Goal: Information Seeking & Learning: Learn about a topic

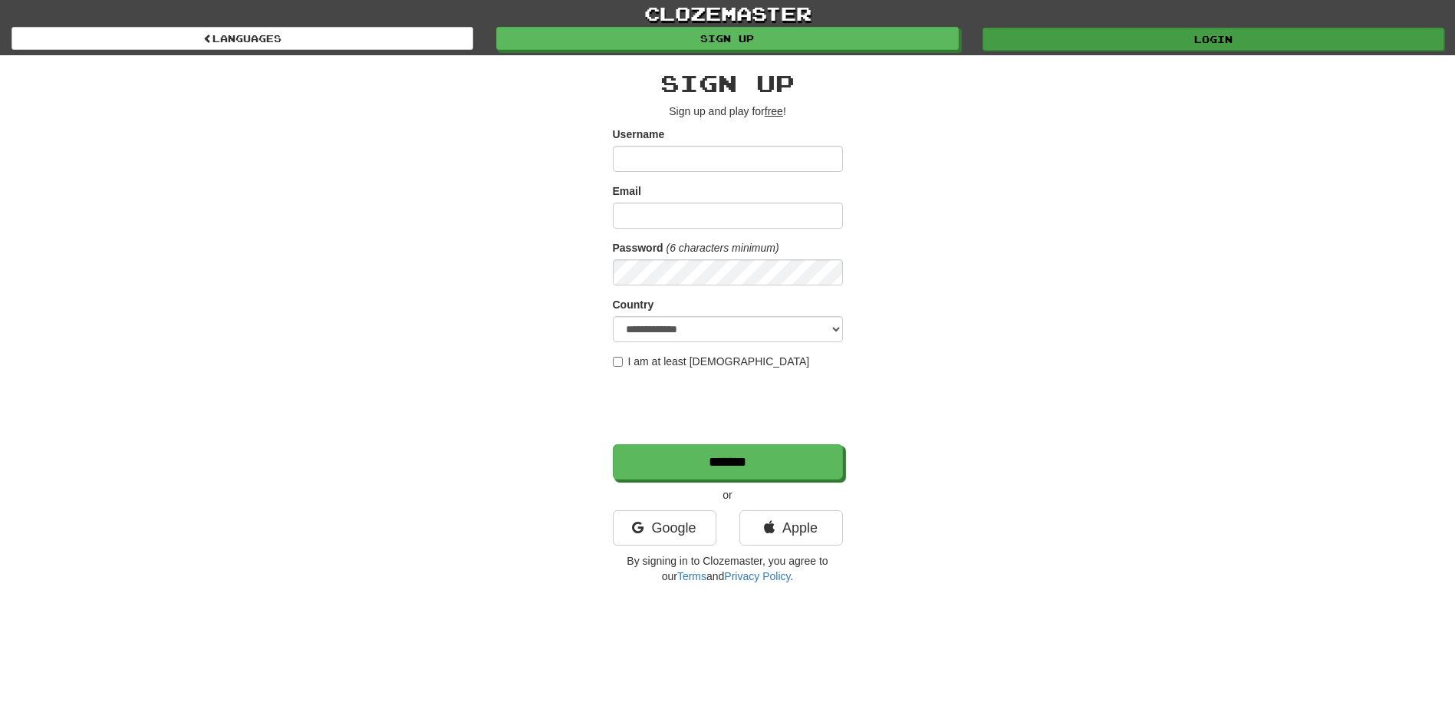
type input "*********"
click at [1282, 28] on link "Login" at bounding box center [1214, 39] width 462 height 23
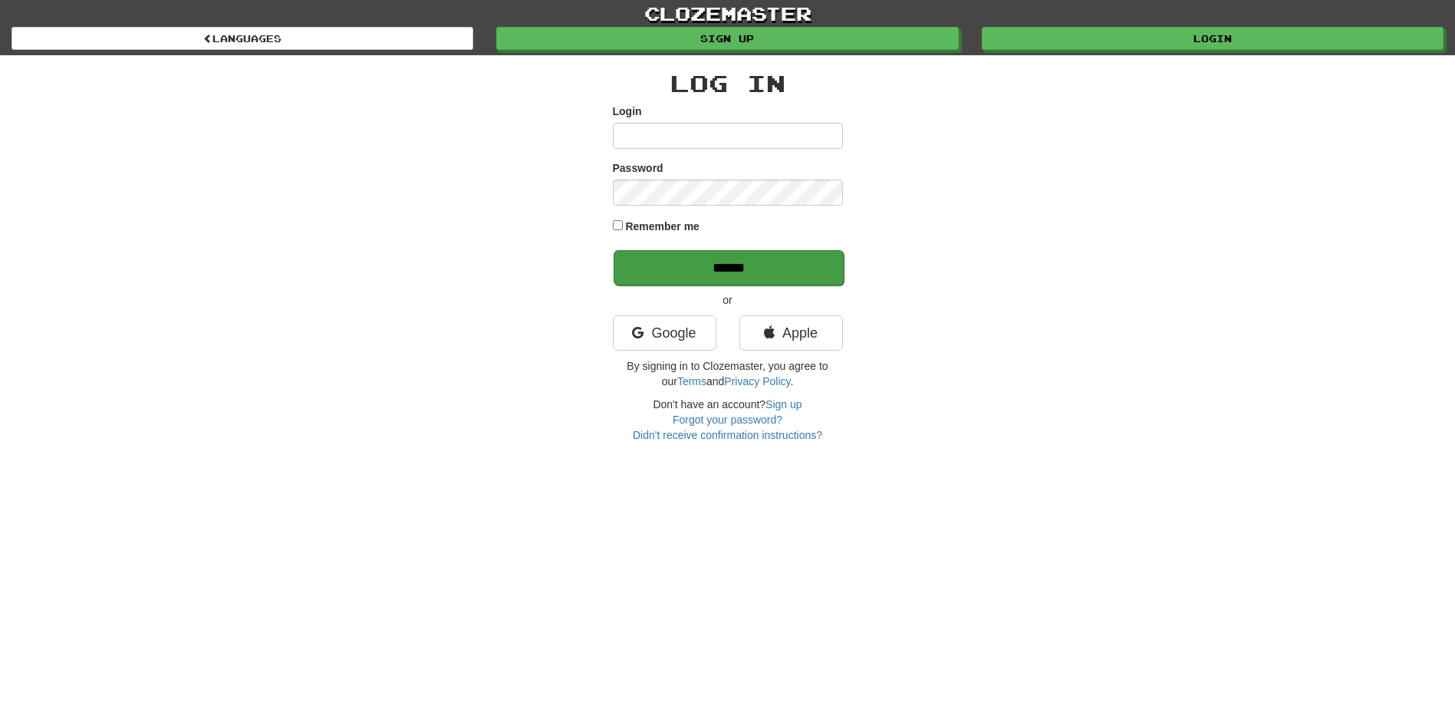
type input "*********"
click at [783, 259] on input "******" at bounding box center [729, 267] width 230 height 35
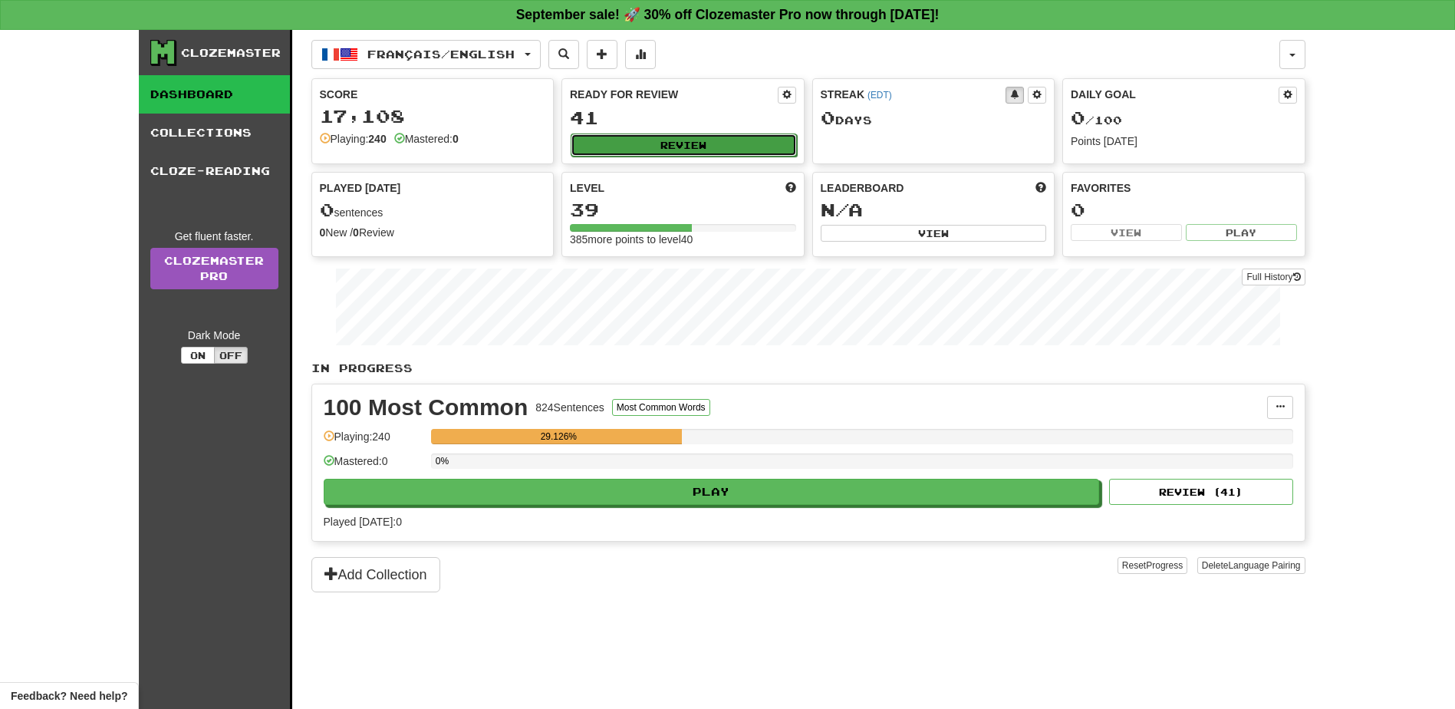
click at [730, 137] on button "Review" at bounding box center [684, 144] width 226 height 23
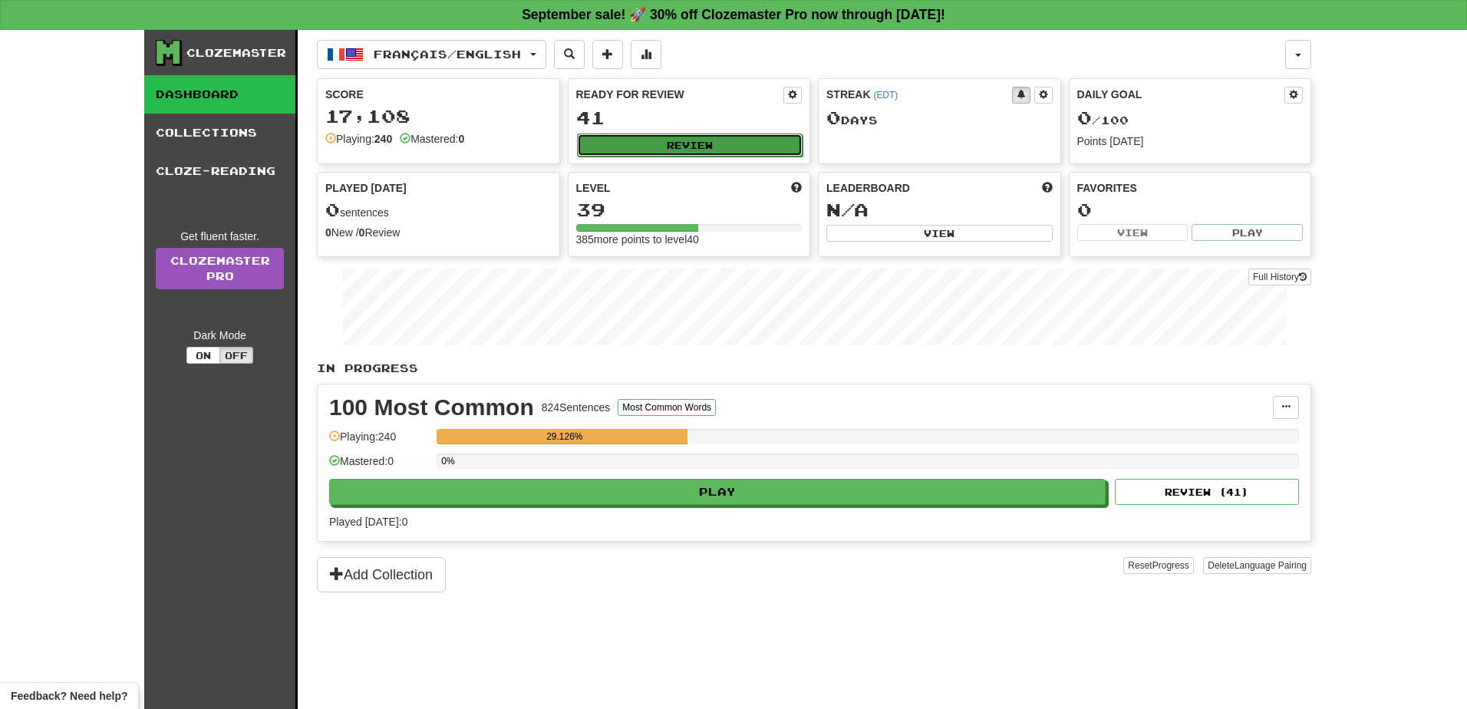
select select "**"
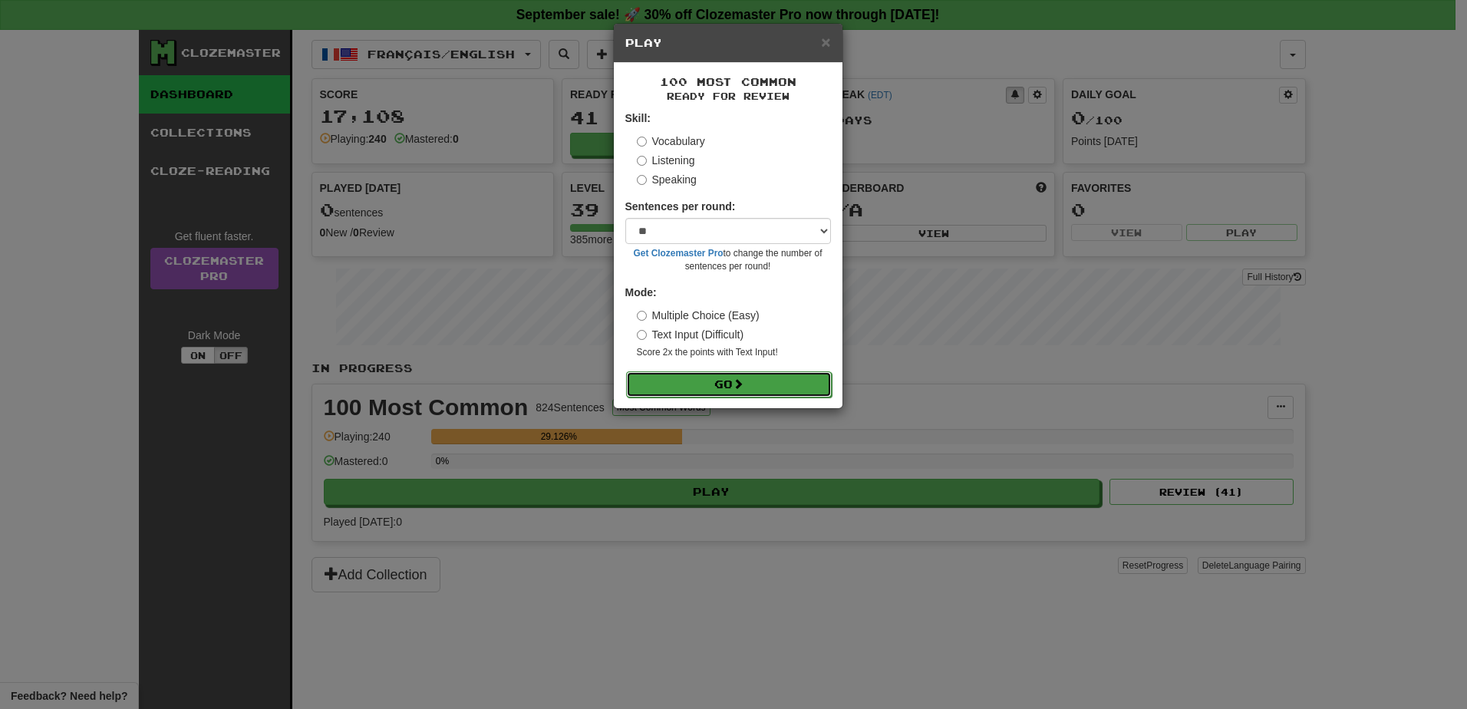
click at [761, 372] on button "Go" at bounding box center [729, 384] width 206 height 26
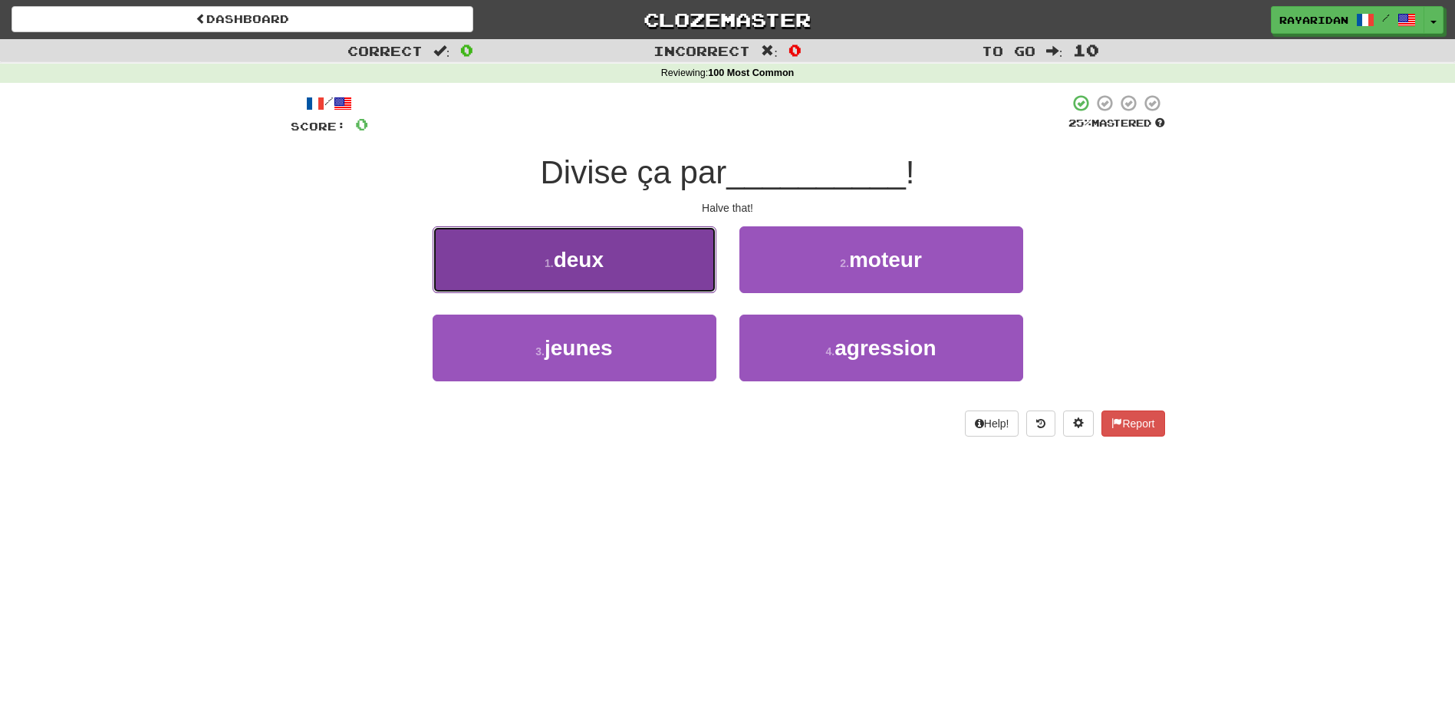
click at [560, 269] on span "deux" at bounding box center [579, 260] width 50 height 24
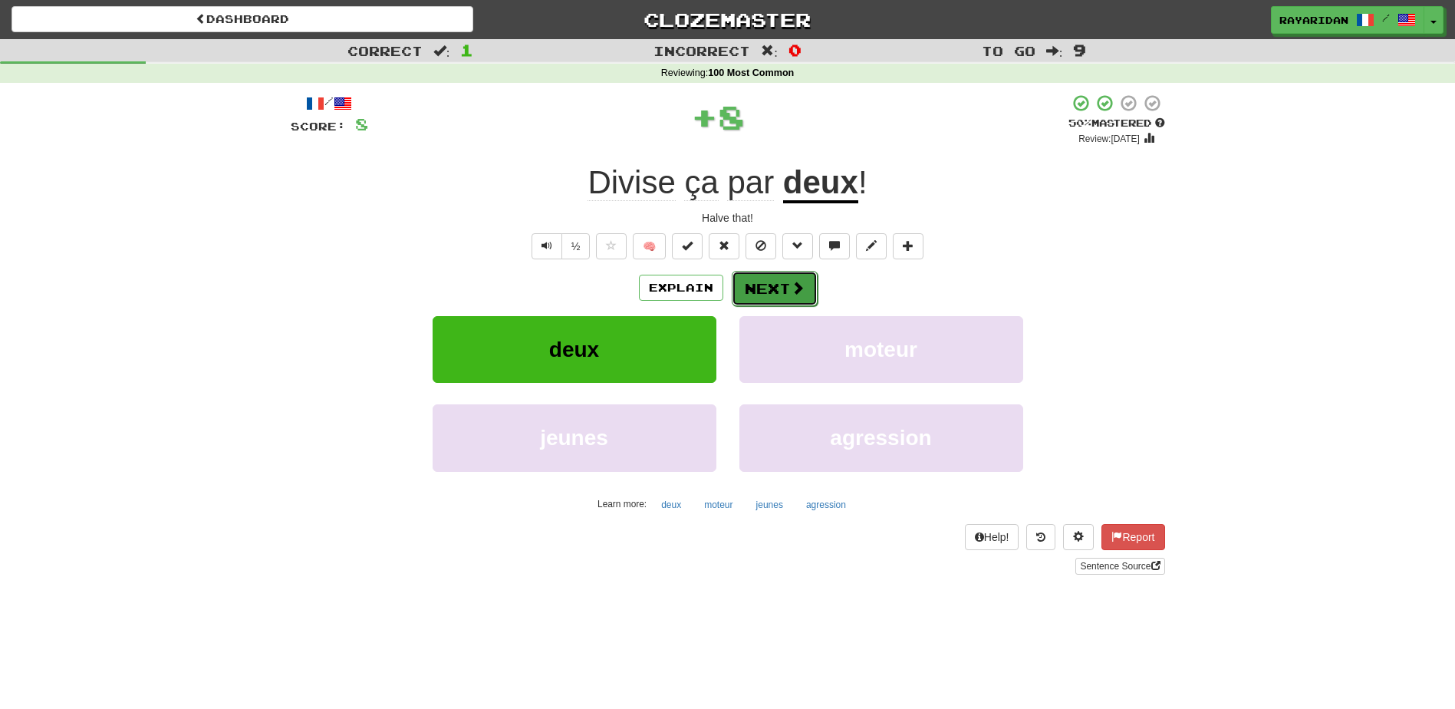
click at [776, 284] on button "Next" at bounding box center [775, 288] width 86 height 35
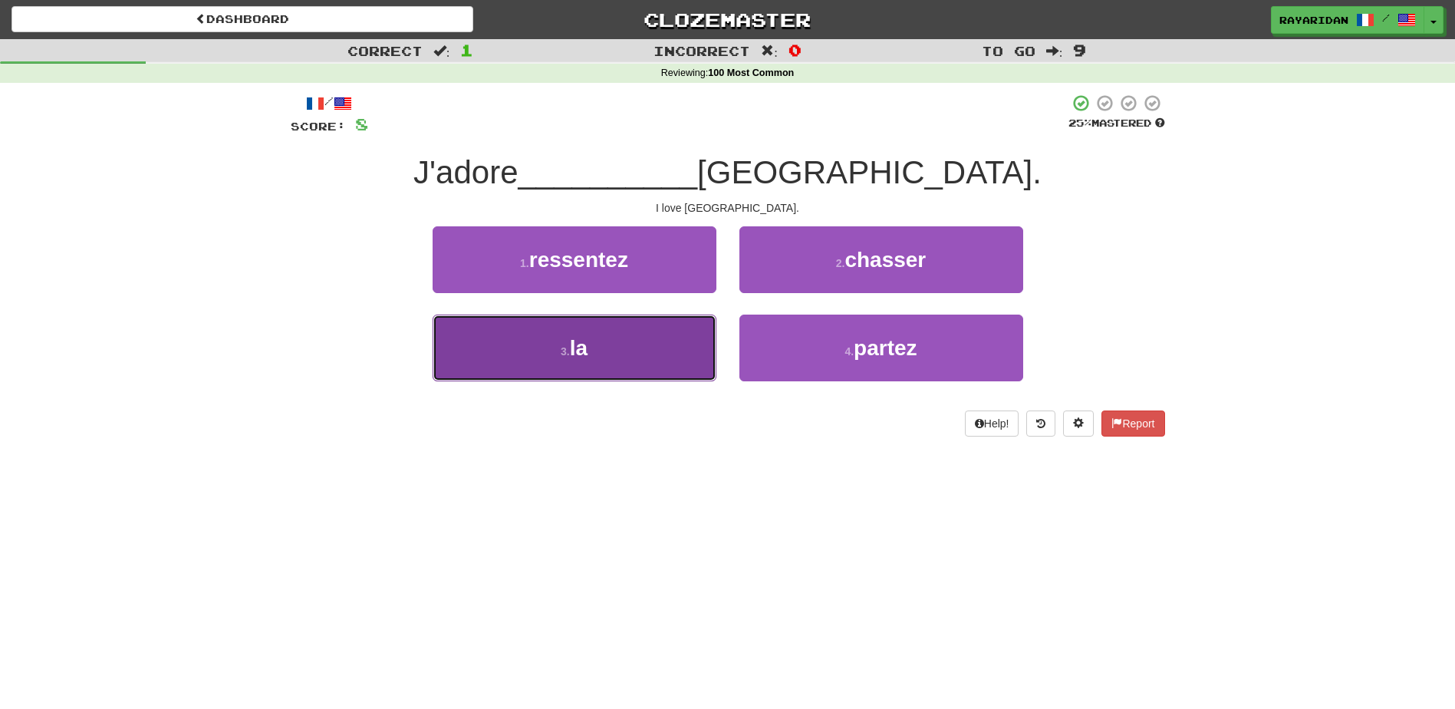
click at [586, 345] on span "la" at bounding box center [579, 348] width 18 height 24
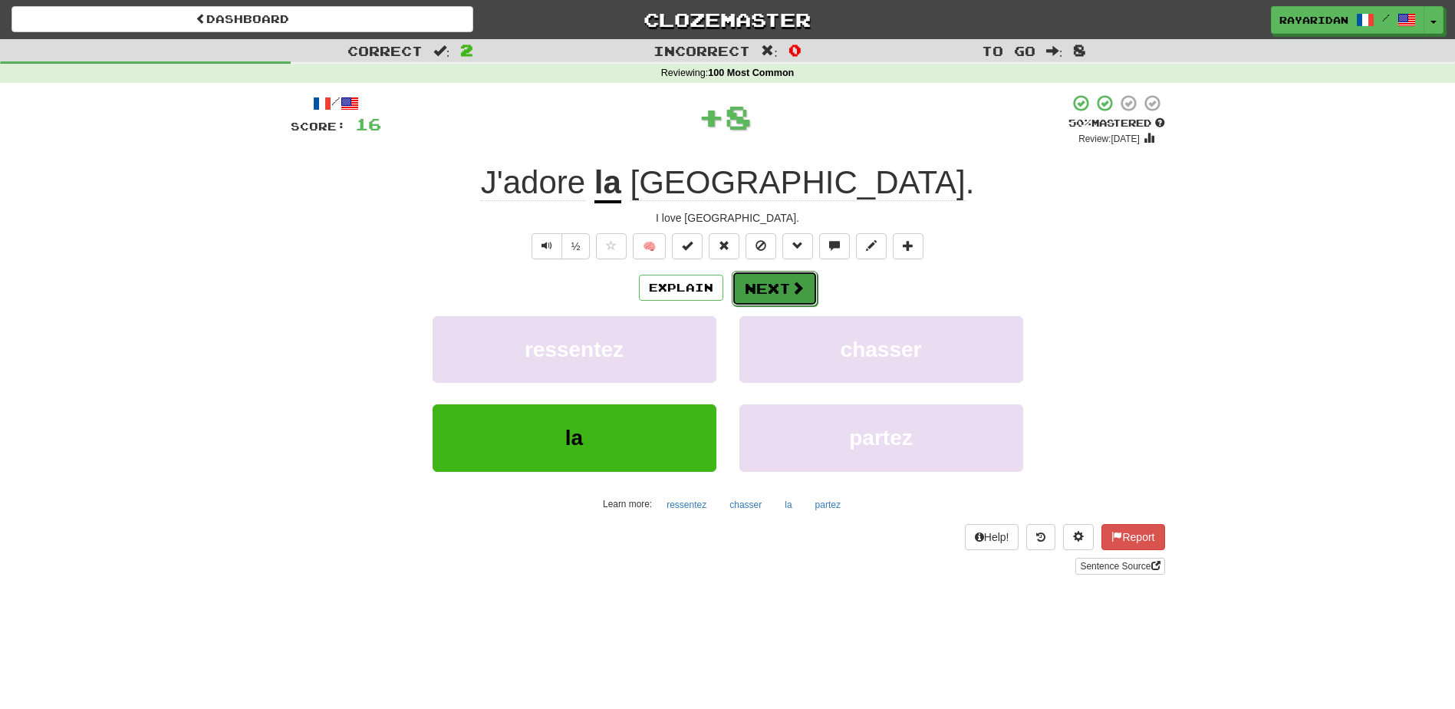
click at [783, 290] on button "Next" at bounding box center [775, 288] width 86 height 35
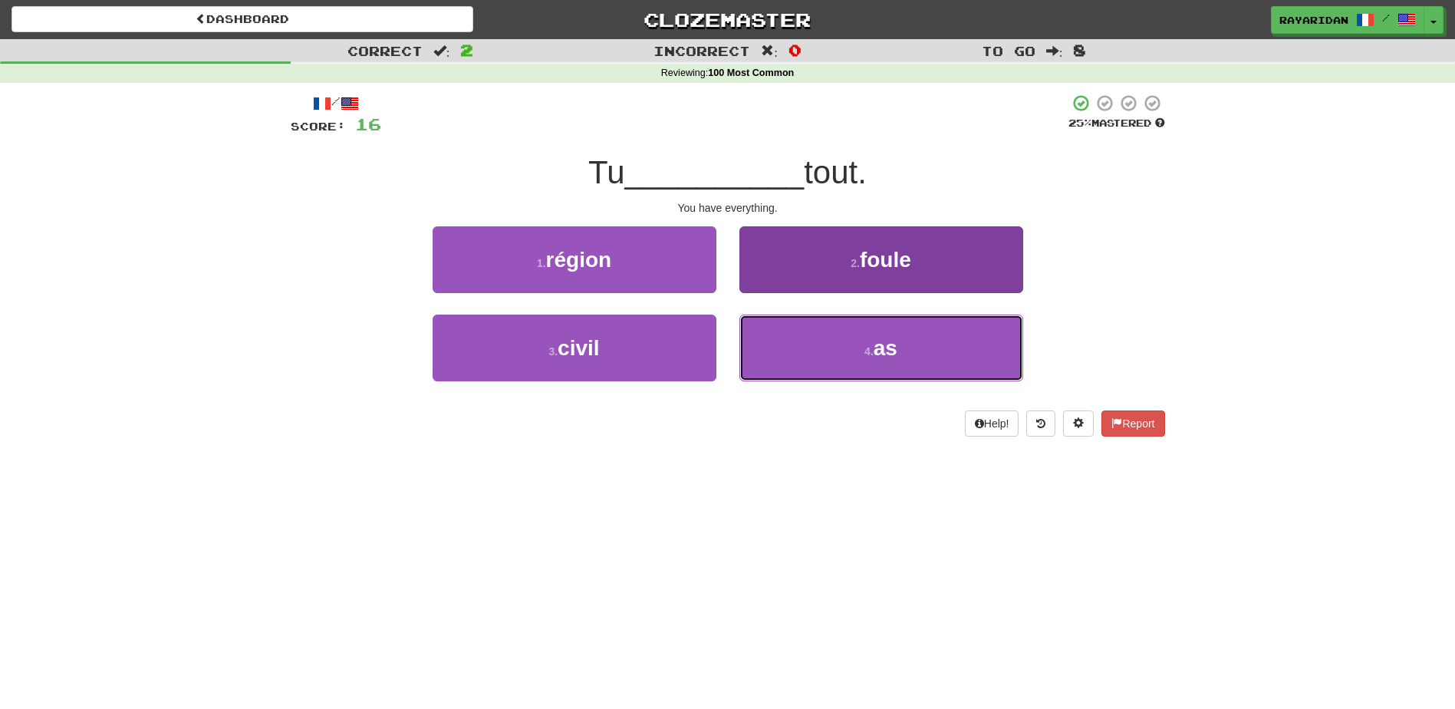
click at [873, 371] on button "4 . as" at bounding box center [882, 348] width 284 height 67
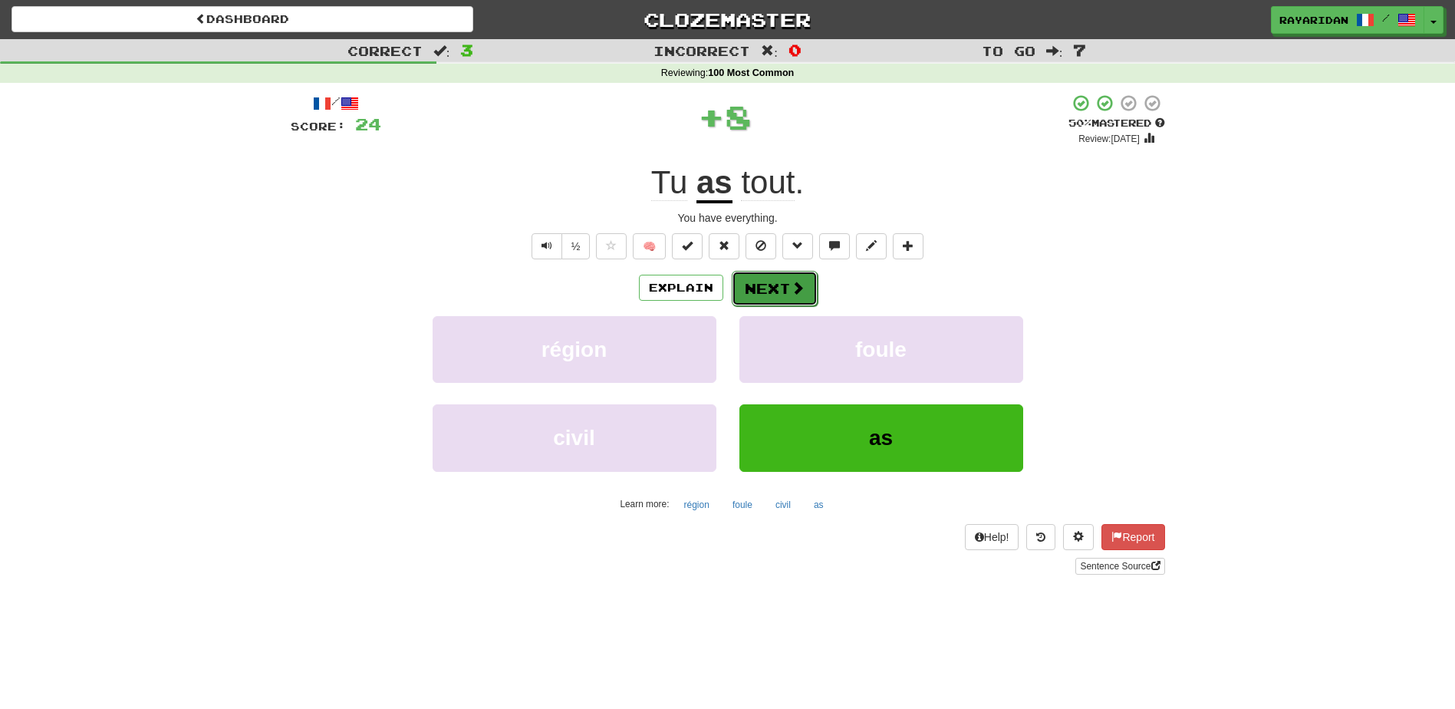
click at [791, 290] on span at bounding box center [798, 288] width 14 height 14
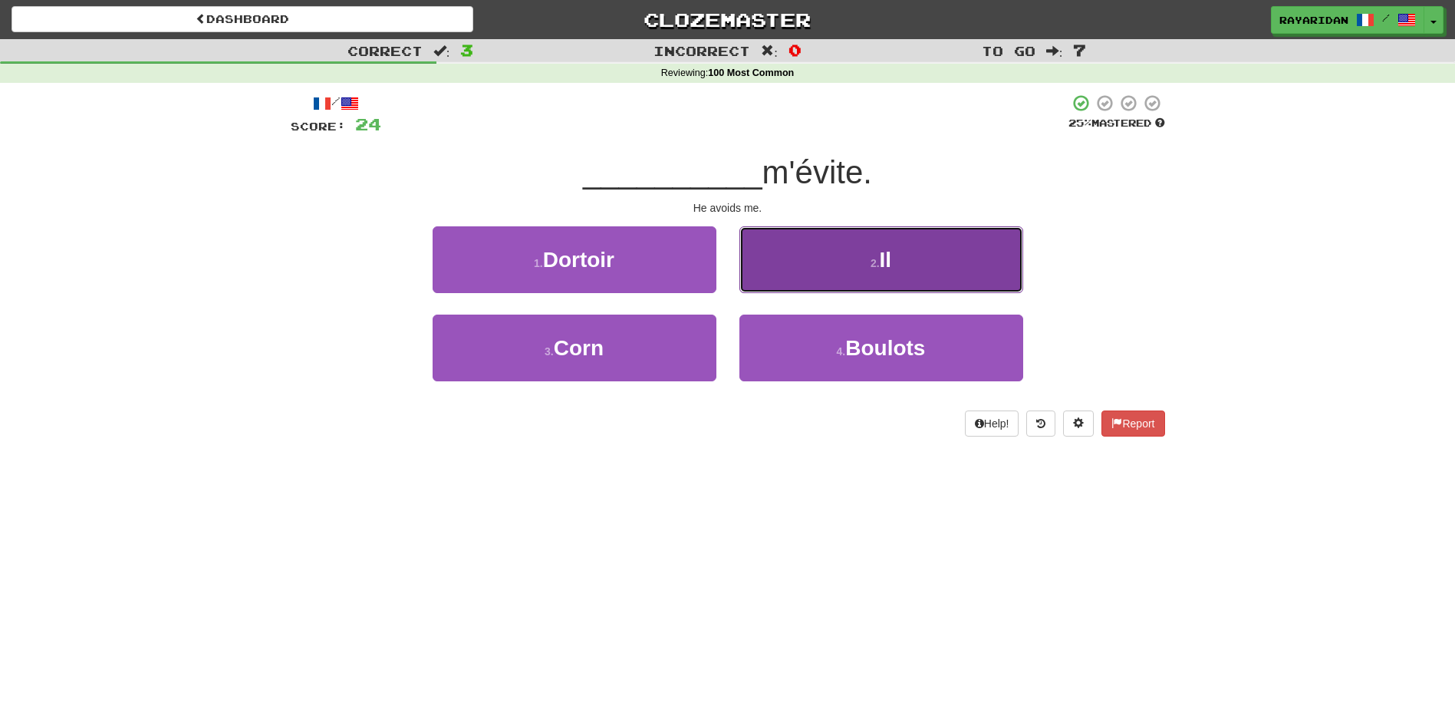
click at [939, 256] on button "2 . Il" at bounding box center [882, 259] width 284 height 67
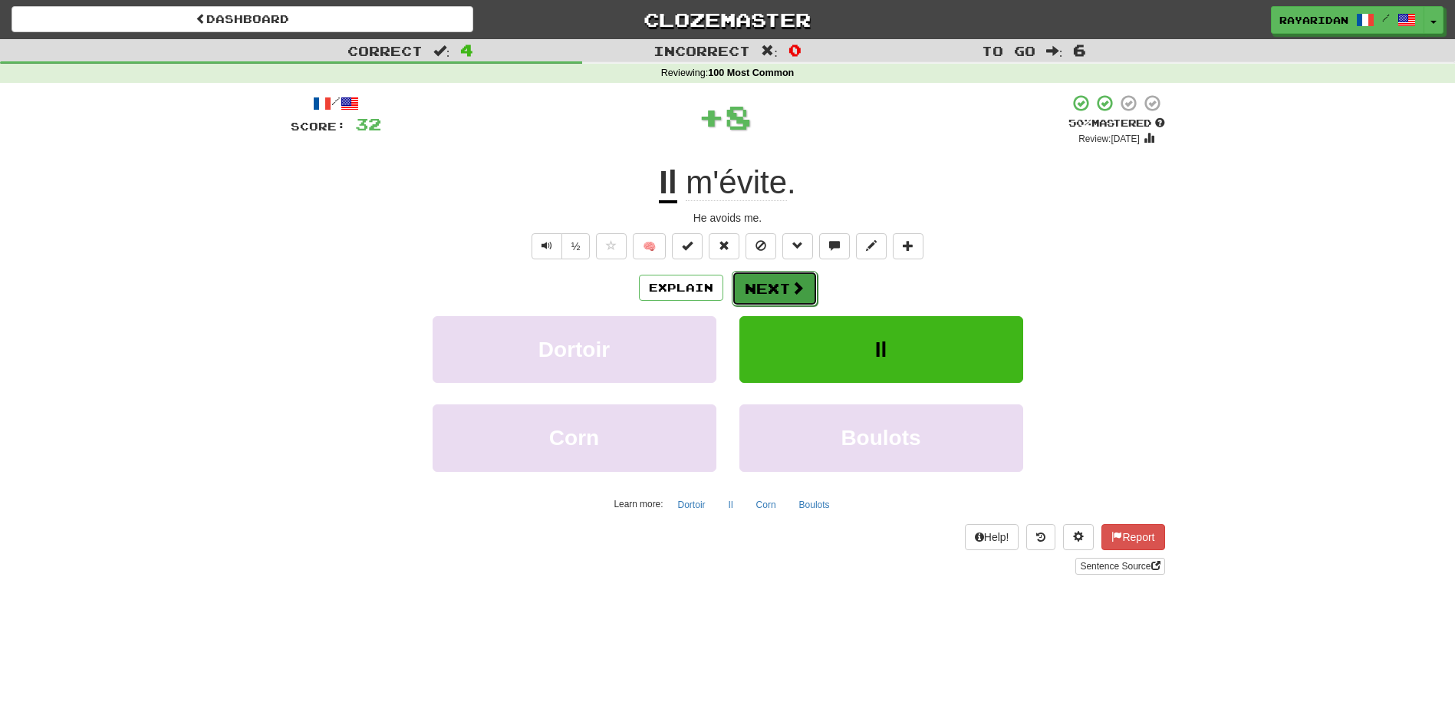
click at [747, 298] on button "Next" at bounding box center [775, 288] width 86 height 35
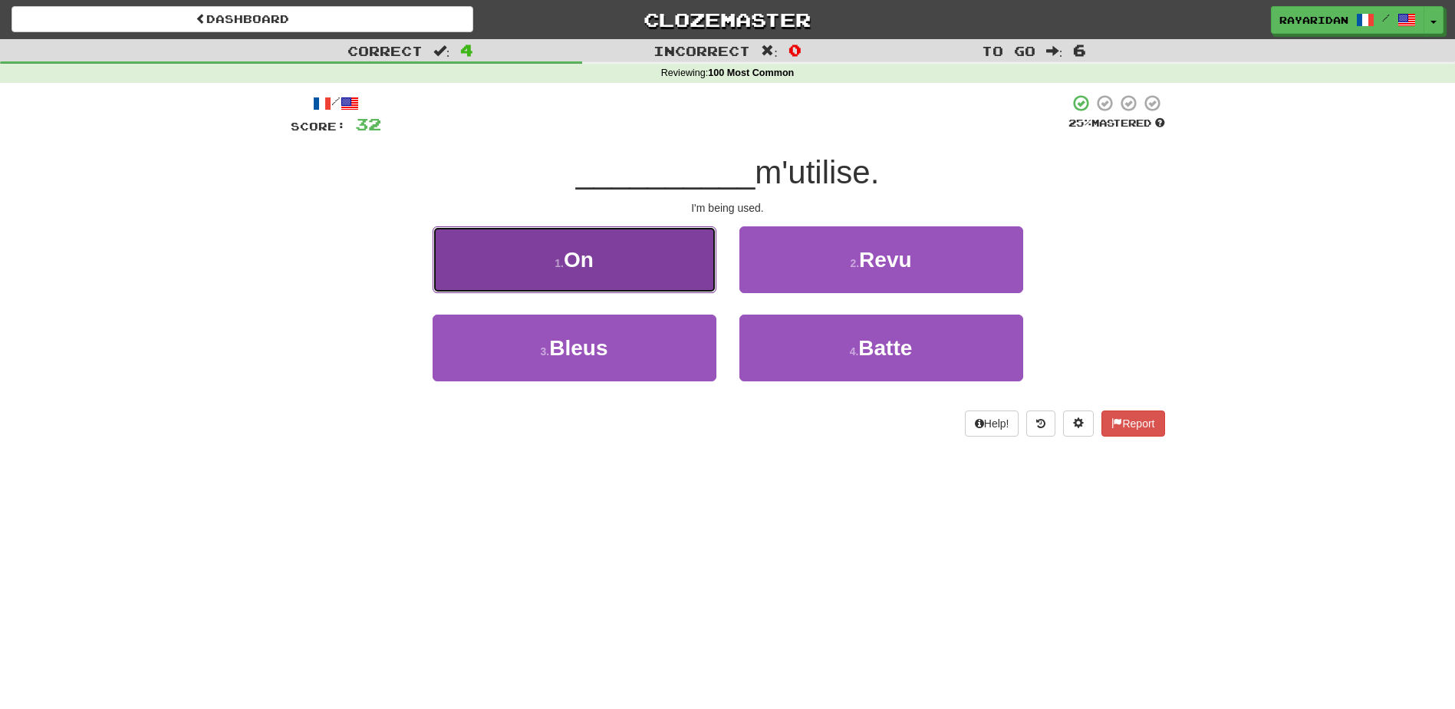
click at [663, 278] on button "1 . On" at bounding box center [575, 259] width 284 height 67
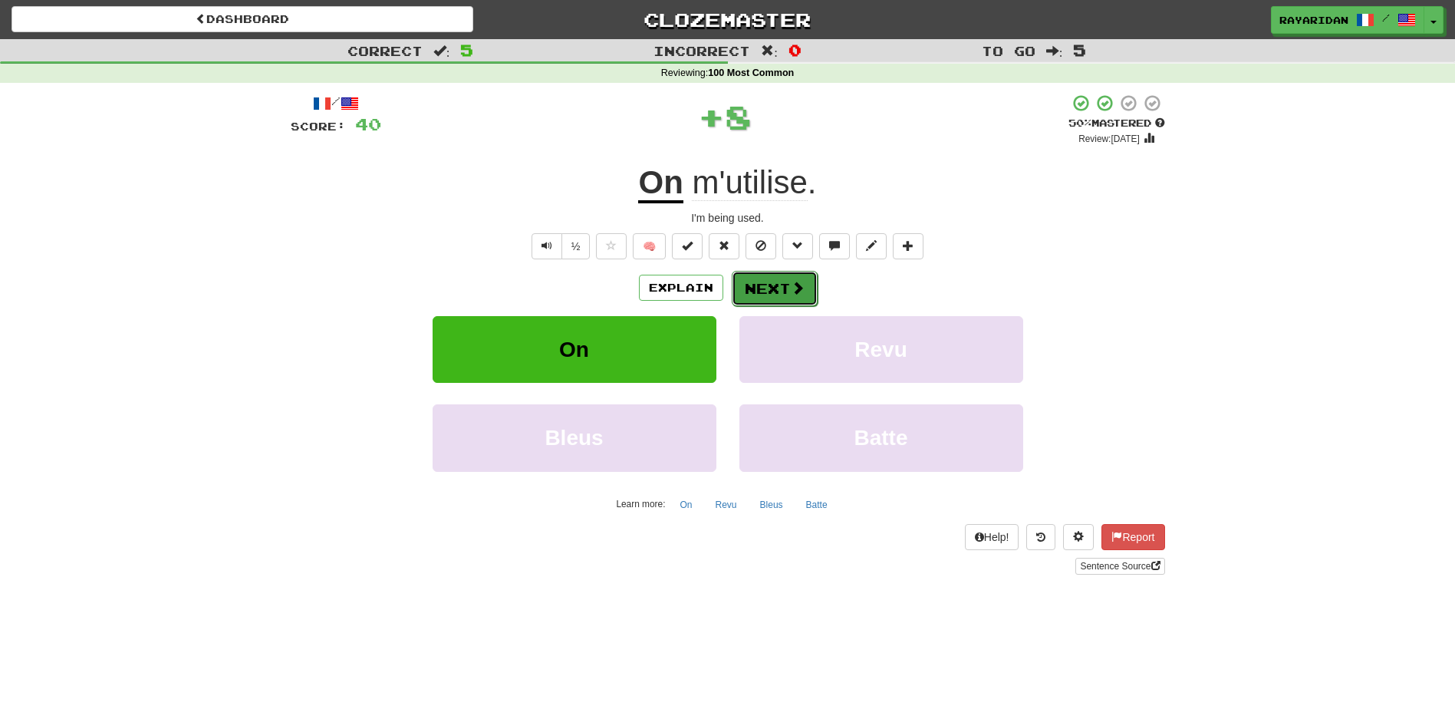
click at [775, 289] on button "Next" at bounding box center [775, 288] width 86 height 35
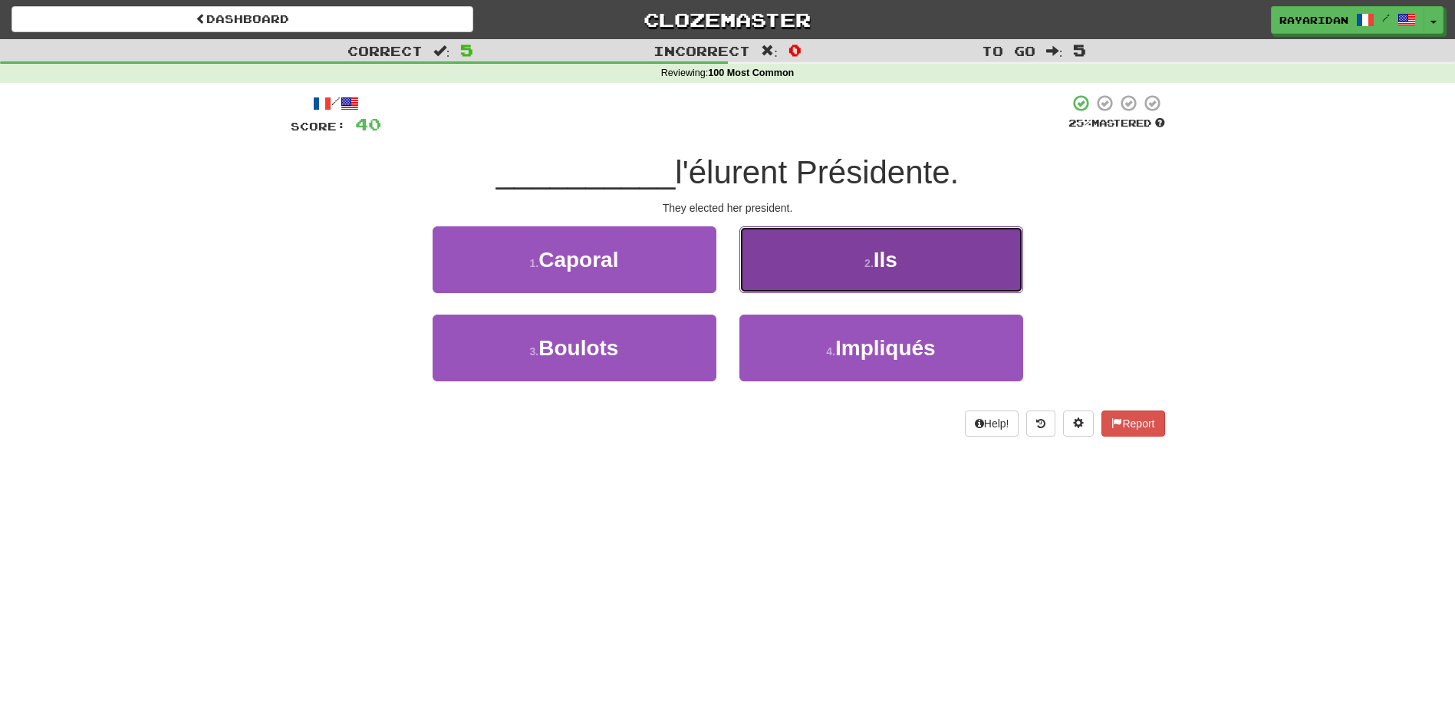
click at [944, 268] on button "2 . Ils" at bounding box center [882, 259] width 284 height 67
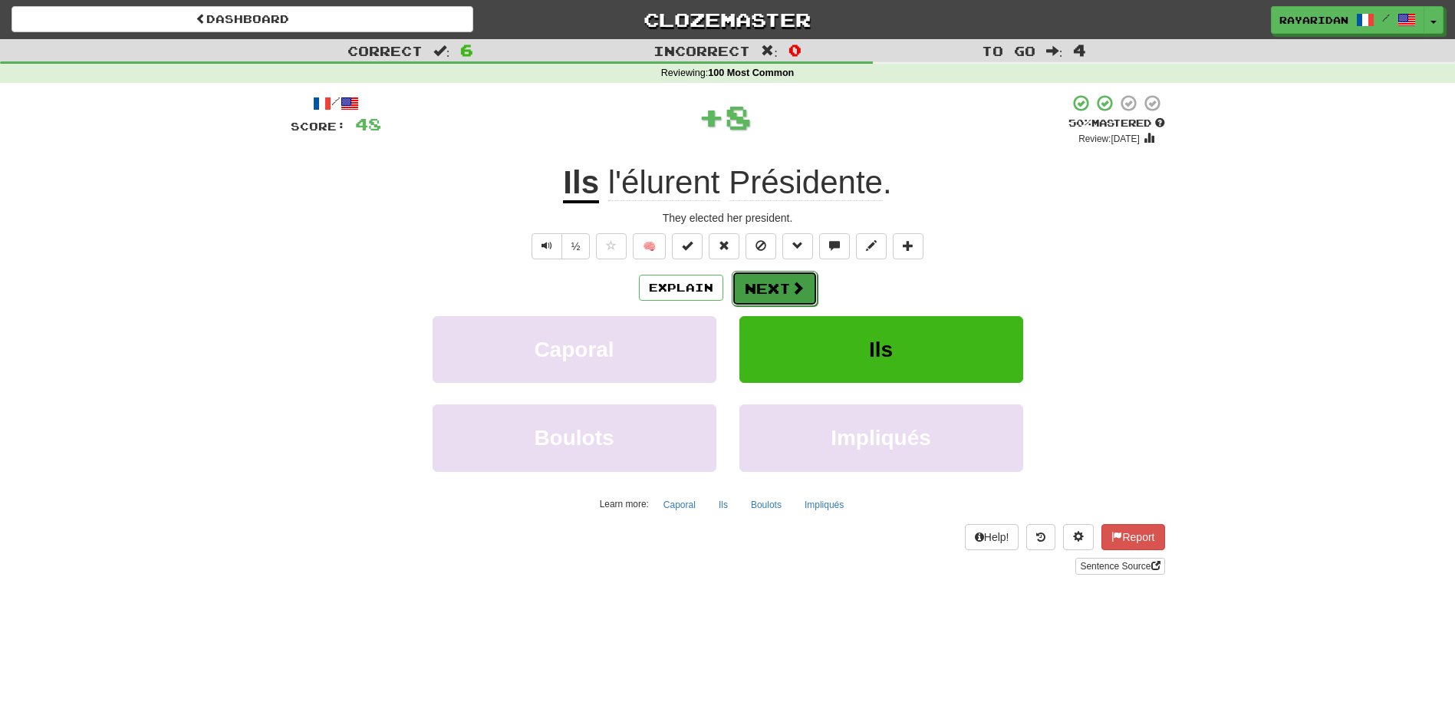
click at [759, 295] on button "Next" at bounding box center [775, 288] width 86 height 35
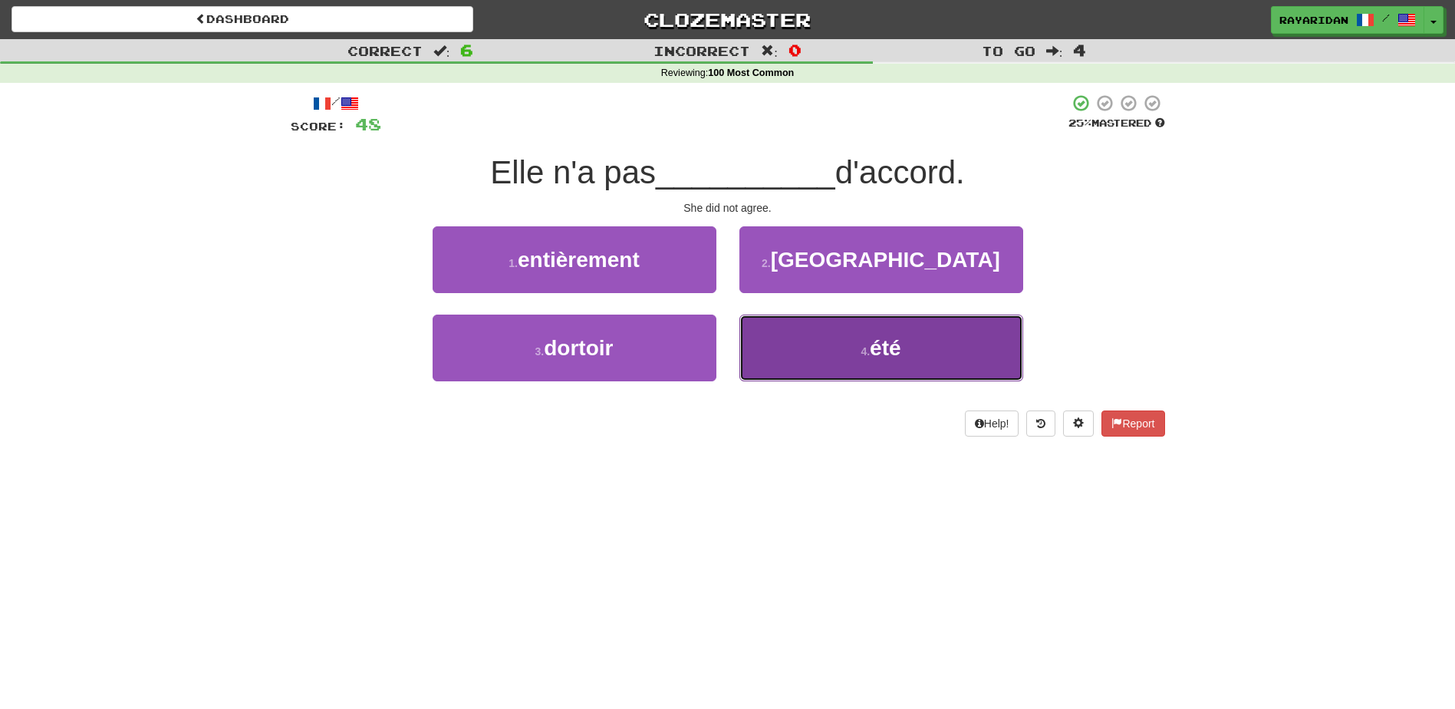
click at [872, 346] on span "été" at bounding box center [885, 348] width 31 height 24
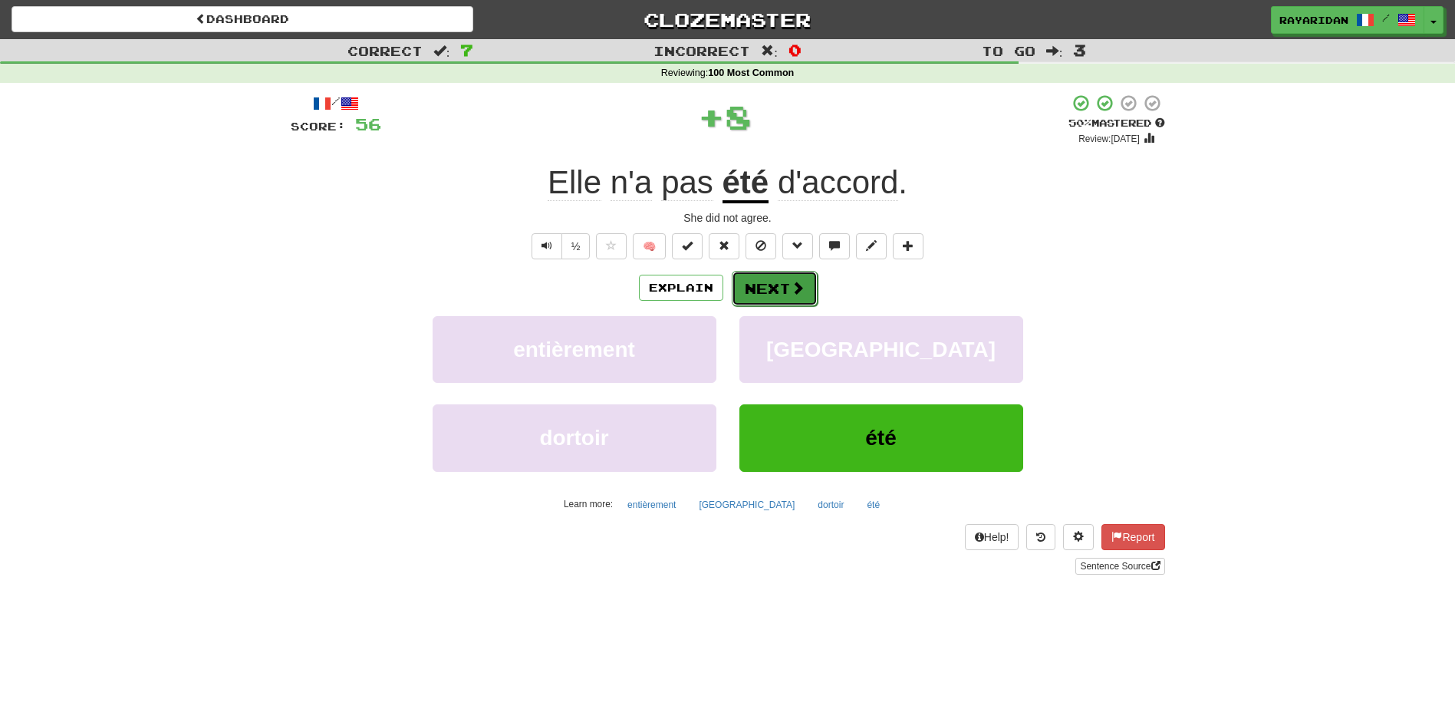
click at [786, 300] on button "Next" at bounding box center [775, 288] width 86 height 35
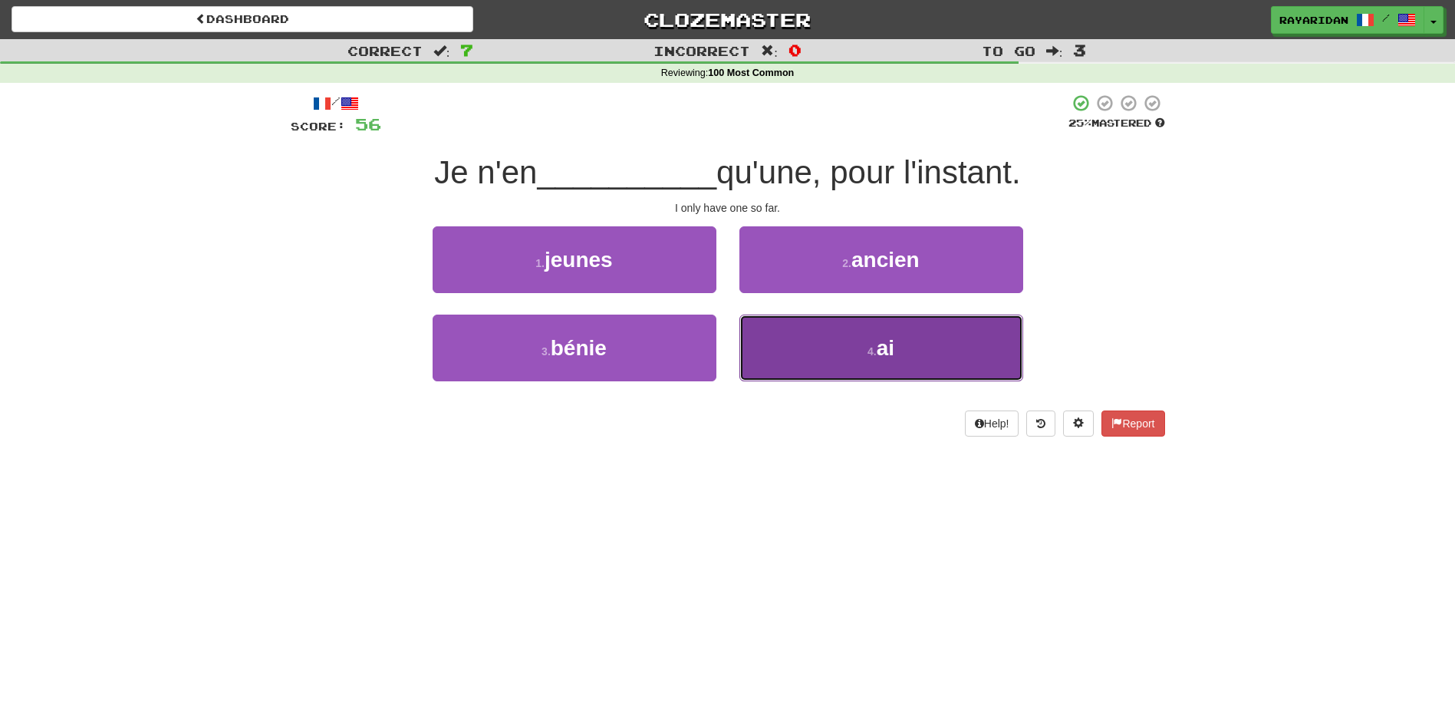
click at [911, 353] on button "4 . ai" at bounding box center [882, 348] width 284 height 67
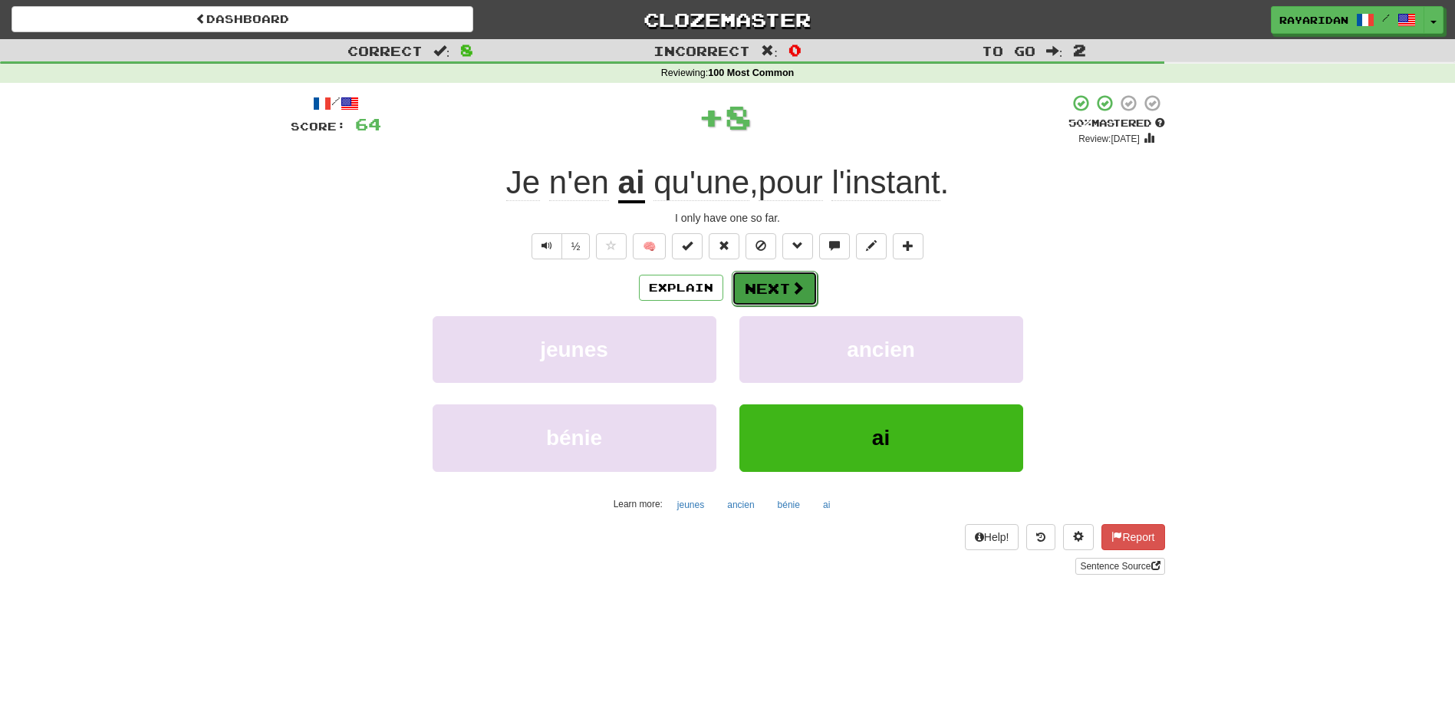
click at [812, 288] on button "Next" at bounding box center [775, 288] width 86 height 35
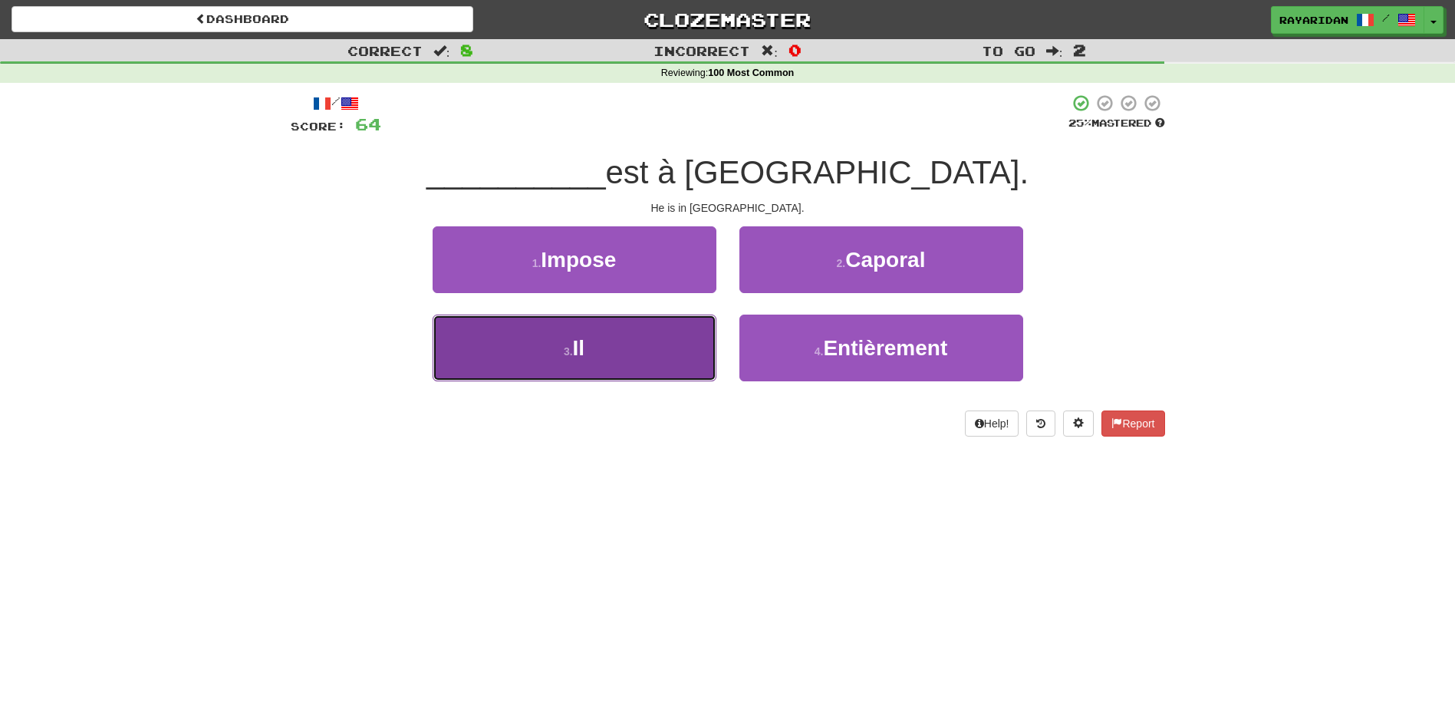
click at [646, 357] on button "3 . Il" at bounding box center [575, 348] width 284 height 67
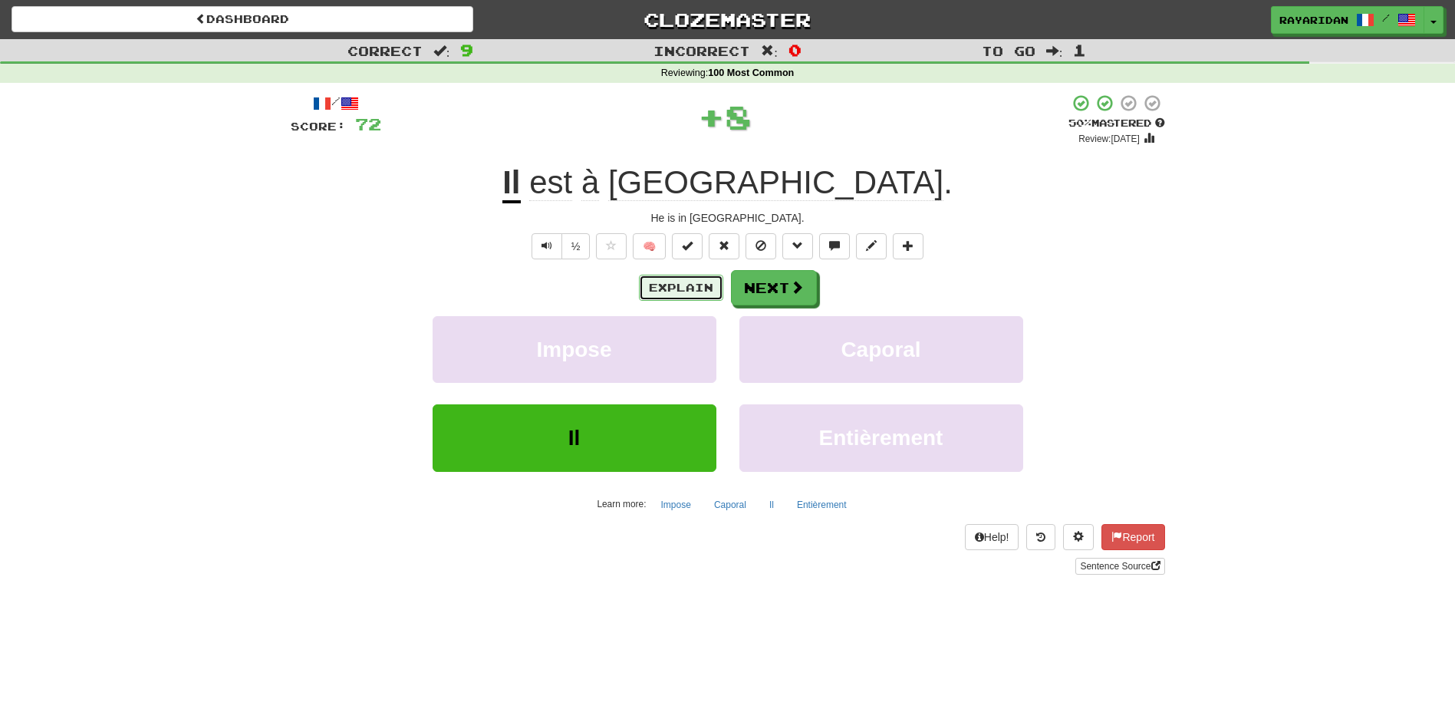
click at [718, 288] on button "Explain" at bounding box center [681, 288] width 84 height 26
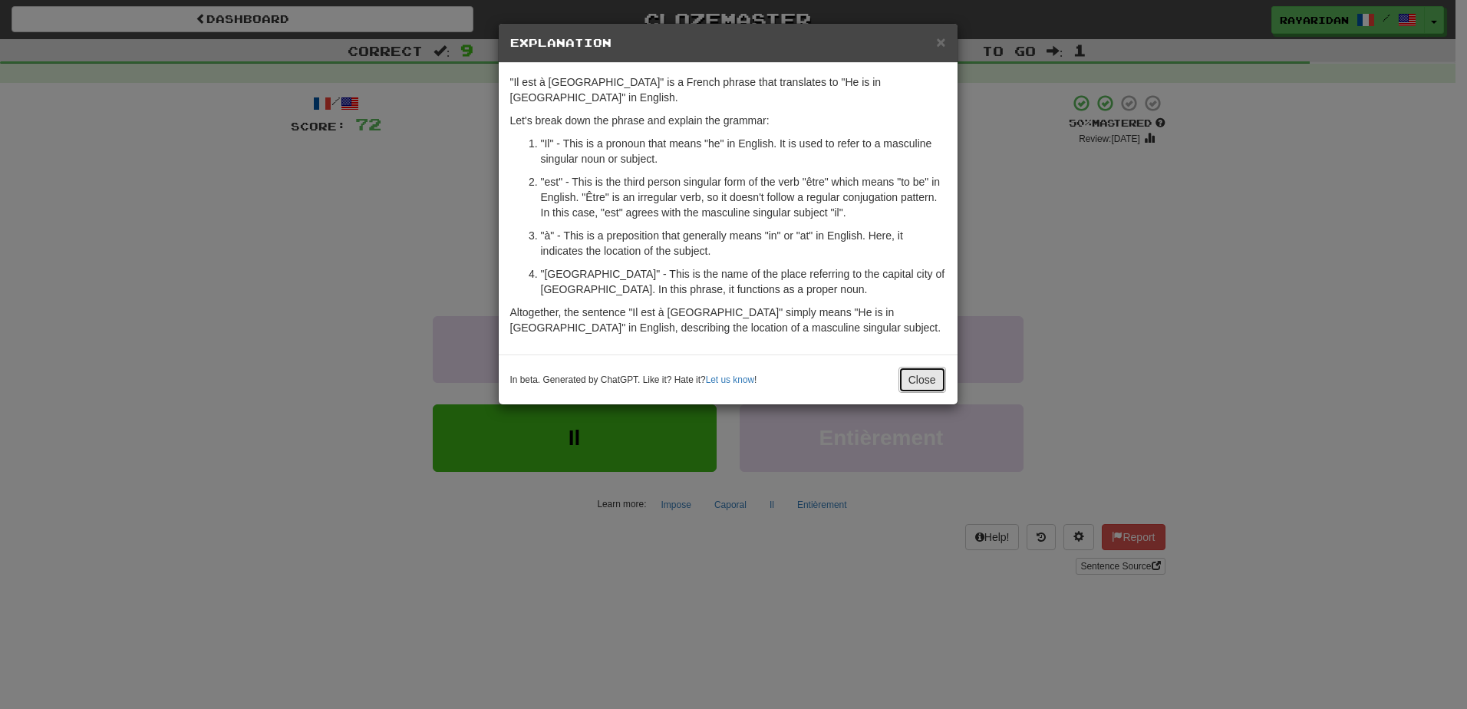
click at [934, 367] on button "Close" at bounding box center [922, 380] width 48 height 26
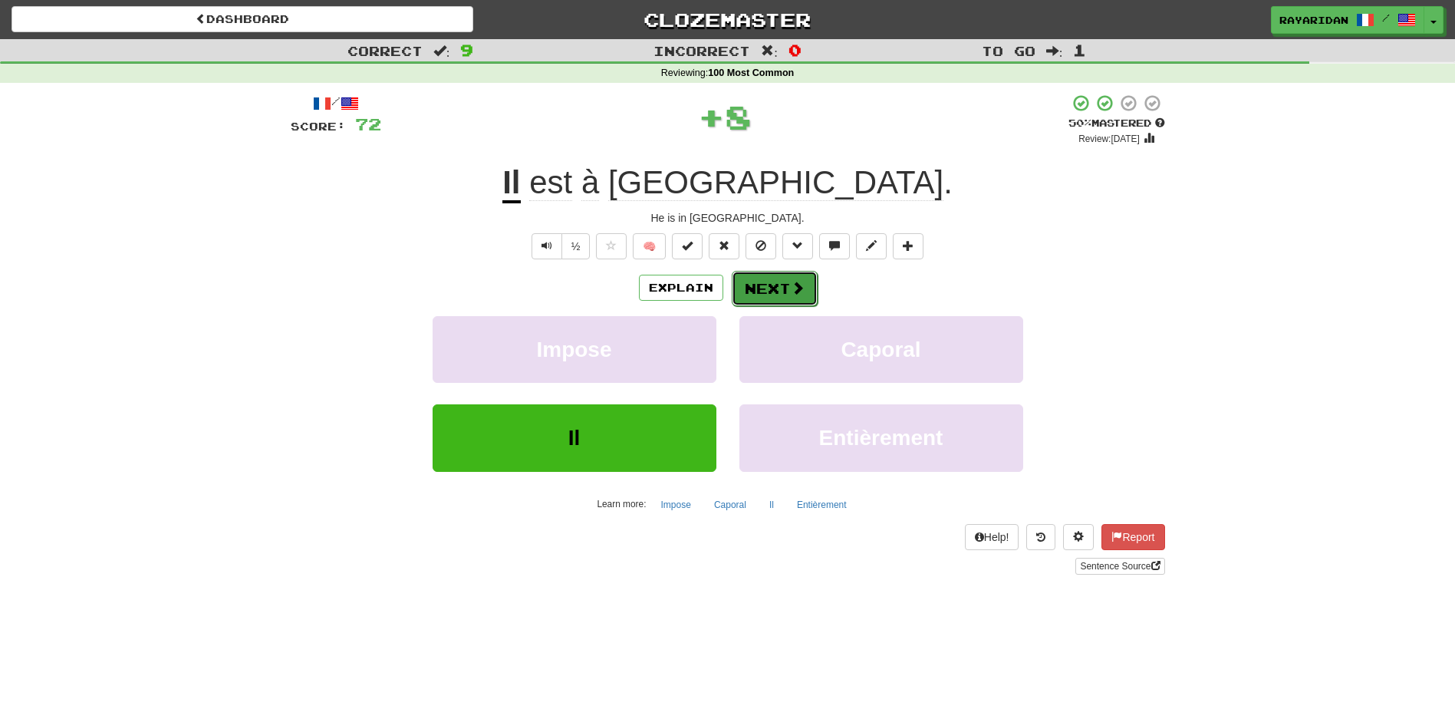
click at [804, 298] on button "Next" at bounding box center [775, 288] width 86 height 35
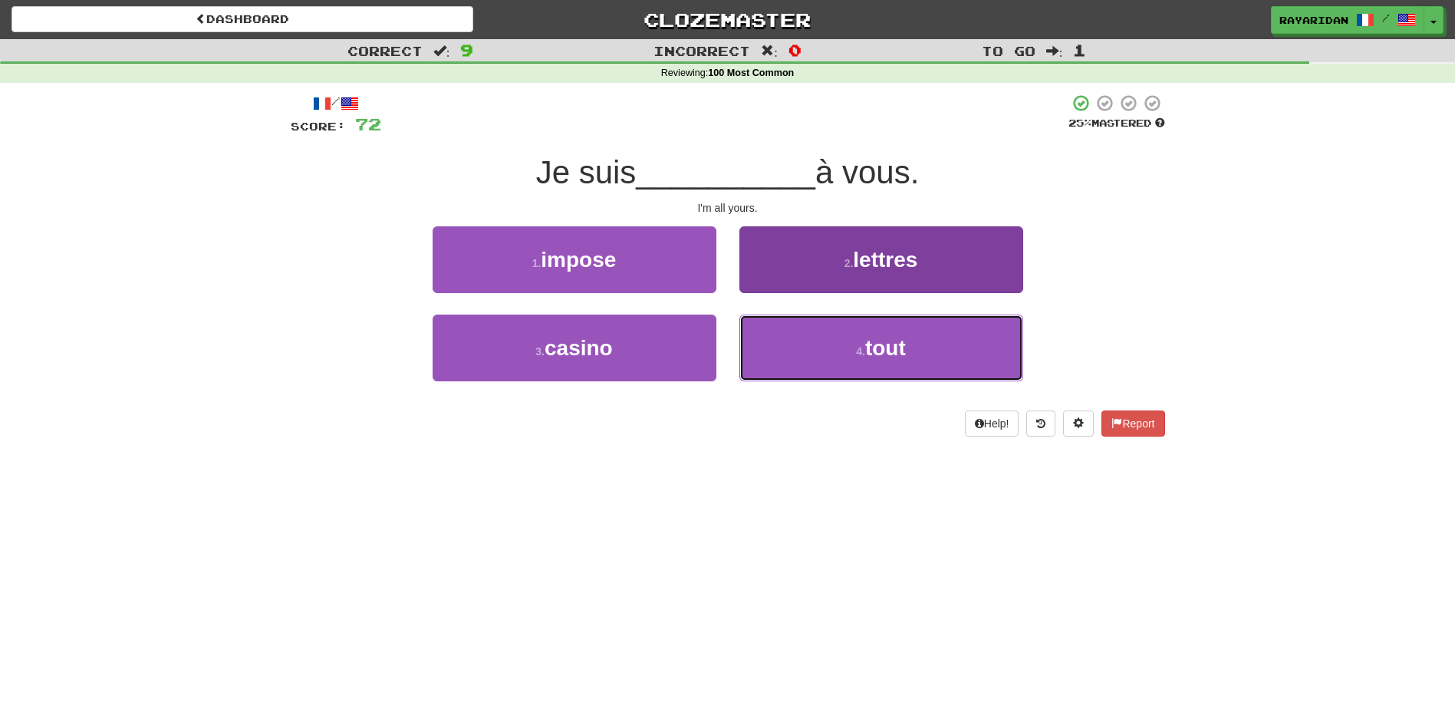
drag, startPoint x: 898, startPoint y: 353, endPoint x: 866, endPoint y: 333, distance: 37.9
click at [899, 353] on span "tout" at bounding box center [885, 348] width 41 height 24
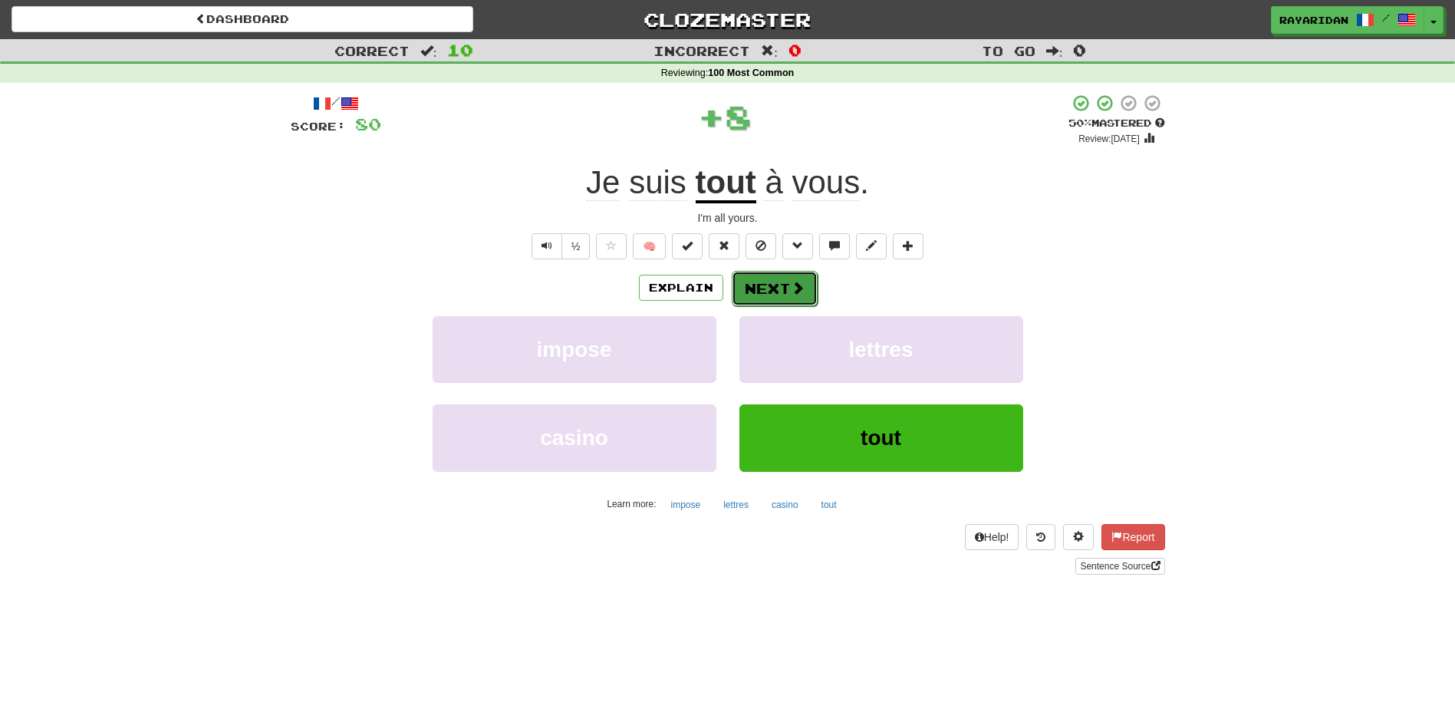
click at [784, 292] on button "Next" at bounding box center [775, 288] width 86 height 35
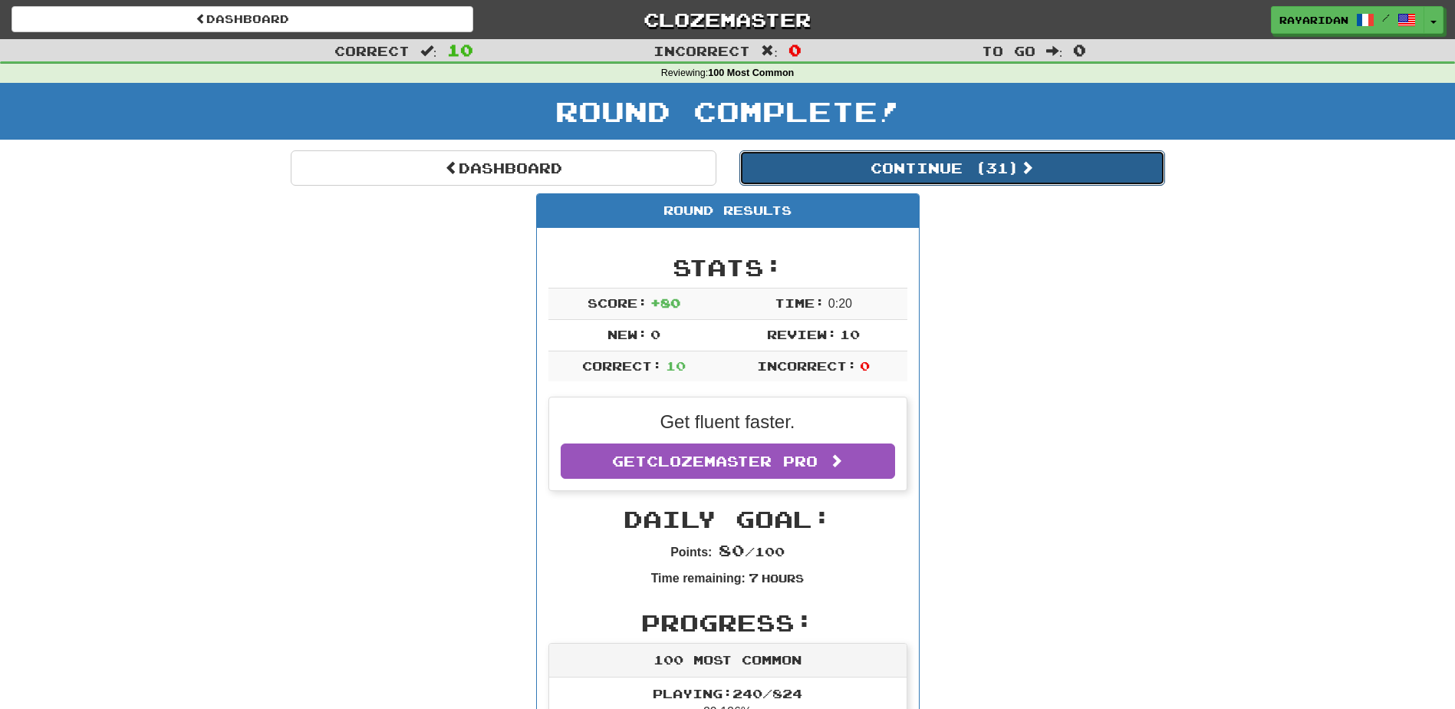
click at [967, 170] on button "Continue ( 31 )" at bounding box center [953, 167] width 426 height 35
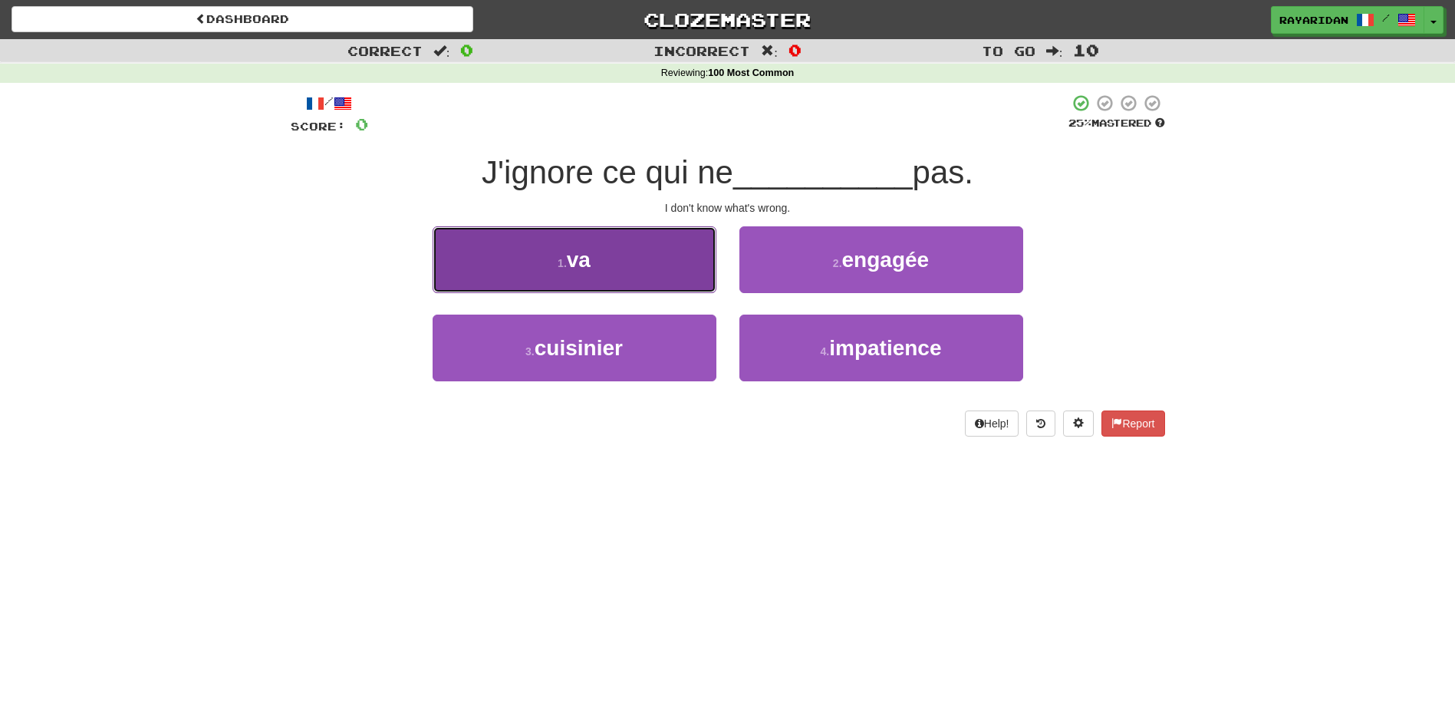
click at [610, 262] on button "1 . va" at bounding box center [575, 259] width 284 height 67
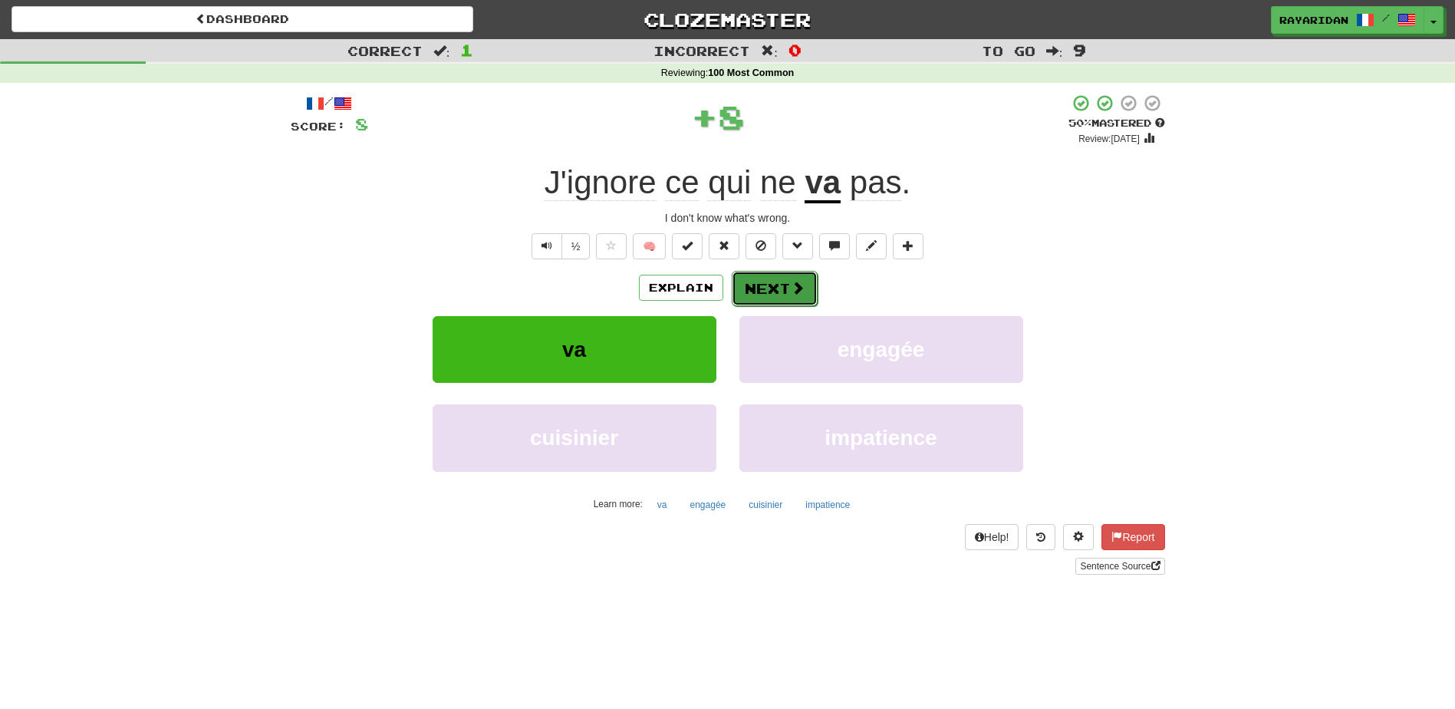
click at [797, 281] on span at bounding box center [798, 288] width 14 height 14
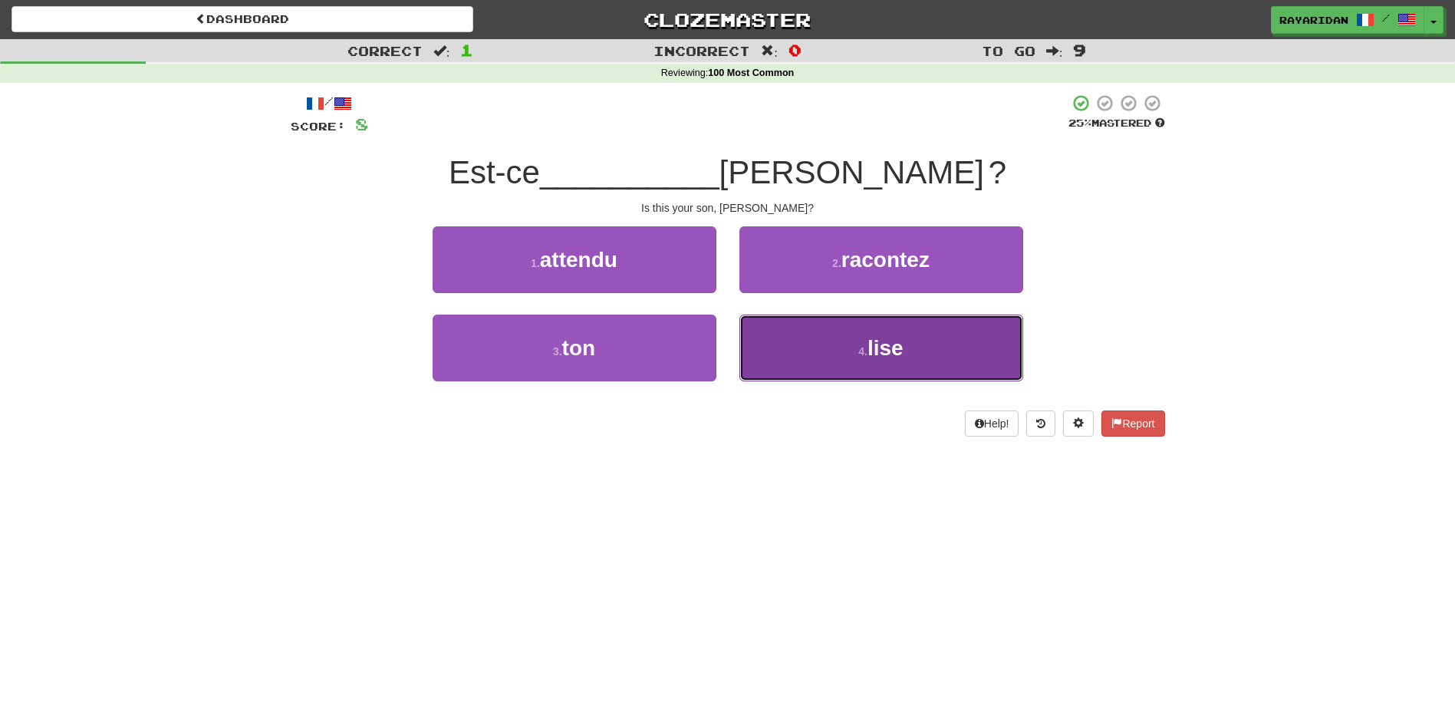
click at [808, 354] on button "4 . lise" at bounding box center [882, 348] width 284 height 67
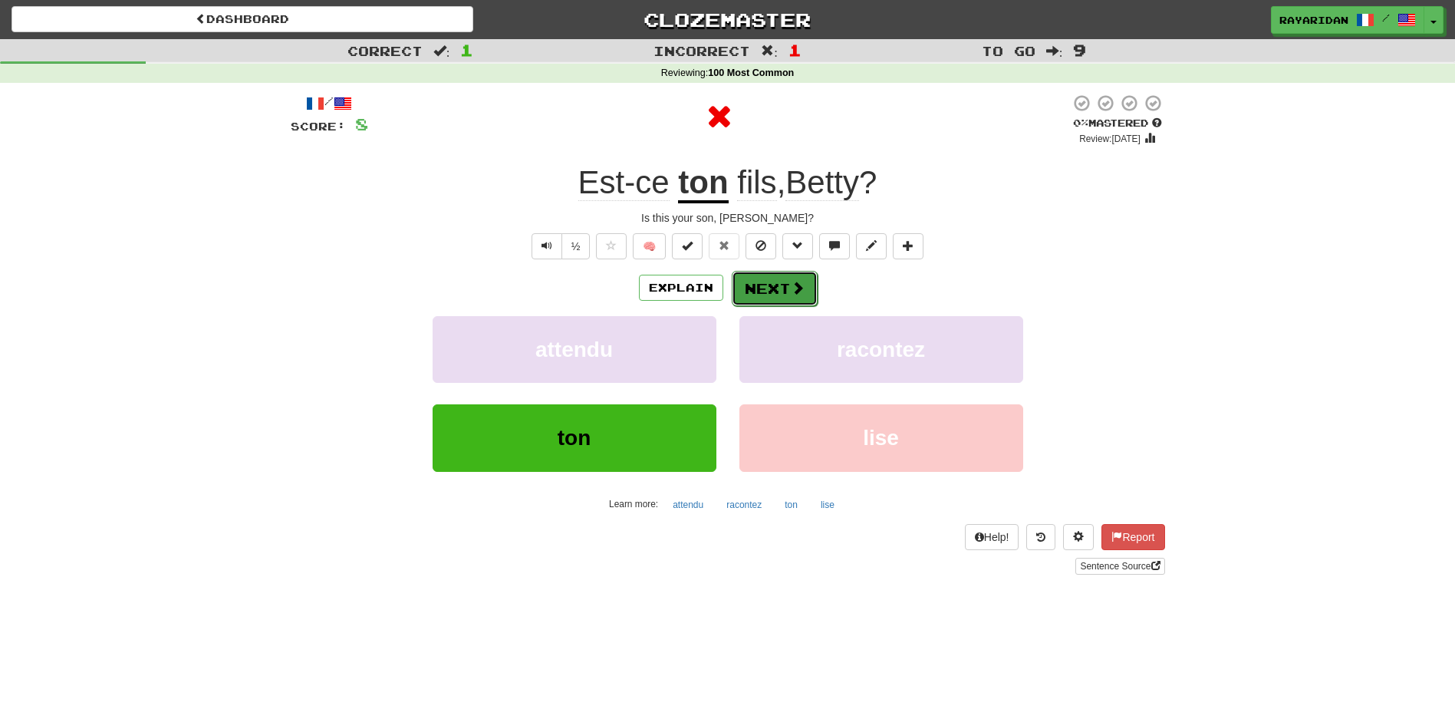
click at [764, 290] on button "Next" at bounding box center [775, 288] width 86 height 35
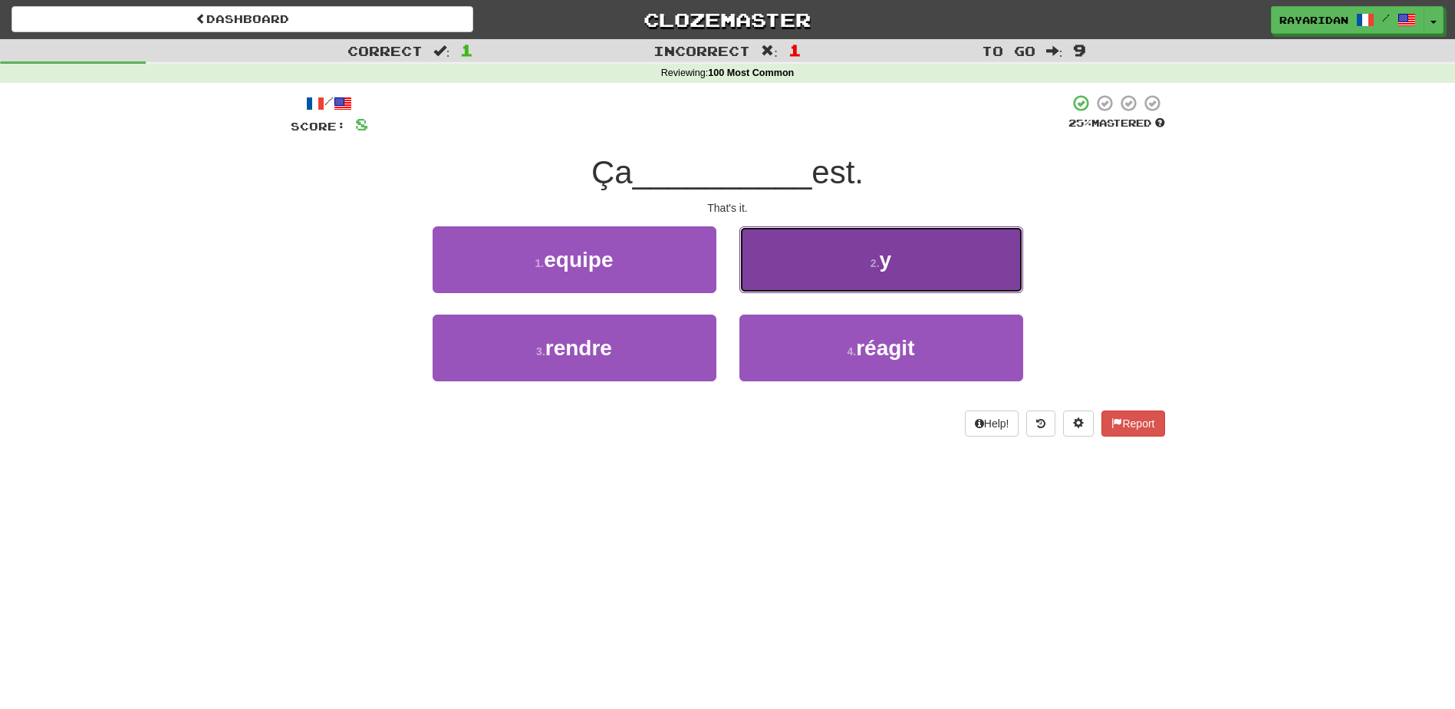
click at [878, 257] on small "2 ." at bounding box center [875, 263] width 9 height 12
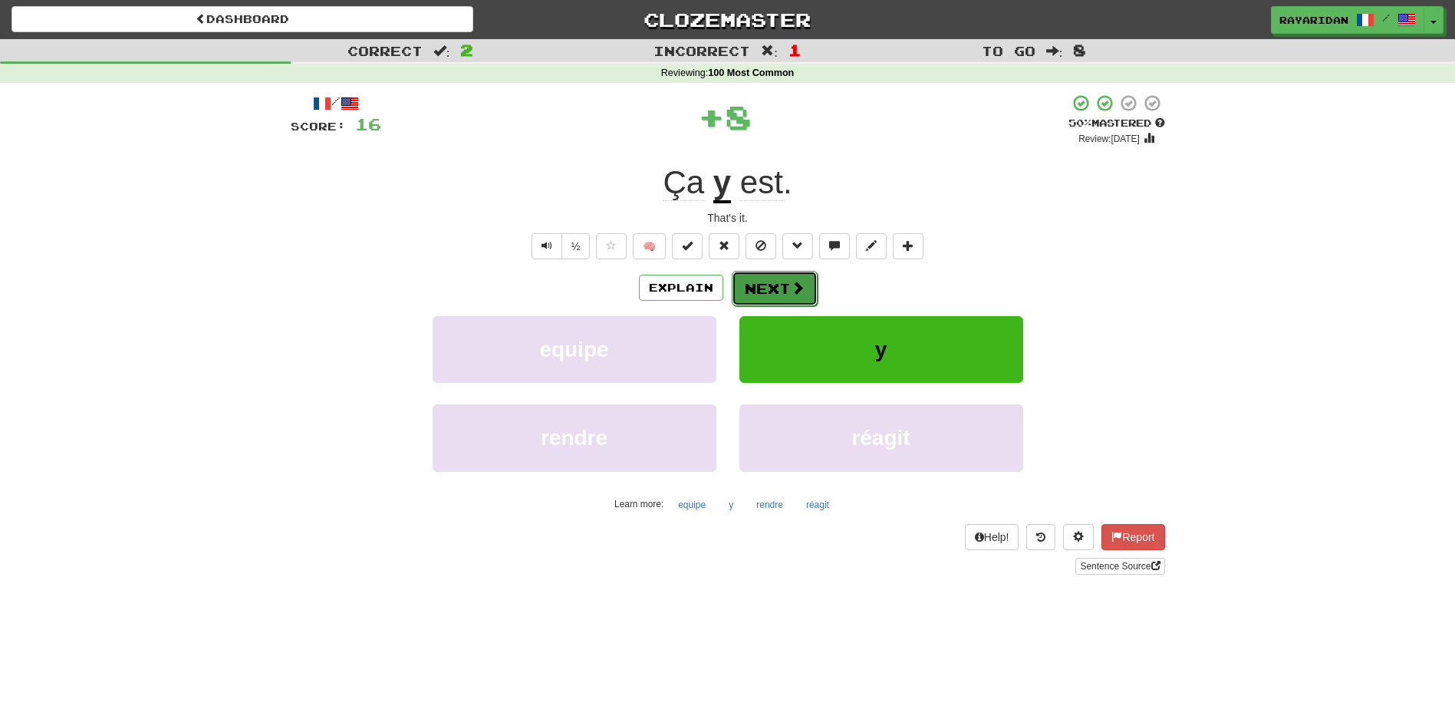
click at [772, 296] on button "Next" at bounding box center [775, 288] width 86 height 35
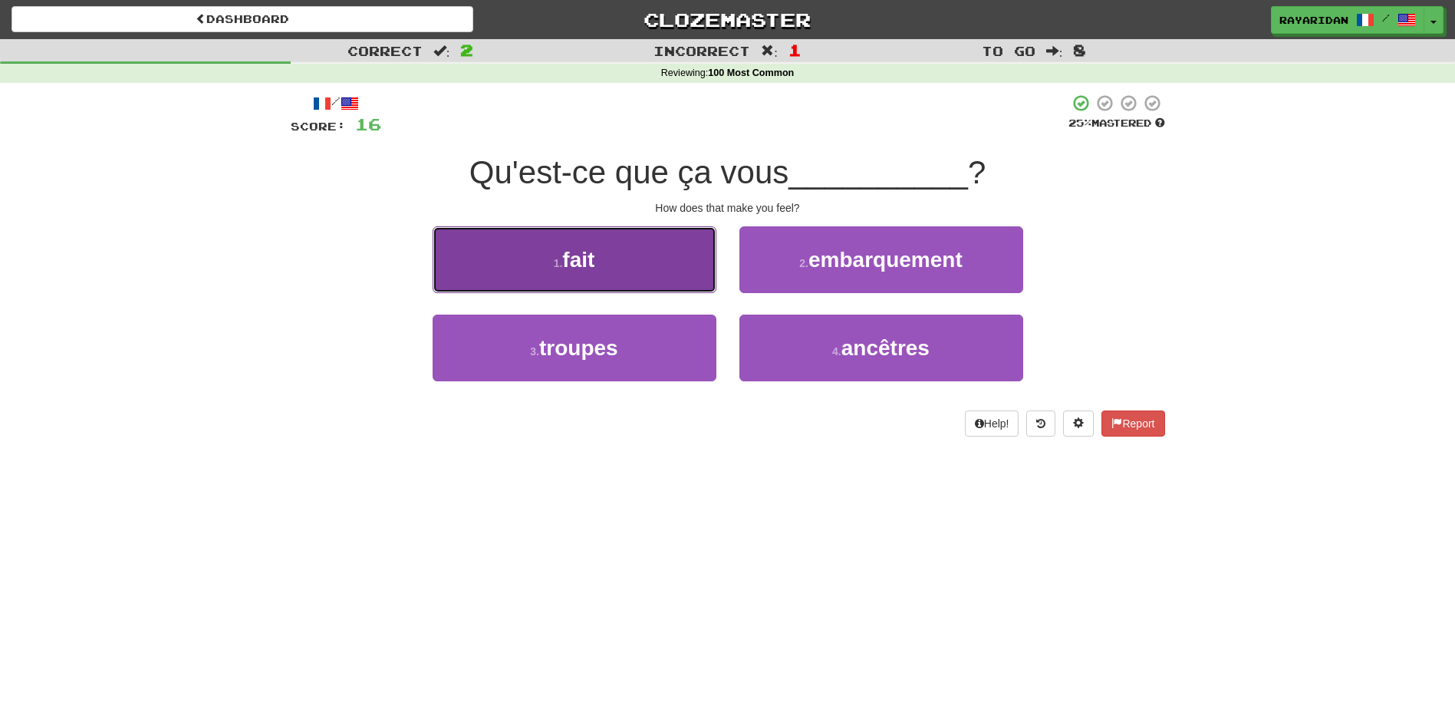
click at [644, 268] on button "1 . fait" at bounding box center [575, 259] width 284 height 67
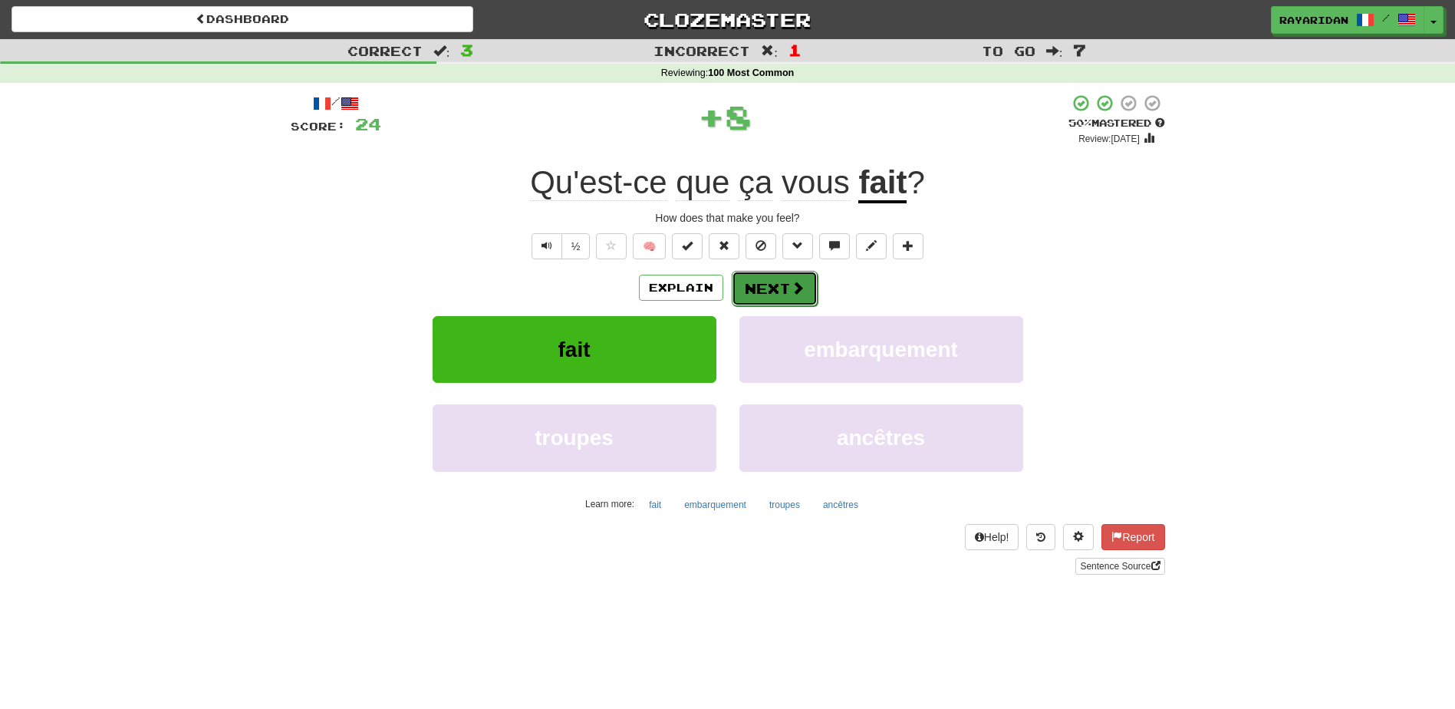
click at [779, 291] on button "Next" at bounding box center [775, 288] width 86 height 35
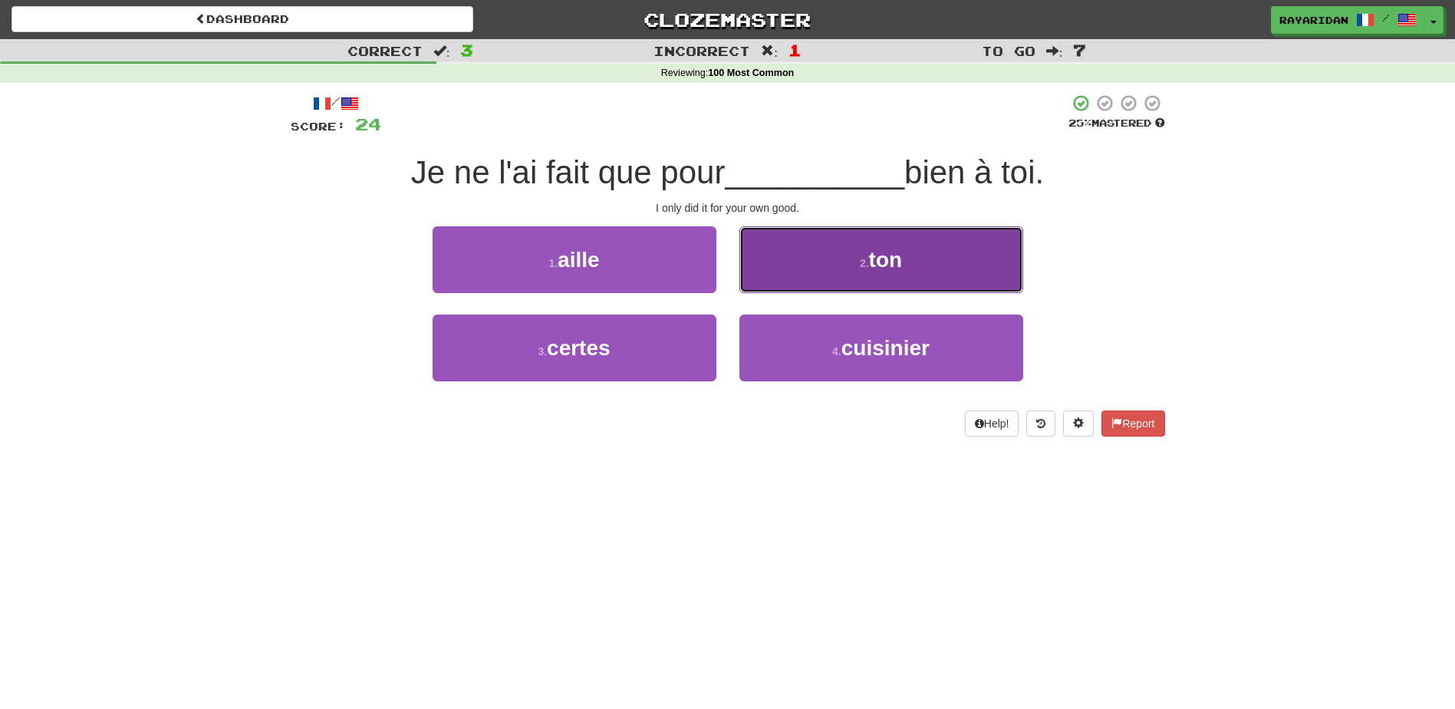
click at [835, 250] on button "2 . ton" at bounding box center [882, 259] width 284 height 67
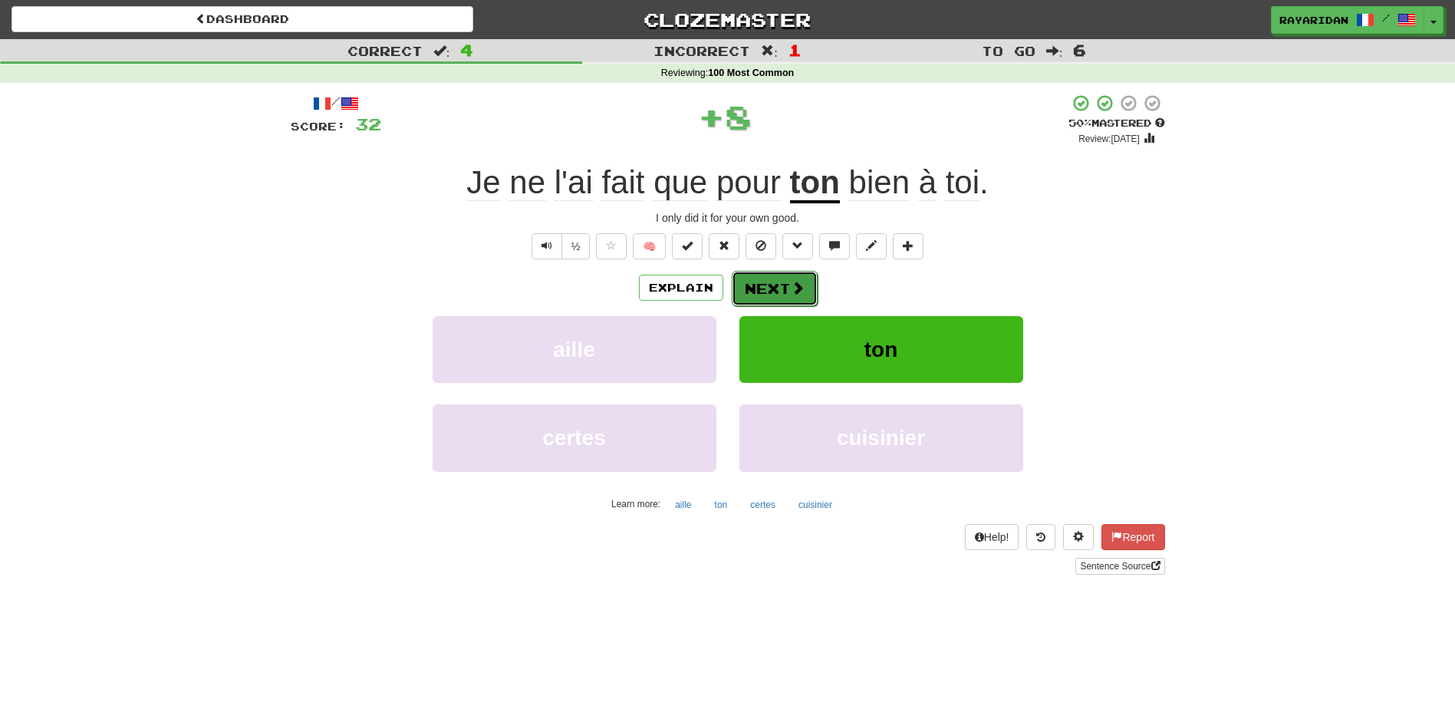
click at [781, 291] on button "Next" at bounding box center [775, 288] width 86 height 35
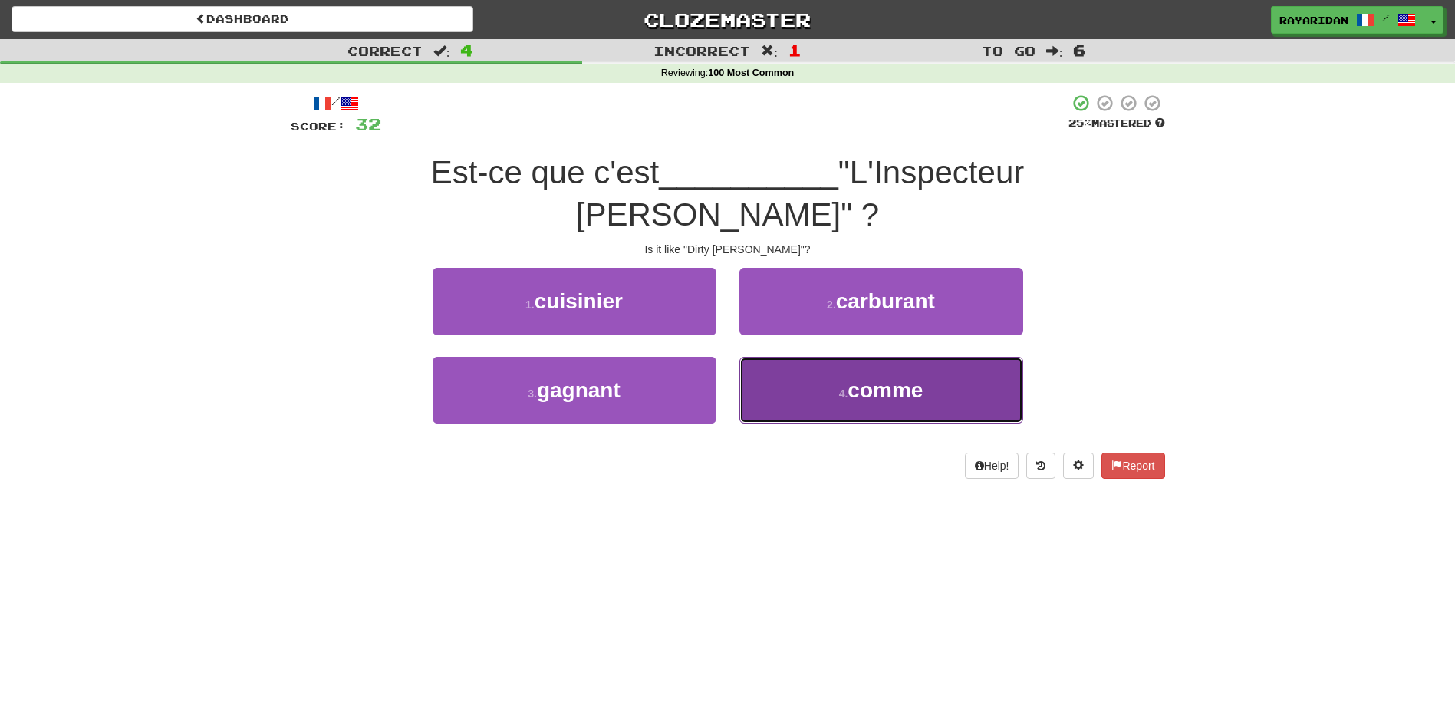
click at [844, 387] on small "4 ." at bounding box center [843, 393] width 9 height 12
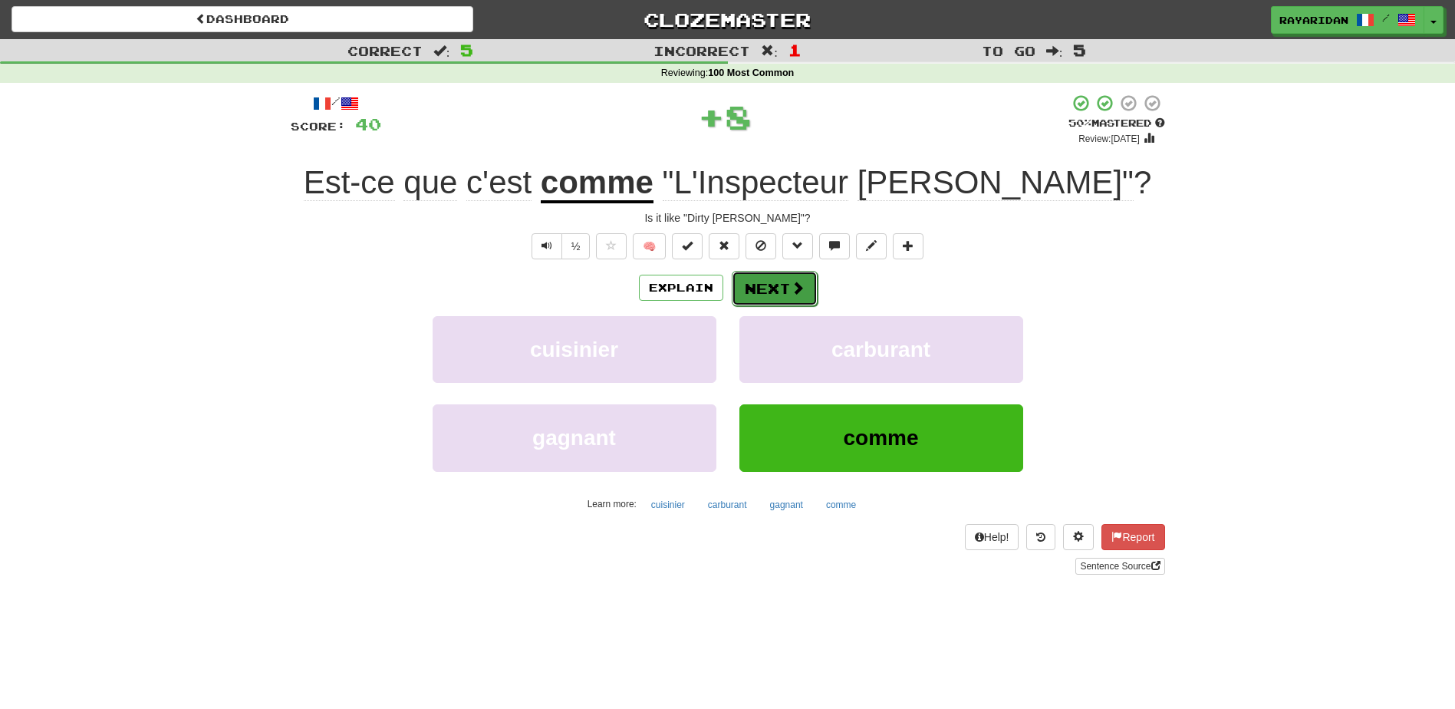
click at [791, 282] on span at bounding box center [798, 288] width 14 height 14
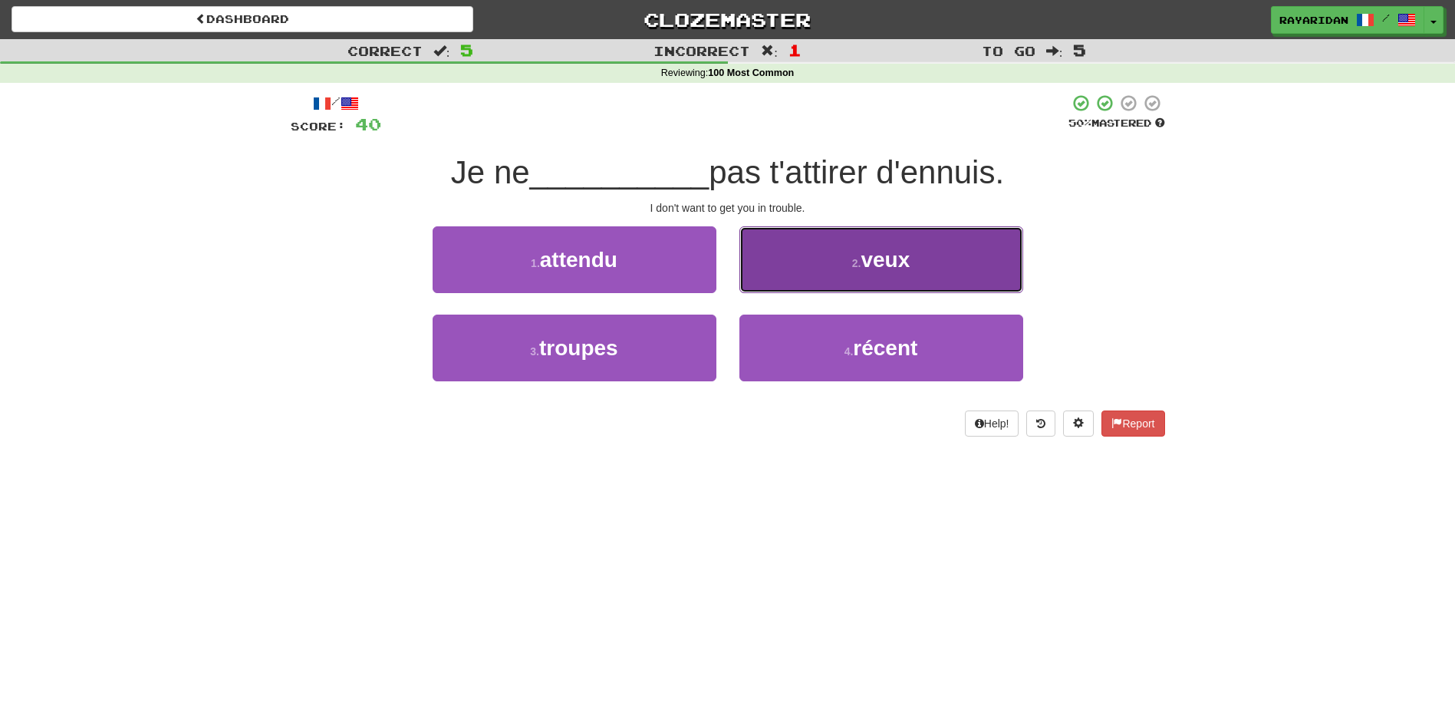
click at [899, 269] on span "veux" at bounding box center [885, 260] width 49 height 24
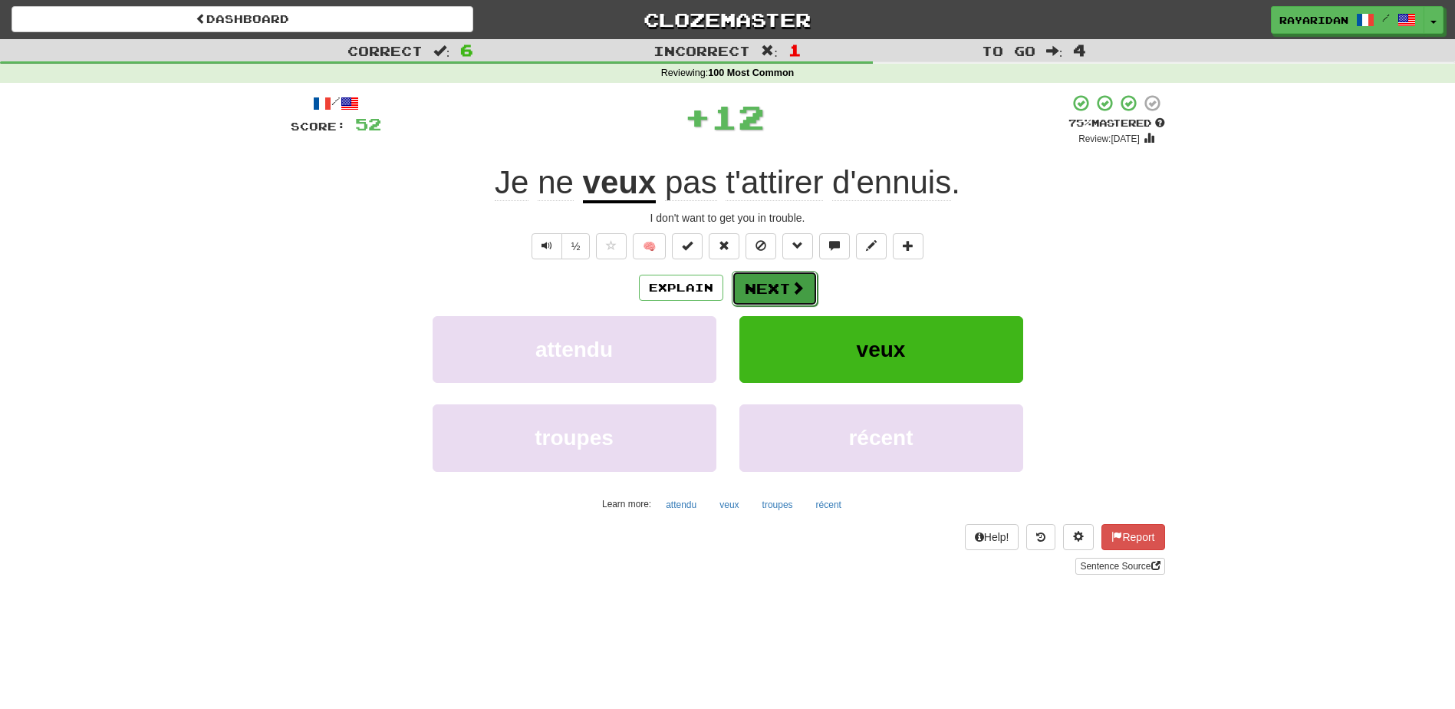
click at [804, 288] on button "Next" at bounding box center [775, 288] width 86 height 35
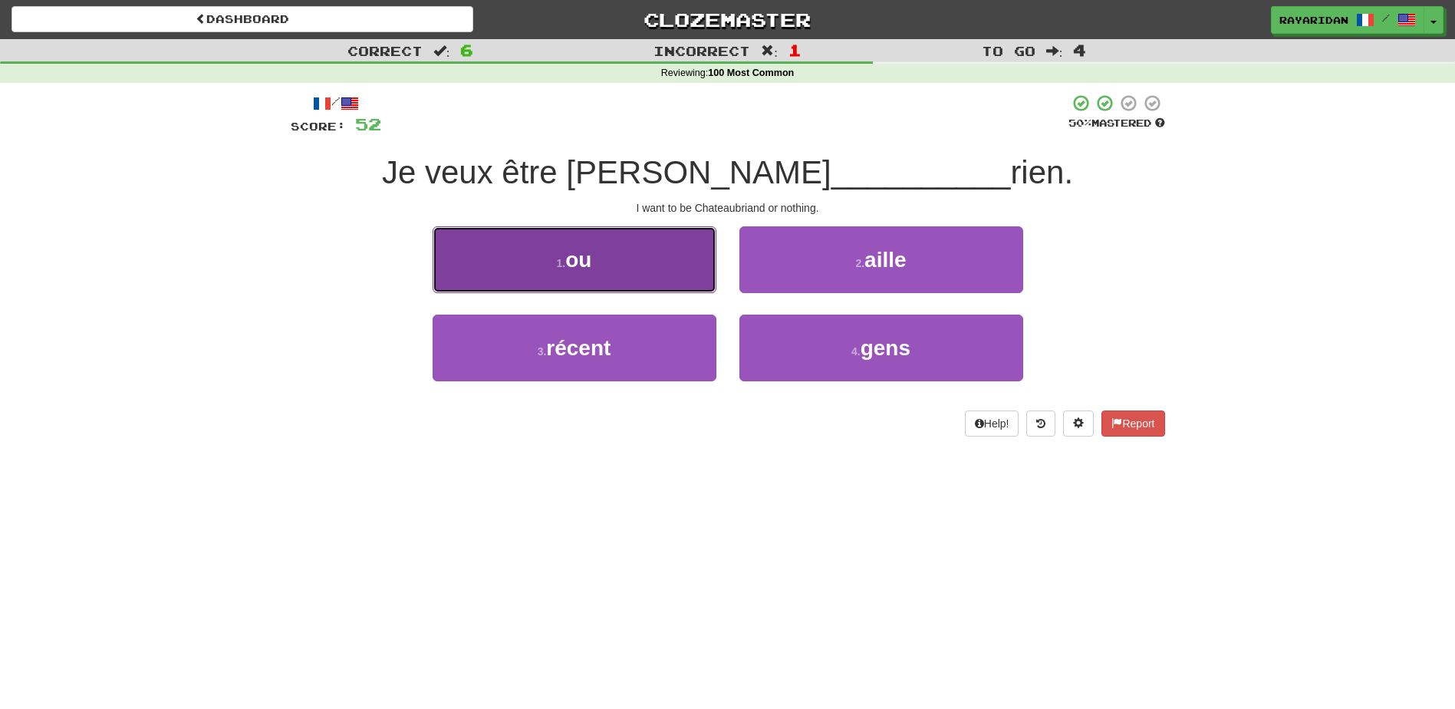
click at [614, 236] on button "1 . ou" at bounding box center [575, 259] width 284 height 67
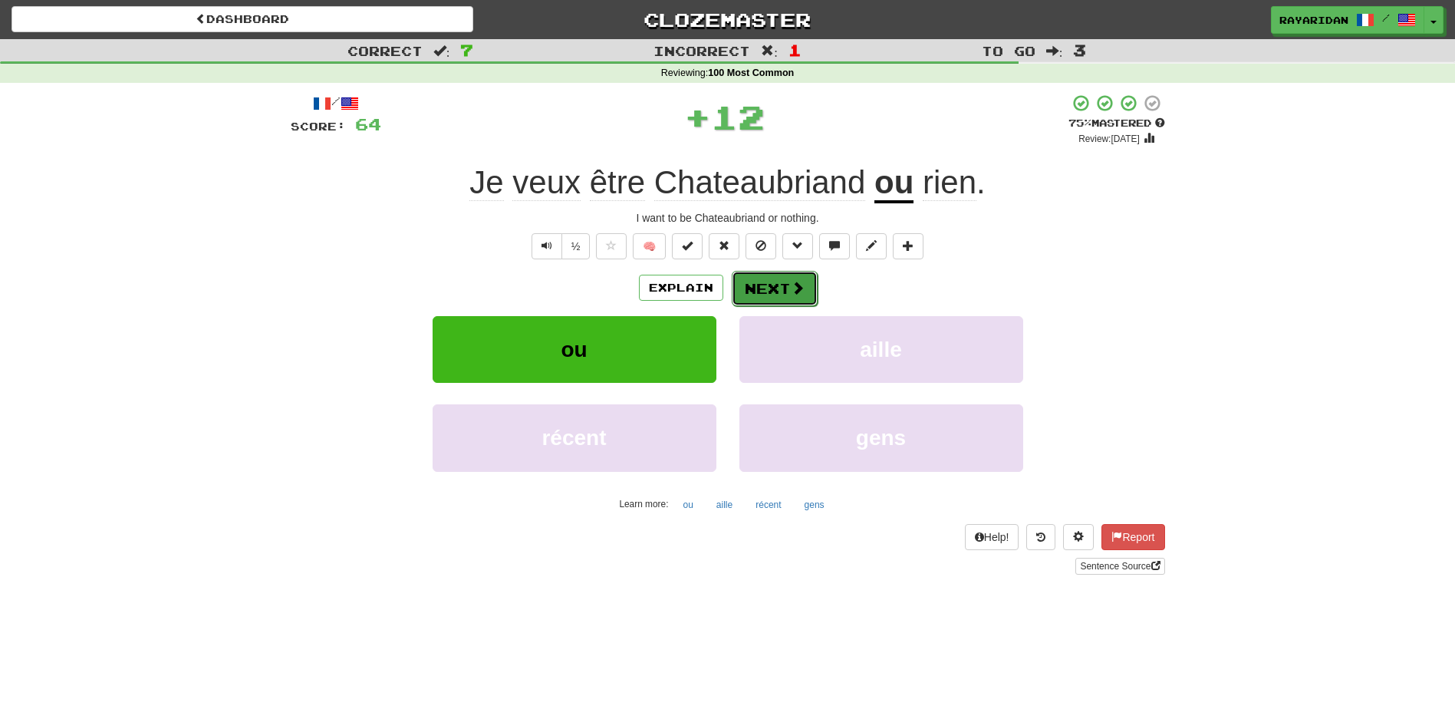
click at [784, 290] on button "Next" at bounding box center [775, 288] width 86 height 35
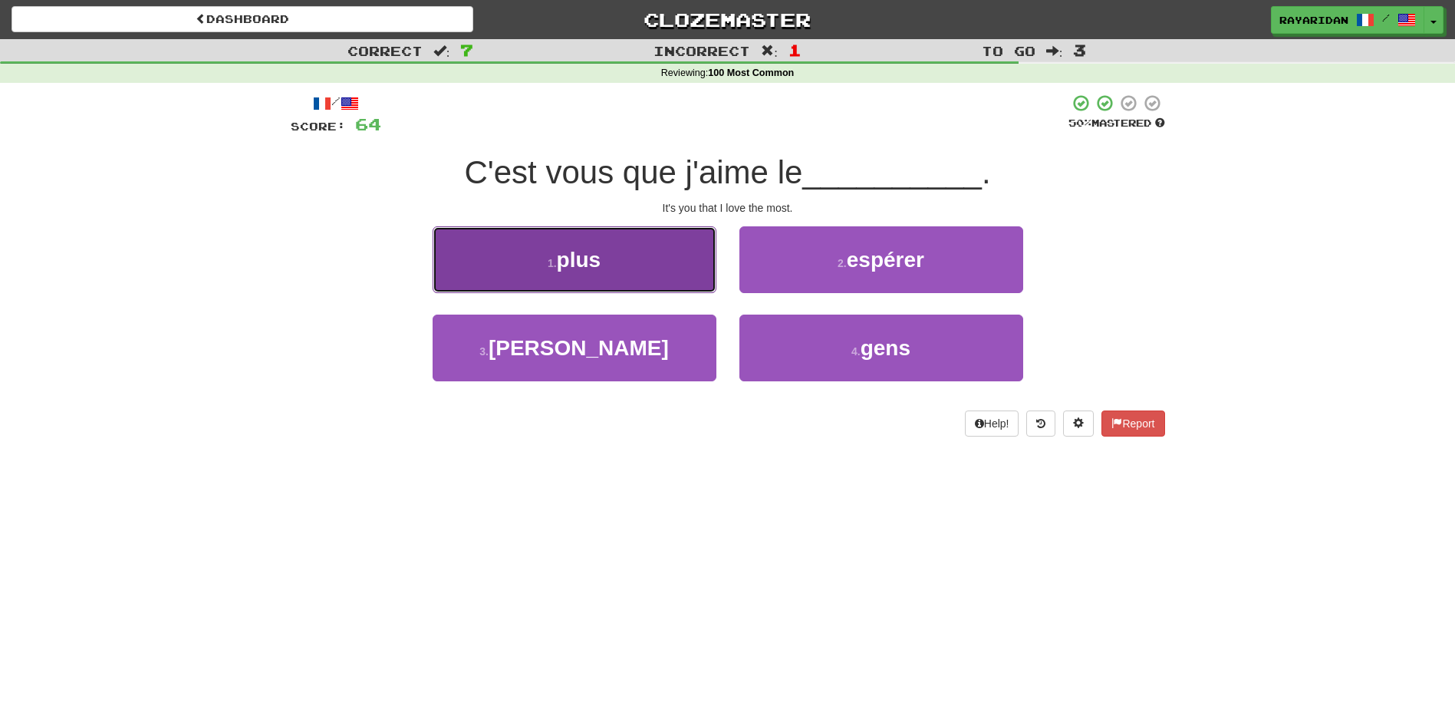
click at [612, 264] on button "1 . plus" at bounding box center [575, 259] width 284 height 67
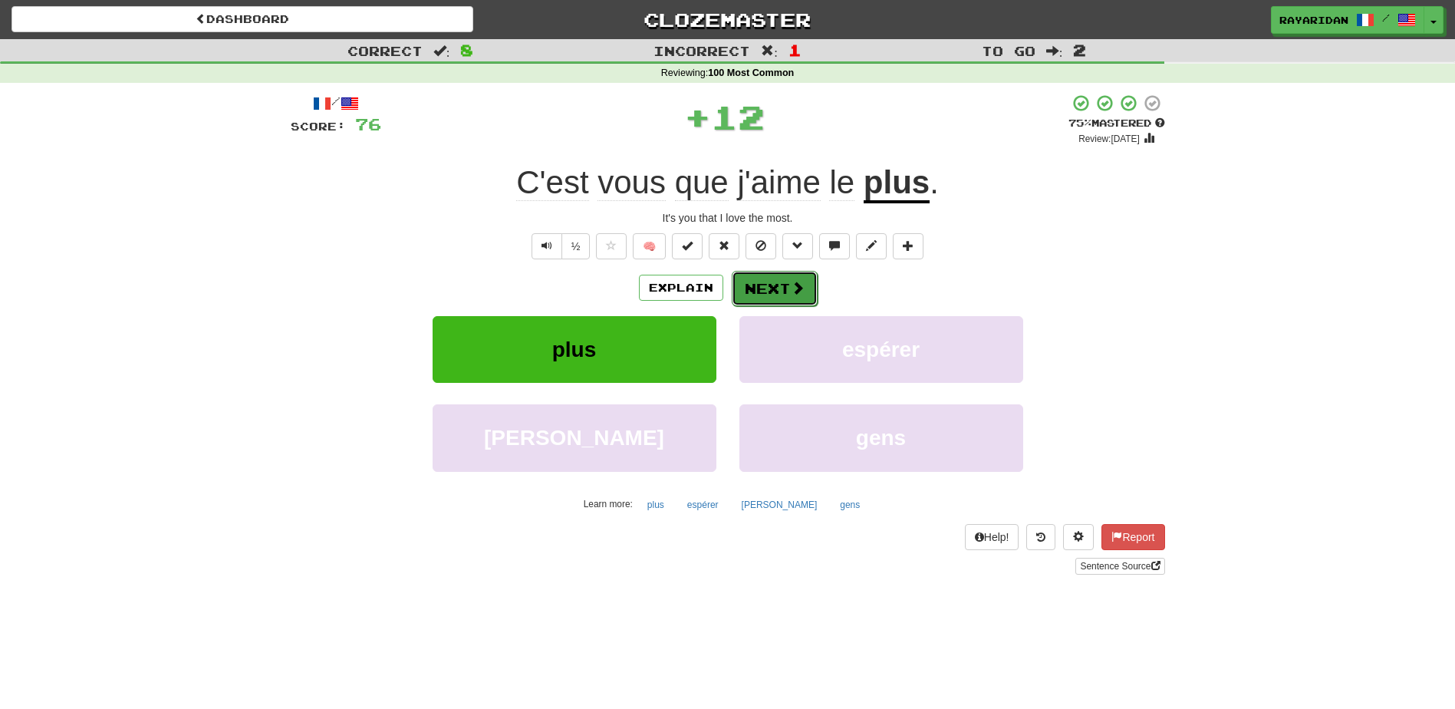
click at [781, 285] on button "Next" at bounding box center [775, 288] width 86 height 35
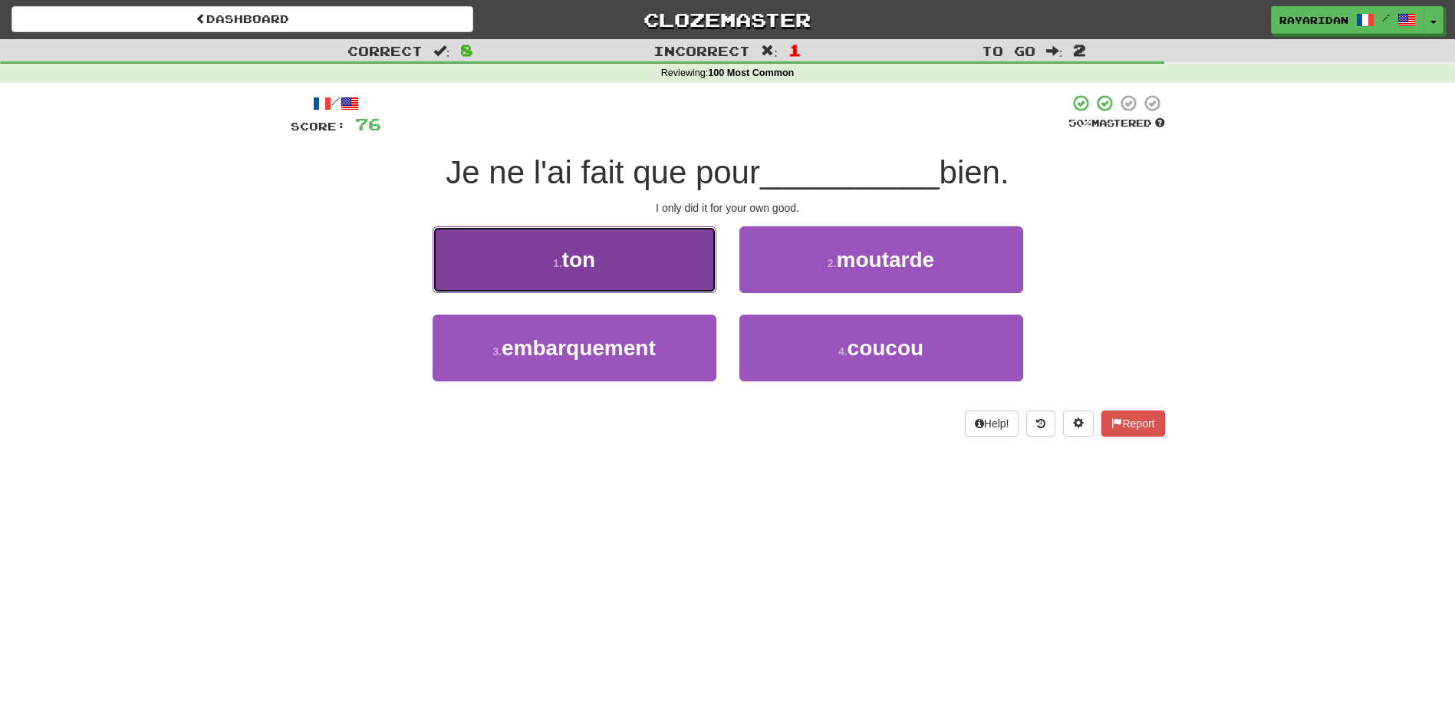
click at [629, 261] on button "1 . ton" at bounding box center [575, 259] width 284 height 67
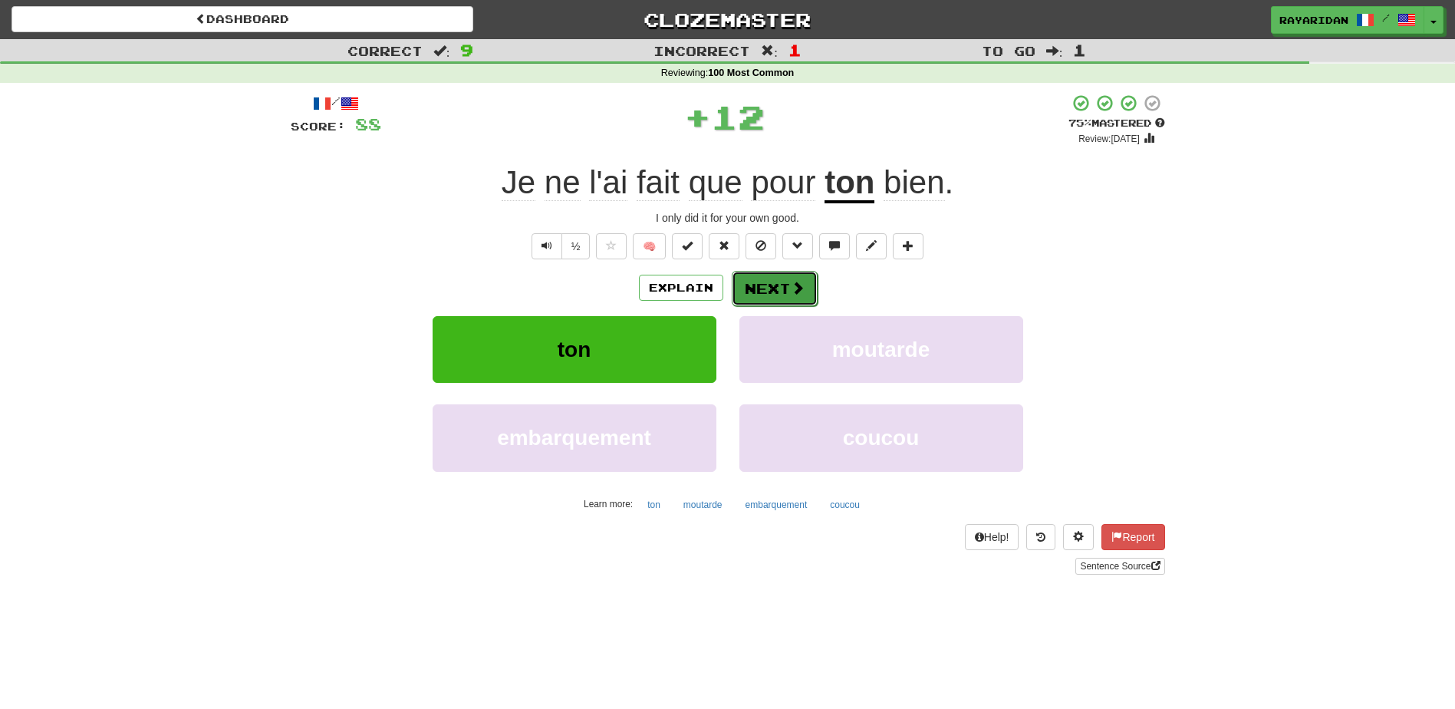
click at [798, 281] on span at bounding box center [798, 288] width 14 height 14
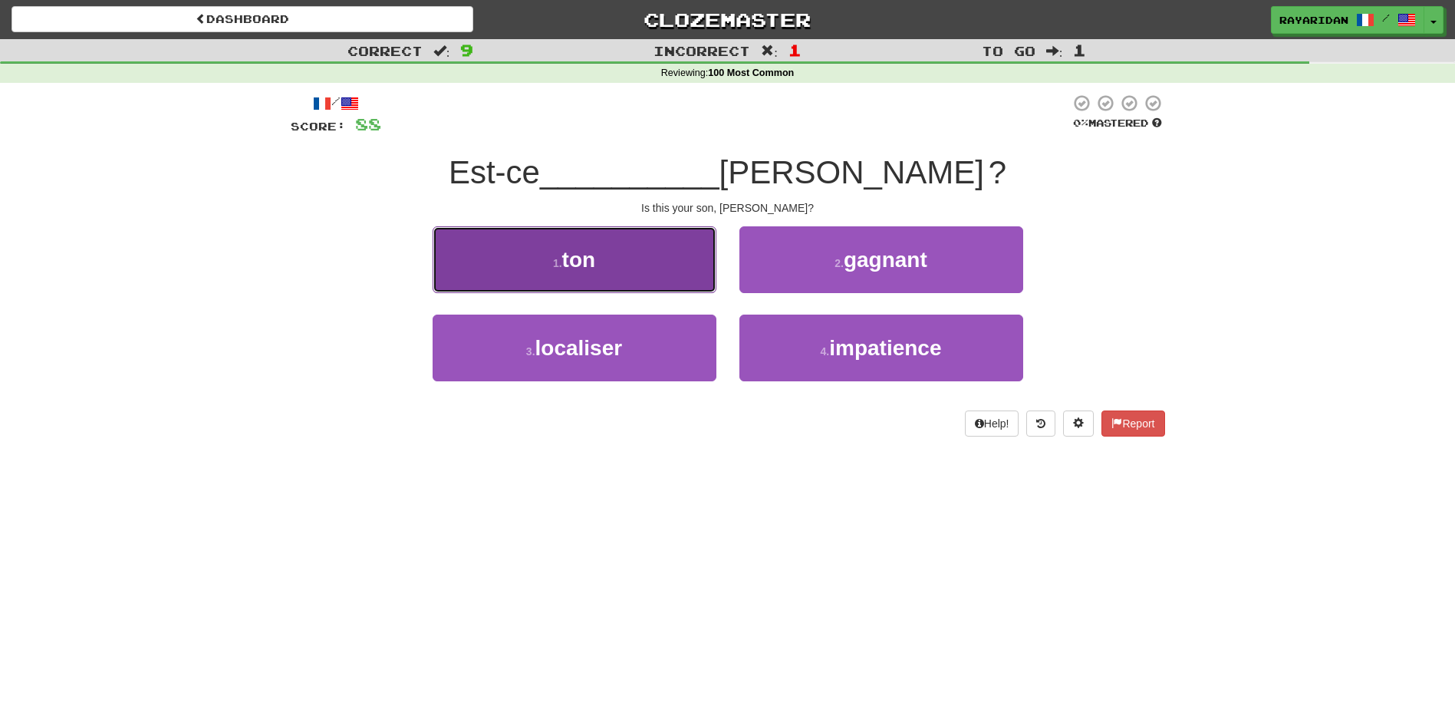
click at [662, 259] on button "1 . ton" at bounding box center [575, 259] width 284 height 67
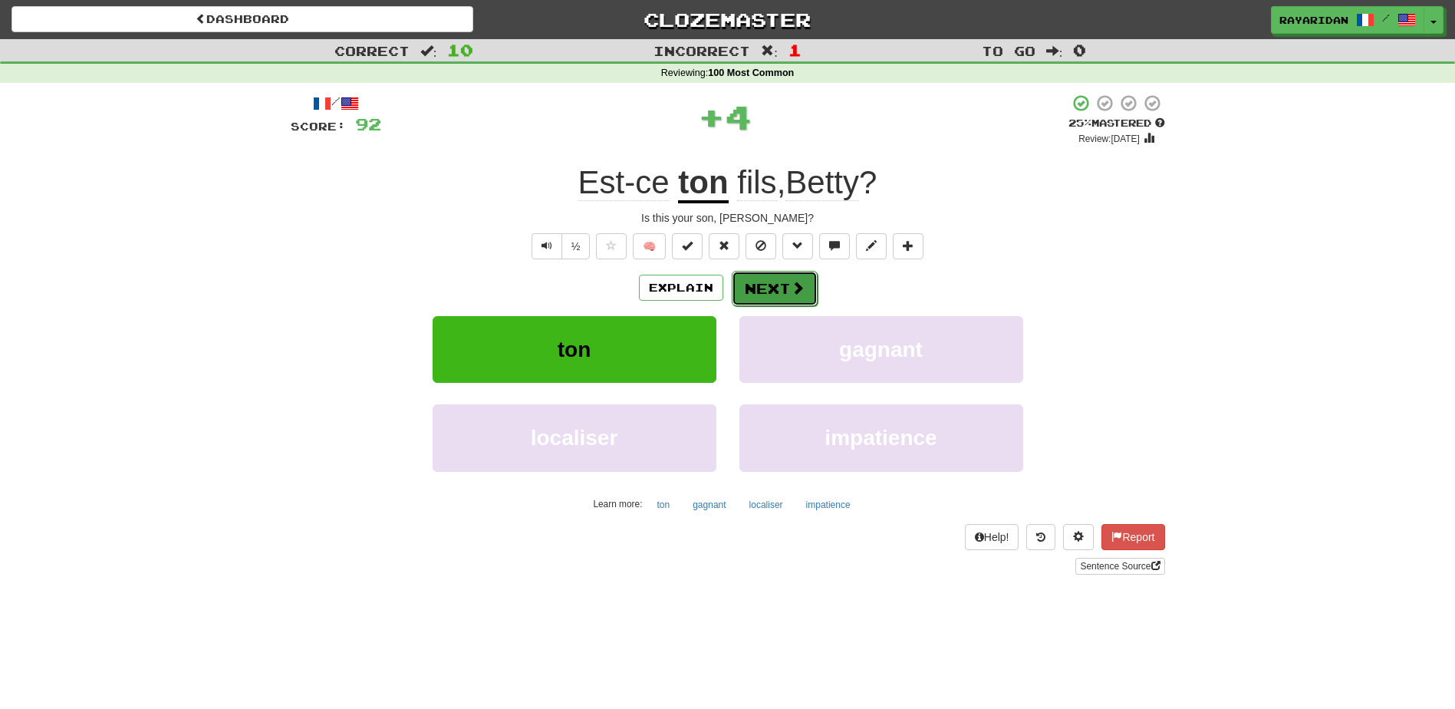
click at [773, 288] on button "Next" at bounding box center [775, 288] width 86 height 35
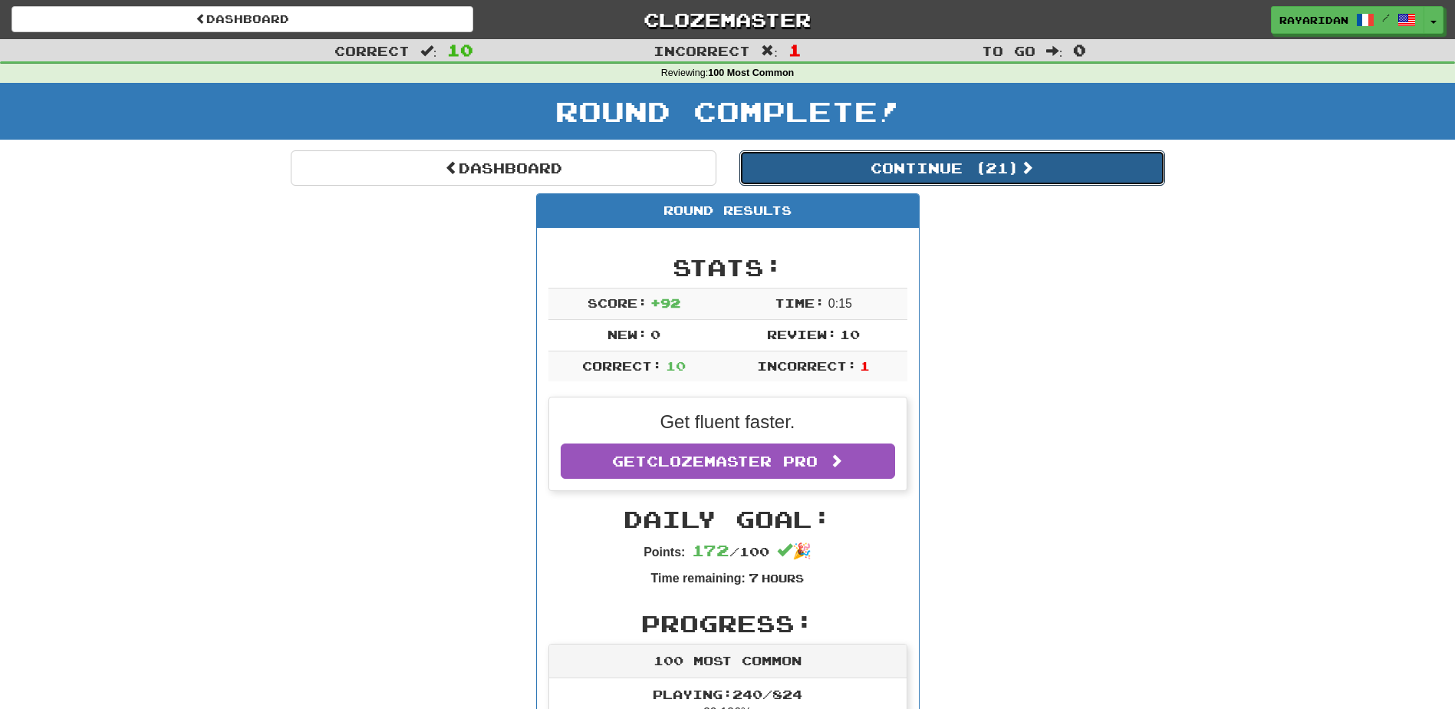
drag, startPoint x: 976, startPoint y: 175, endPoint x: 912, endPoint y: 175, distance: 63.7
click at [976, 175] on button "Continue ( 21 )" at bounding box center [953, 167] width 426 height 35
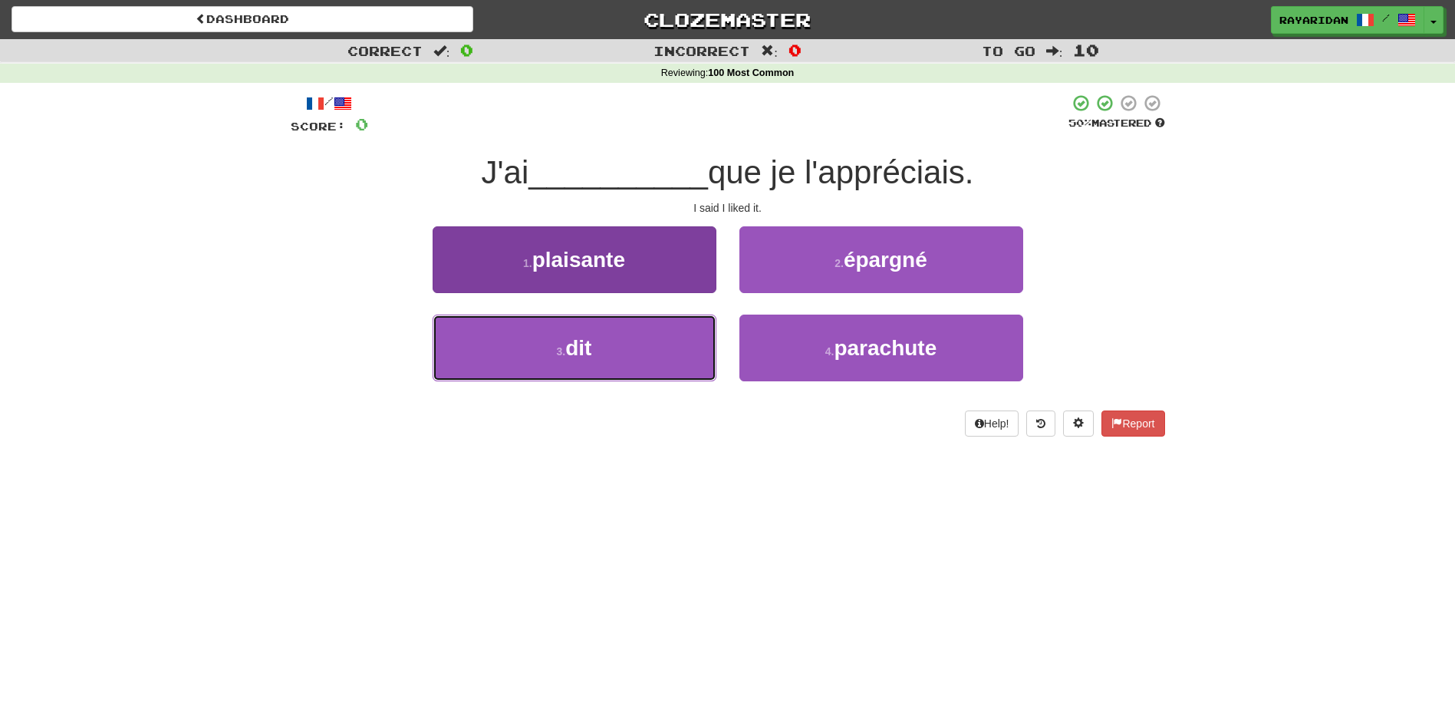
click at [591, 338] on span "dit" at bounding box center [578, 348] width 26 height 24
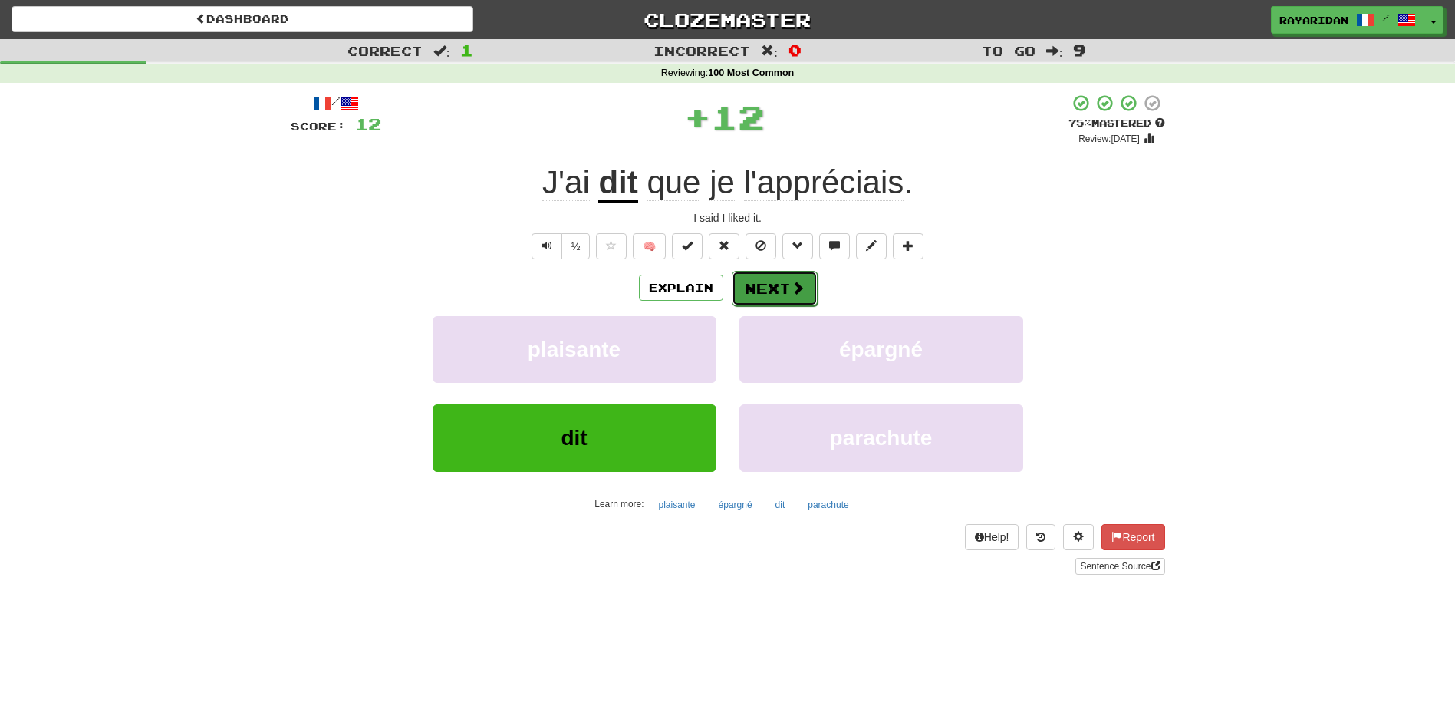
click at [803, 278] on button "Next" at bounding box center [775, 288] width 86 height 35
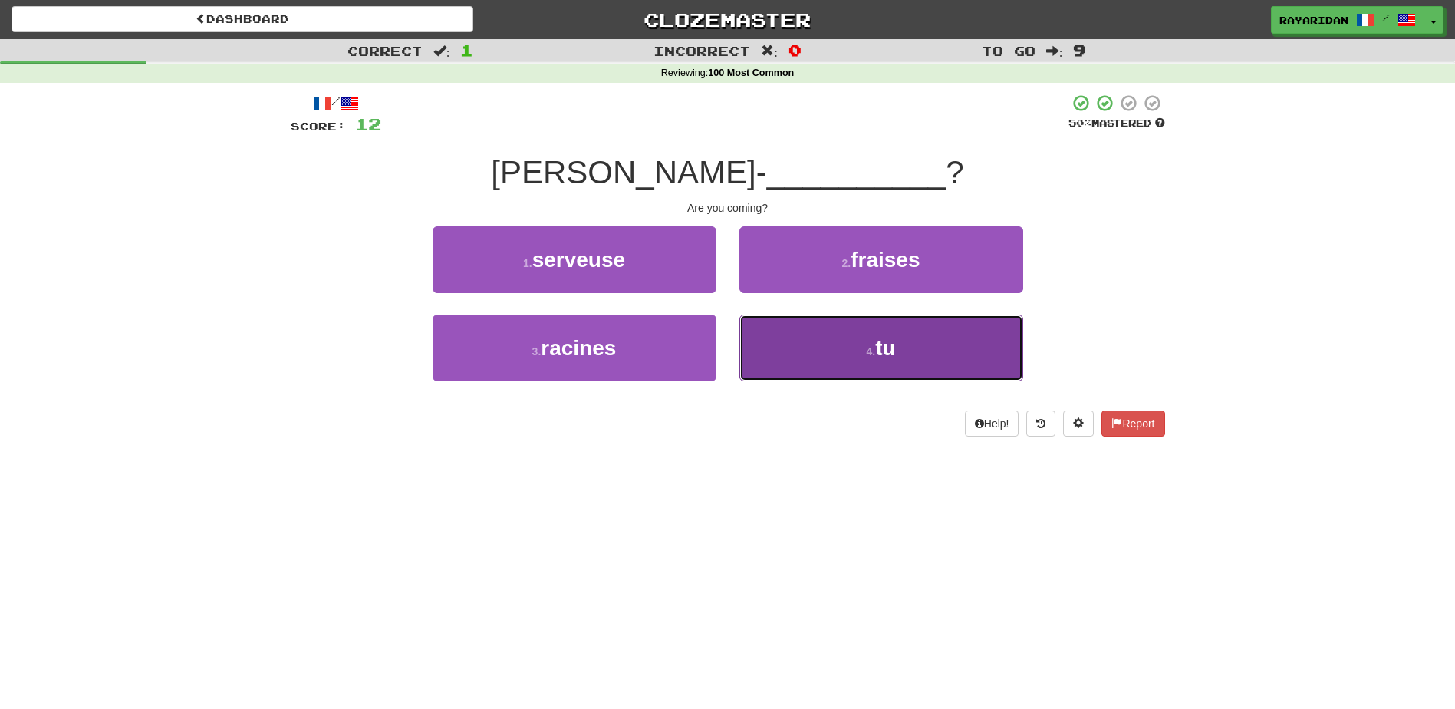
click at [841, 352] on button "4 . tu" at bounding box center [882, 348] width 284 height 67
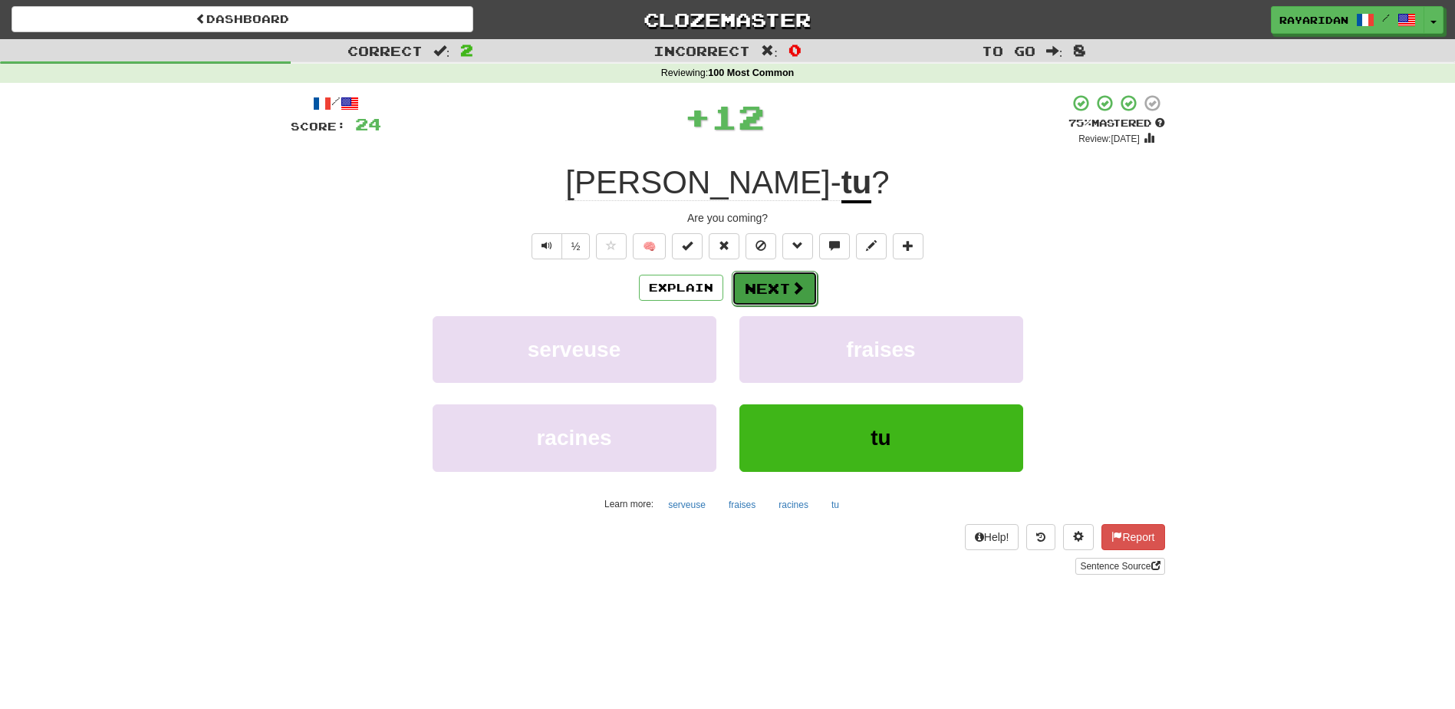
click at [786, 295] on button "Next" at bounding box center [775, 288] width 86 height 35
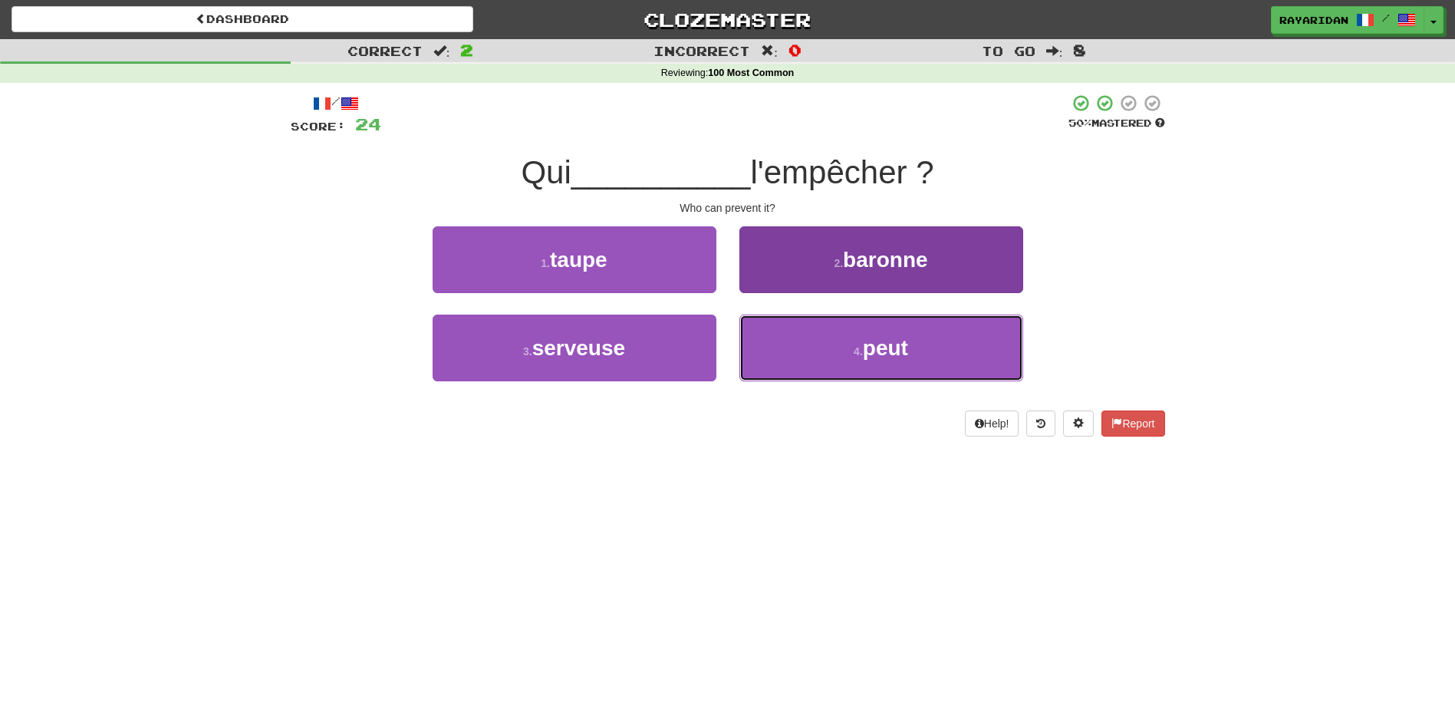
click at [822, 341] on button "4 . peut" at bounding box center [882, 348] width 284 height 67
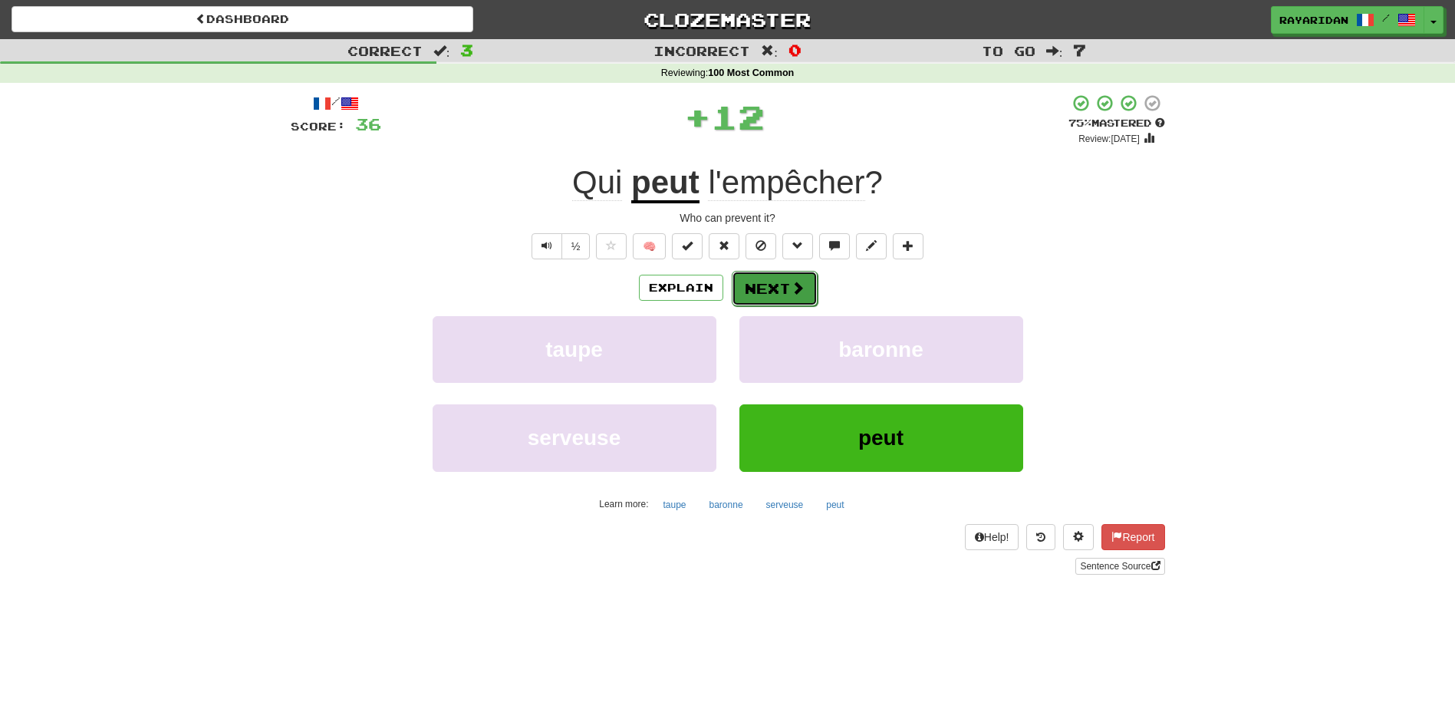
click at [791, 297] on button "Next" at bounding box center [775, 288] width 86 height 35
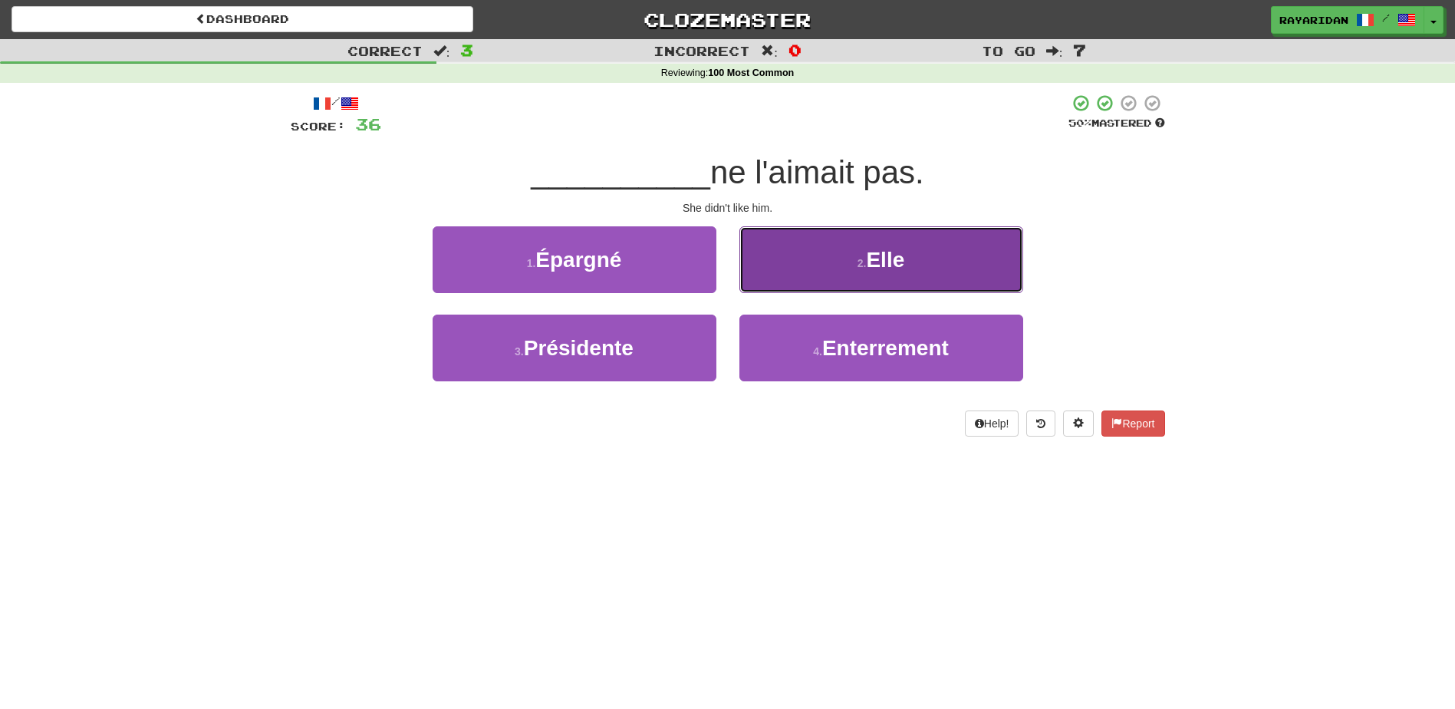
click at [908, 265] on button "2 . Elle" at bounding box center [882, 259] width 284 height 67
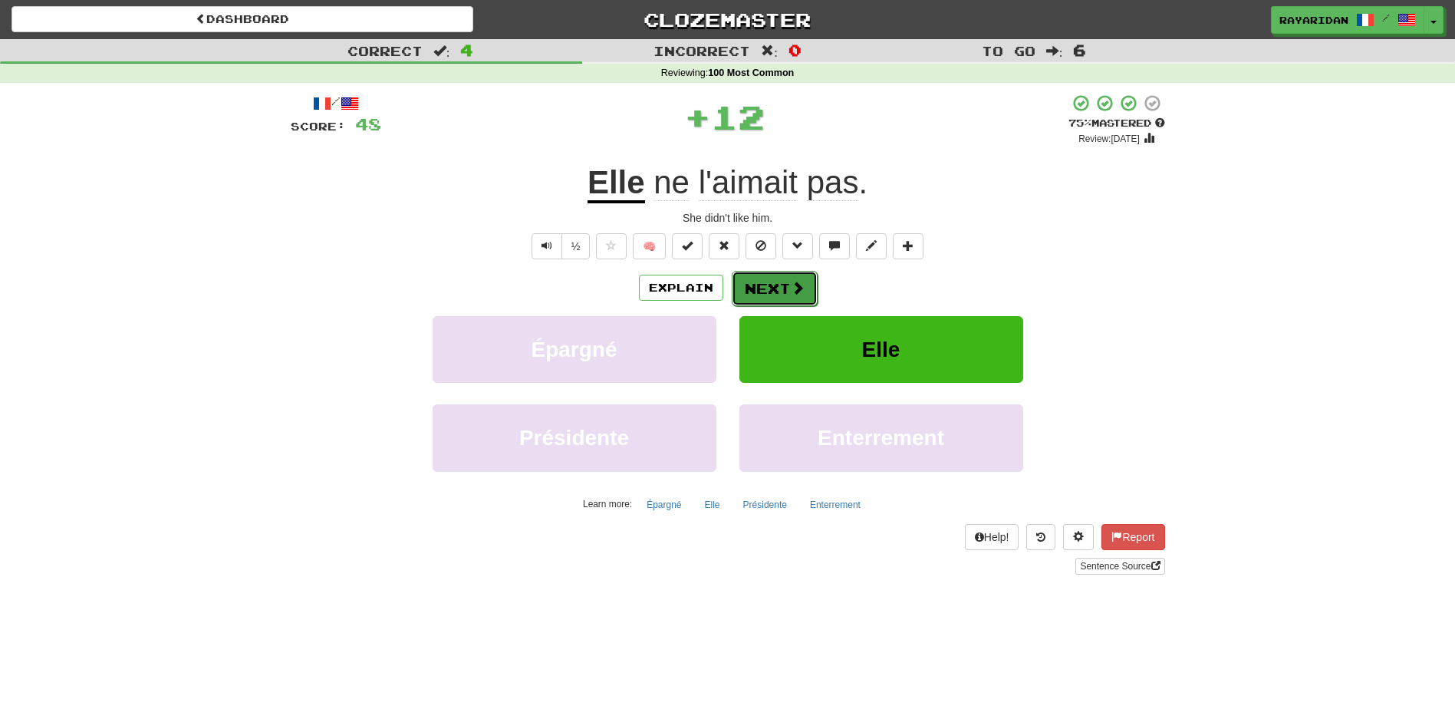
click at [791, 292] on span at bounding box center [798, 288] width 14 height 14
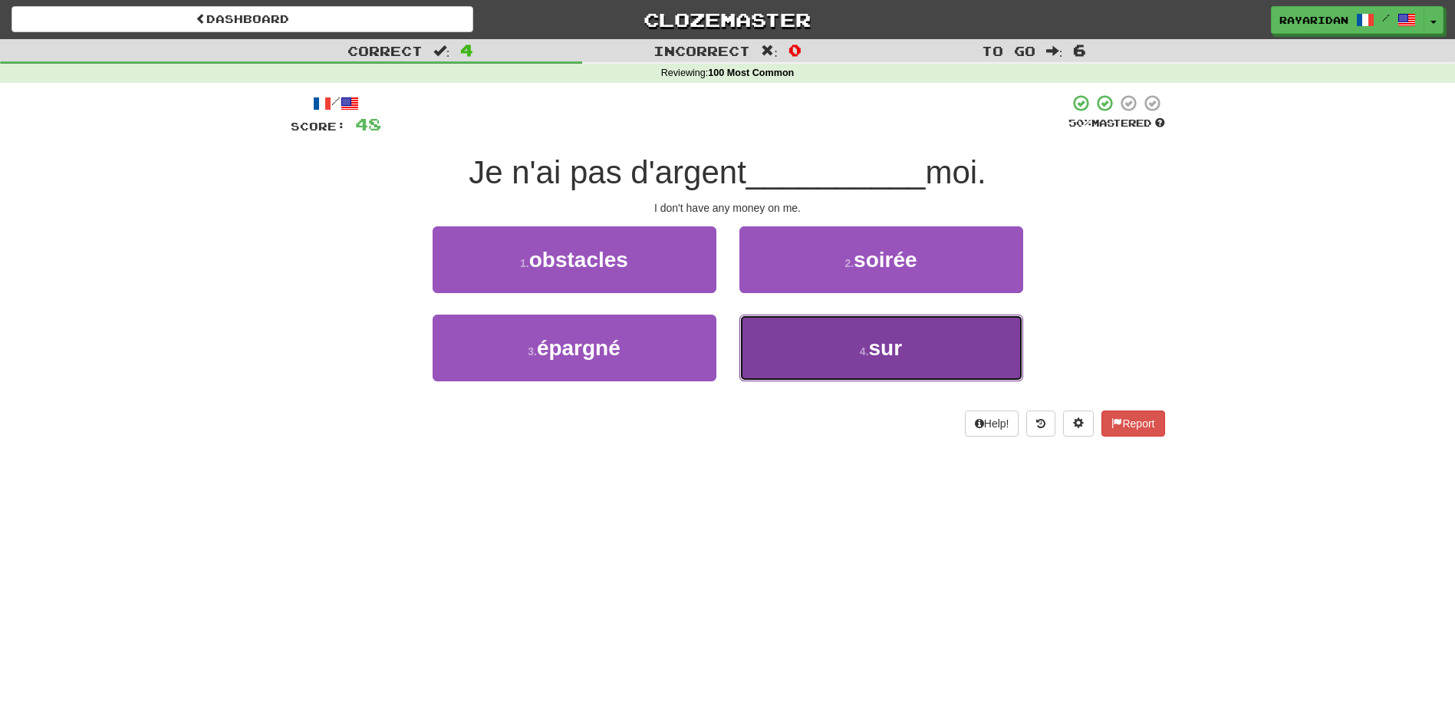
click at [908, 348] on button "4 . sur" at bounding box center [882, 348] width 284 height 67
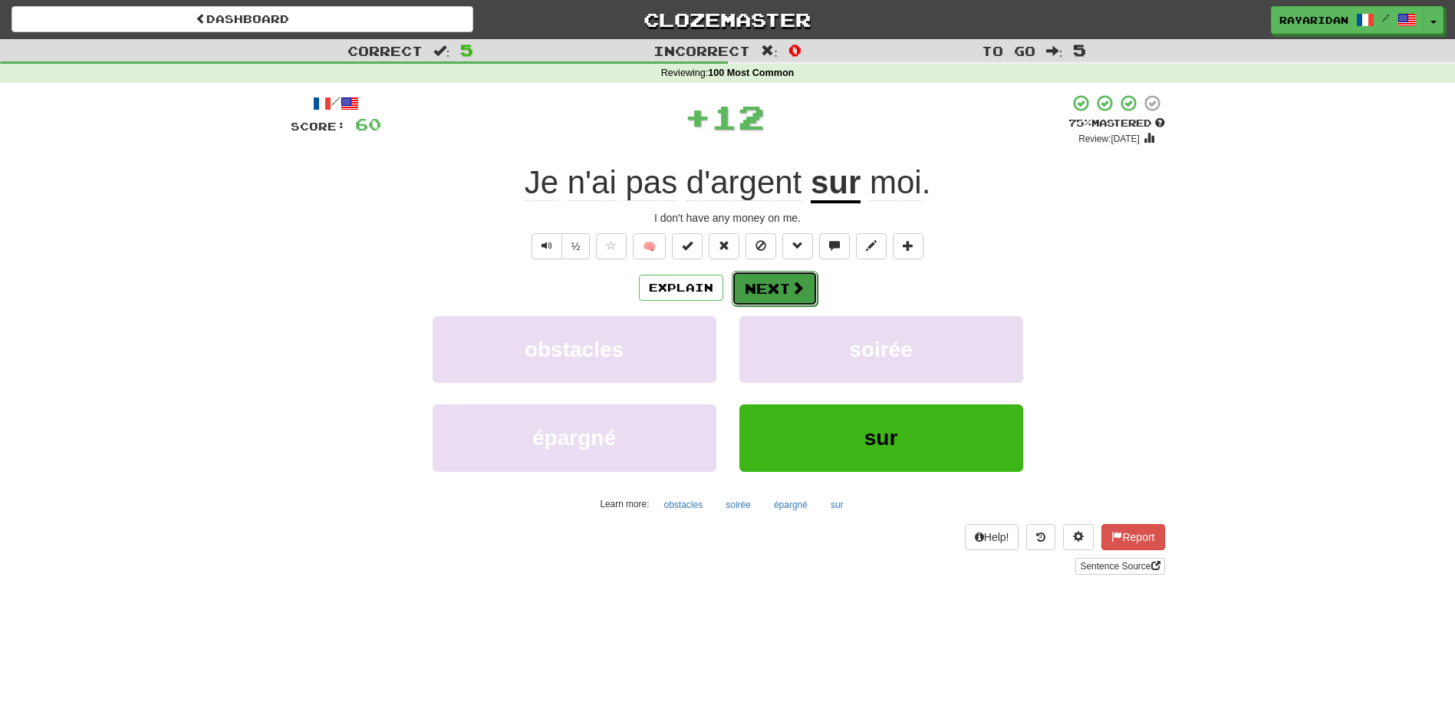
click at [792, 298] on button "Next" at bounding box center [775, 288] width 86 height 35
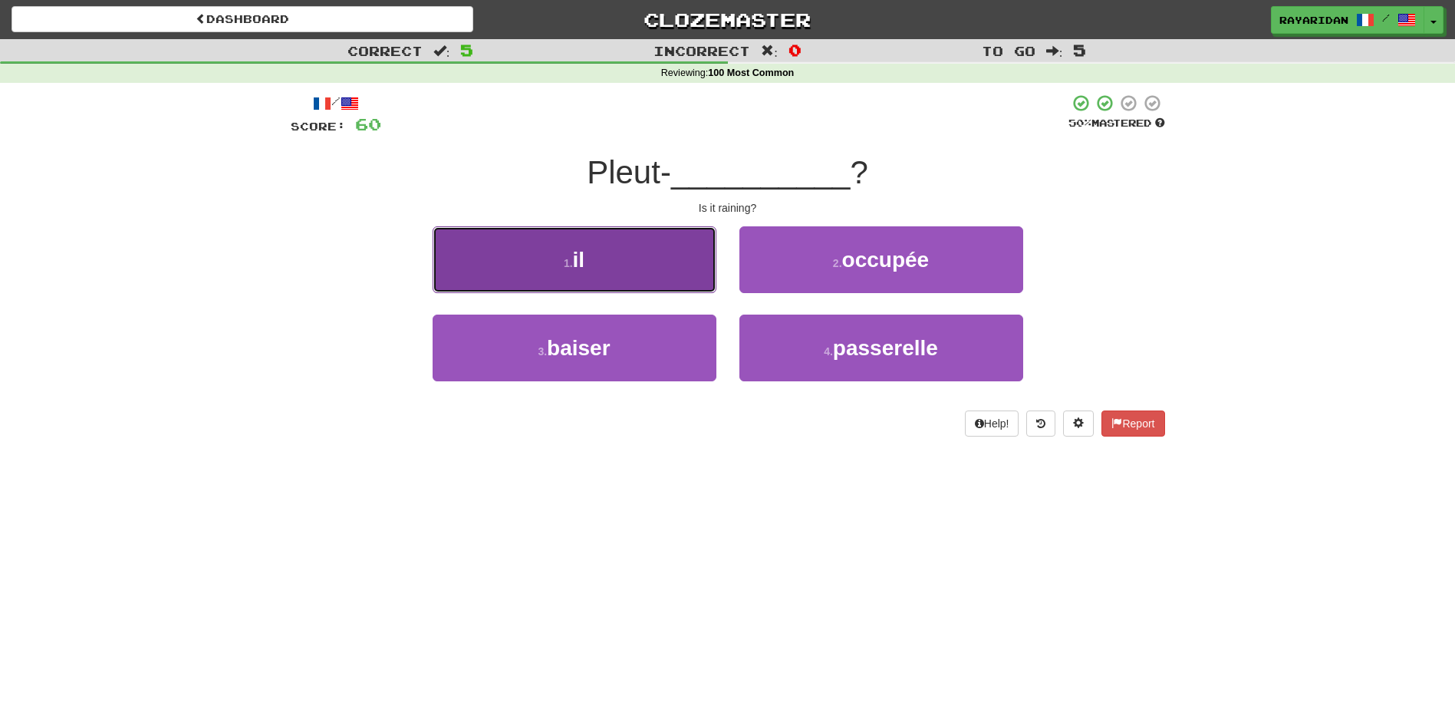
click at [661, 244] on button "1 . il" at bounding box center [575, 259] width 284 height 67
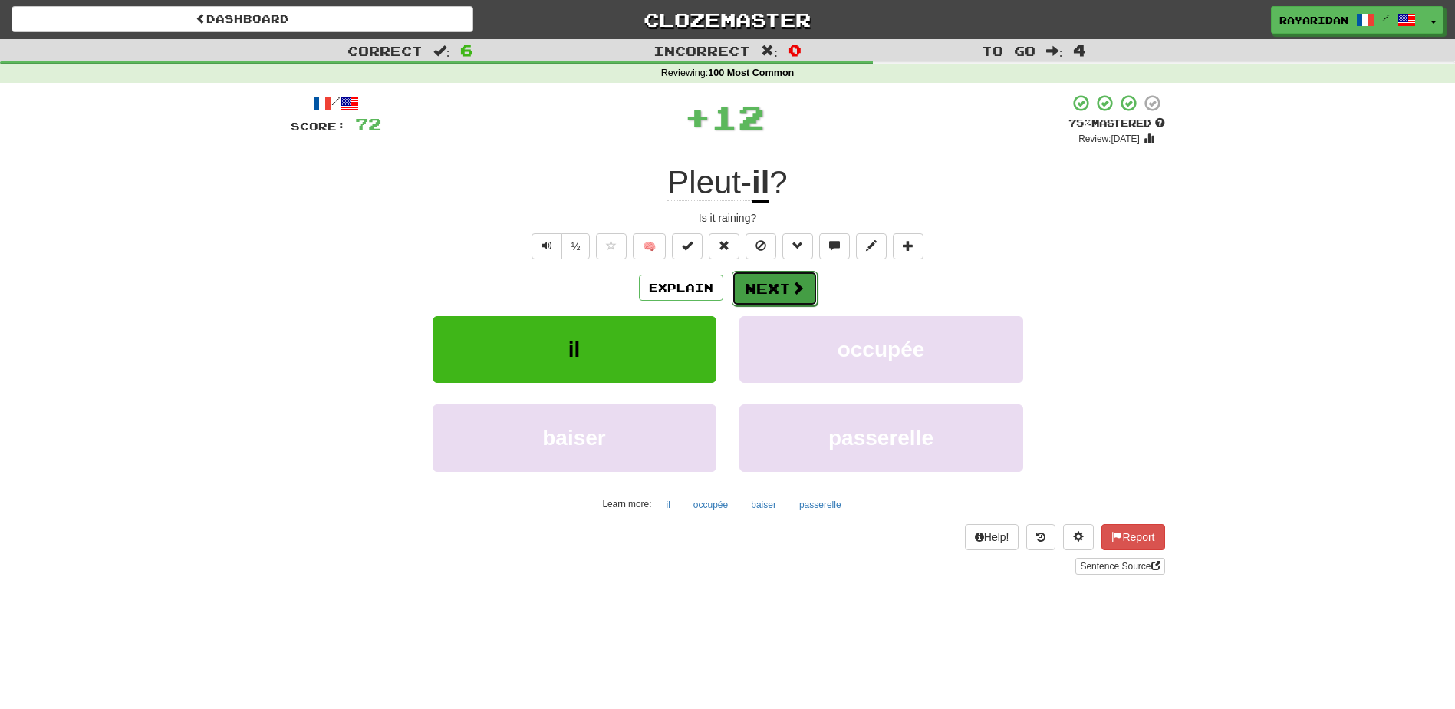
click at [758, 294] on button "Next" at bounding box center [775, 288] width 86 height 35
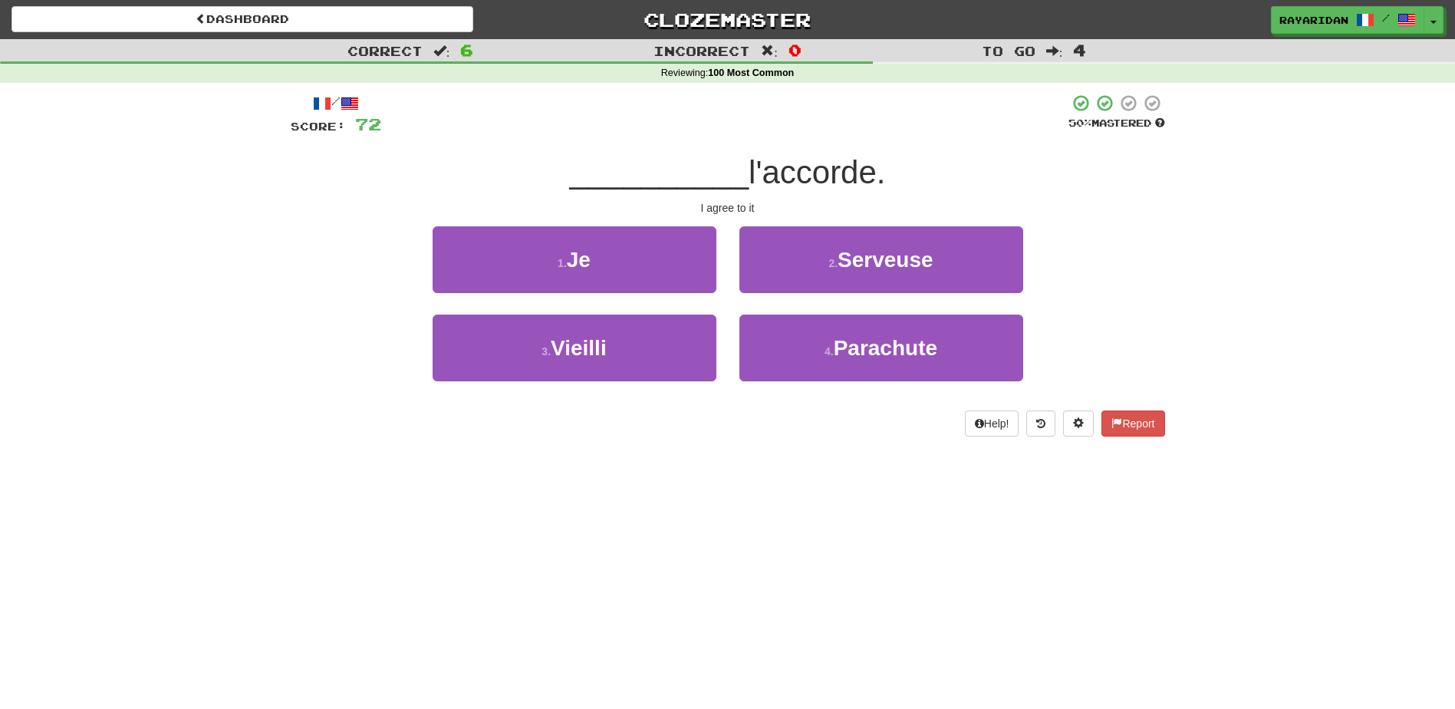
click at [648, 216] on div "/ Score: 72 50 % Mastered __________ l'accorde. I agree to it 1 . Je 2 . Serveu…" at bounding box center [728, 265] width 875 height 343
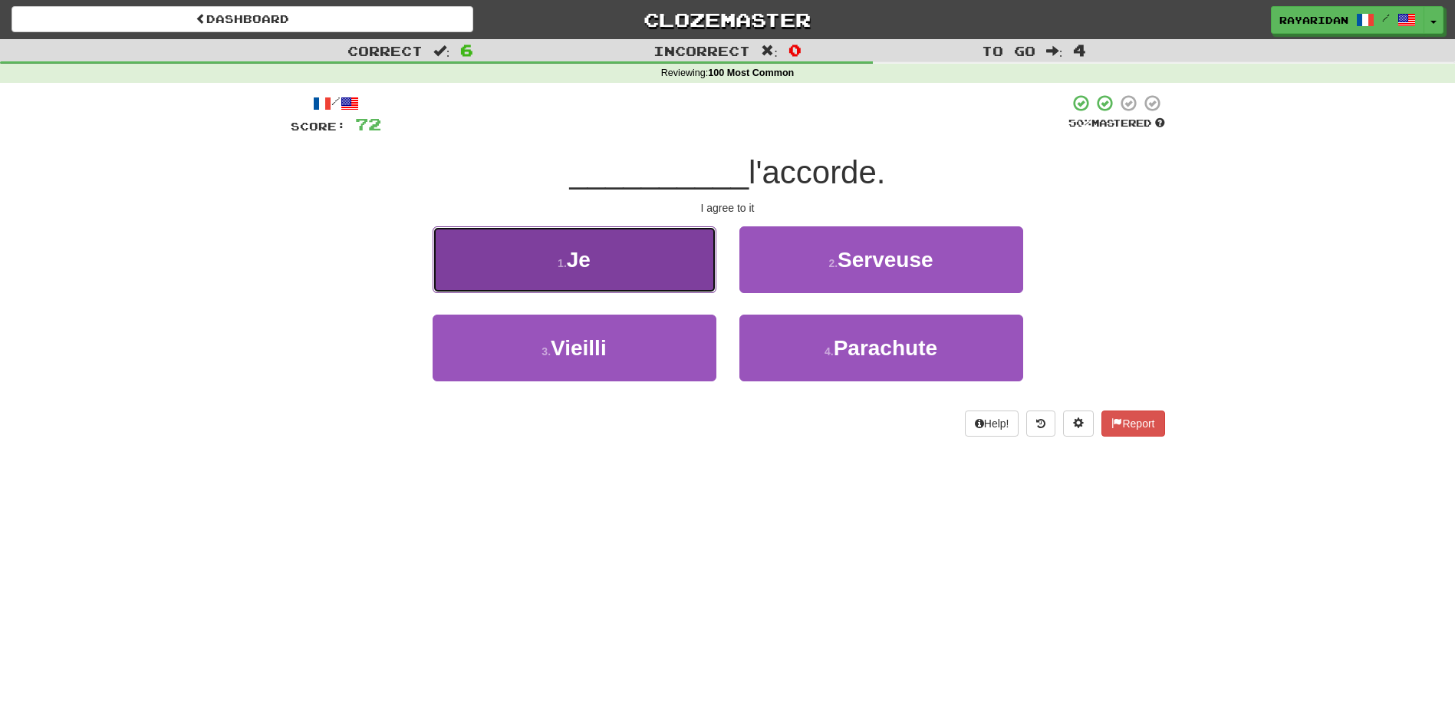
click at [654, 242] on button "1 . Je" at bounding box center [575, 259] width 284 height 67
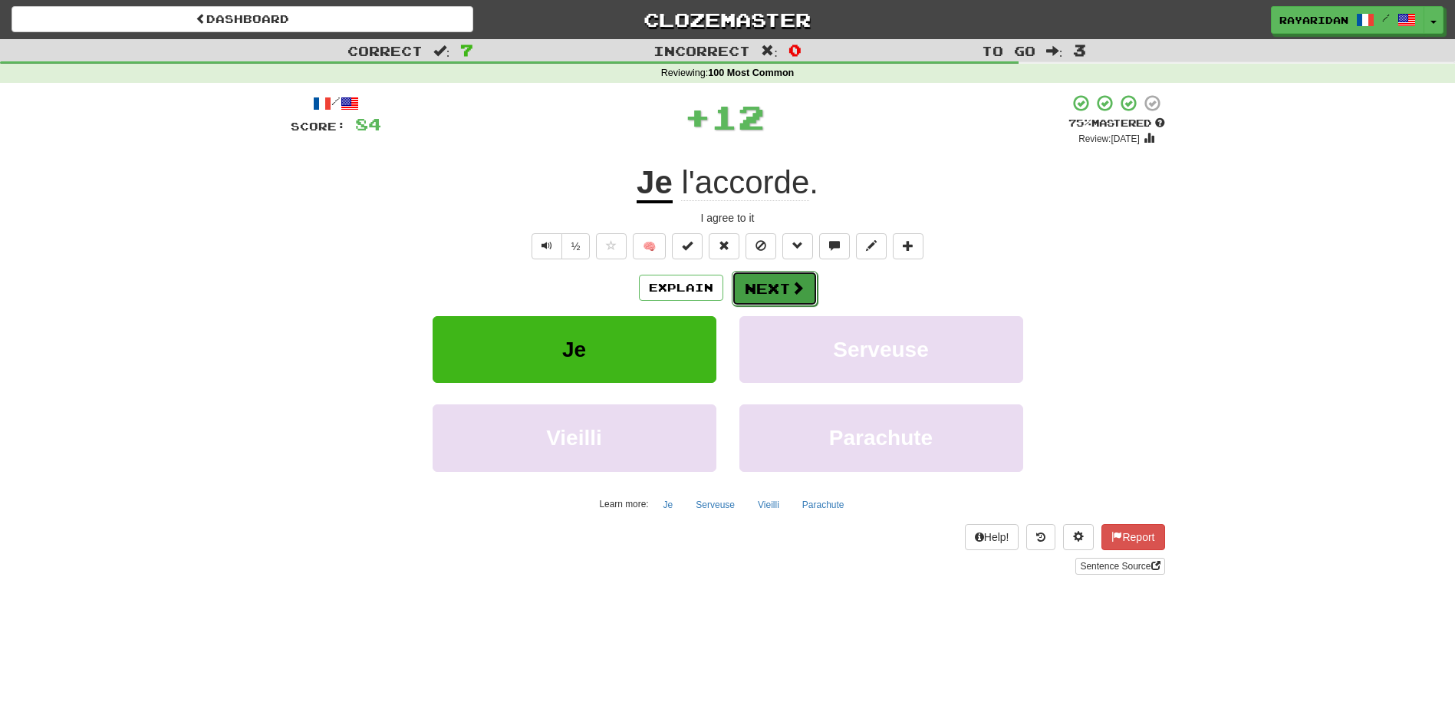
click at [793, 287] on span at bounding box center [798, 288] width 14 height 14
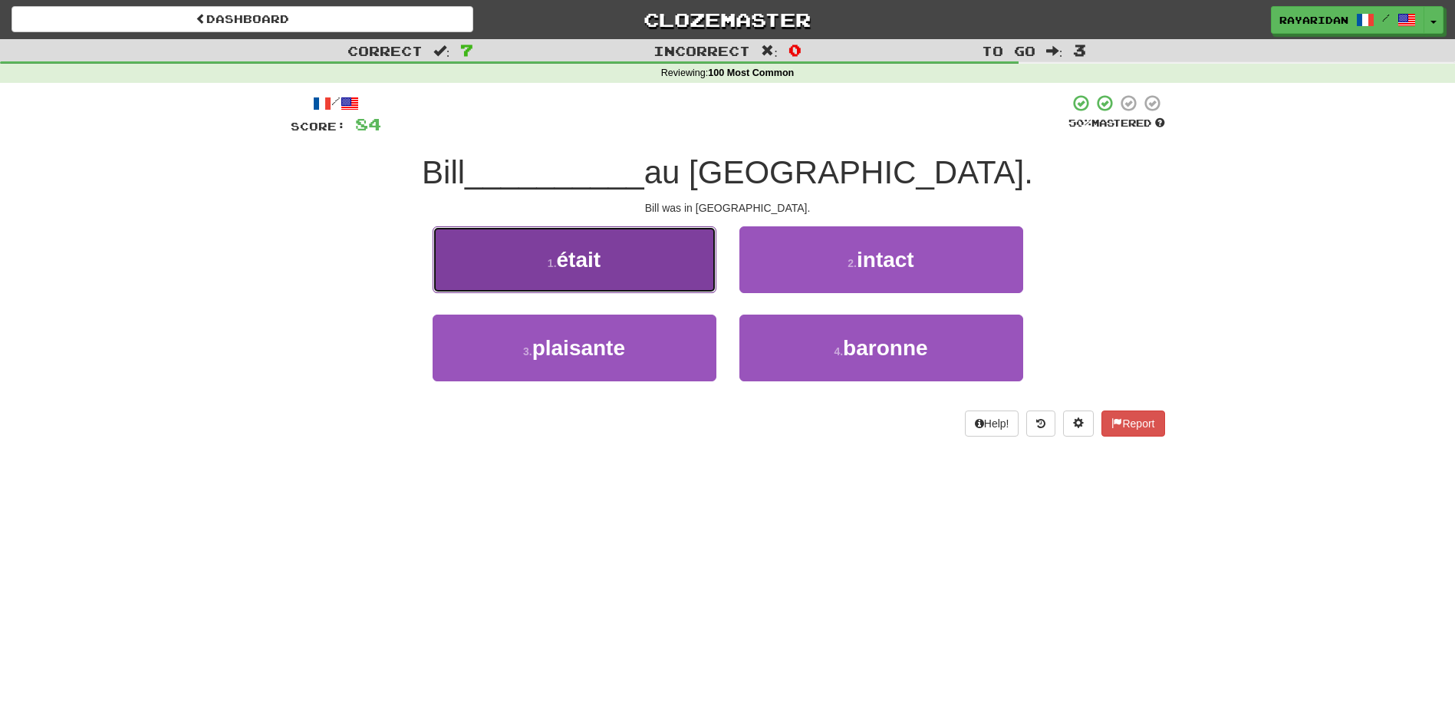
click at [618, 264] on button "1 . était" at bounding box center [575, 259] width 284 height 67
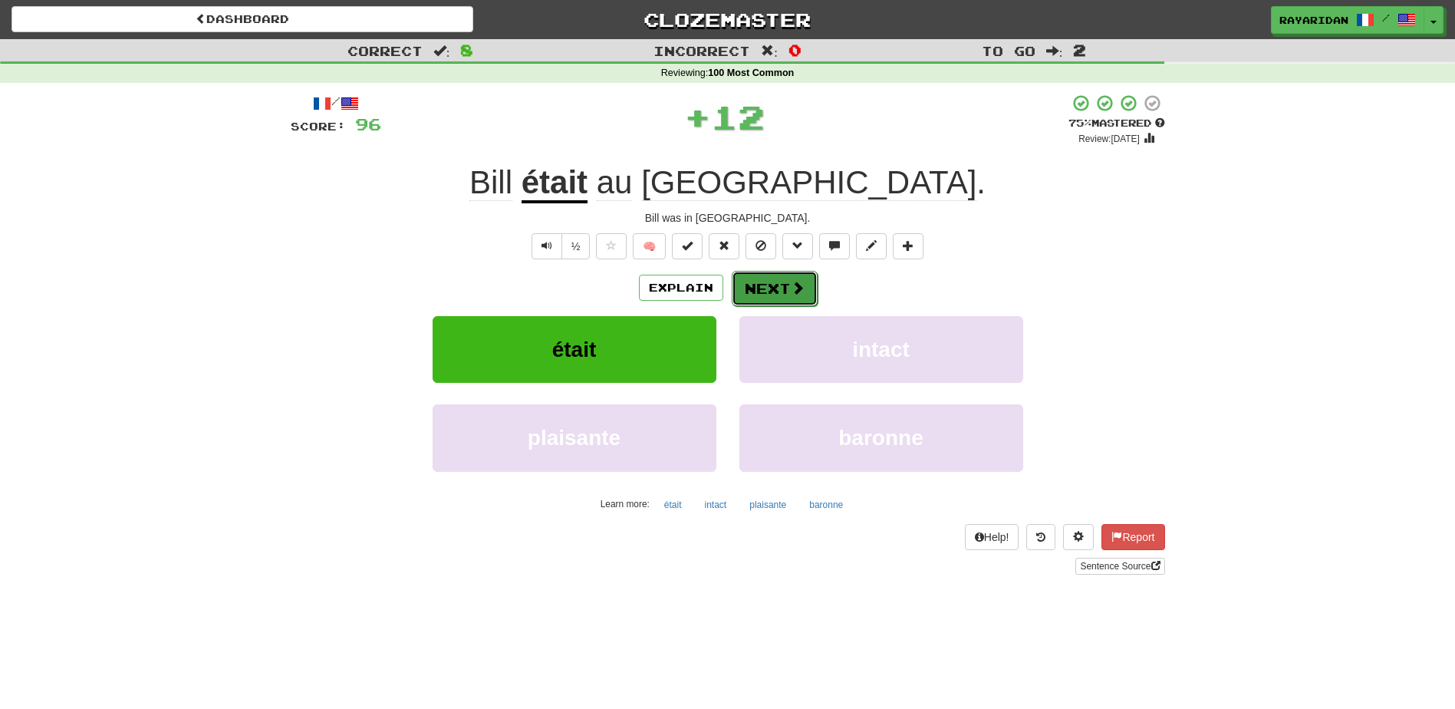
click at [793, 295] on span at bounding box center [798, 288] width 14 height 14
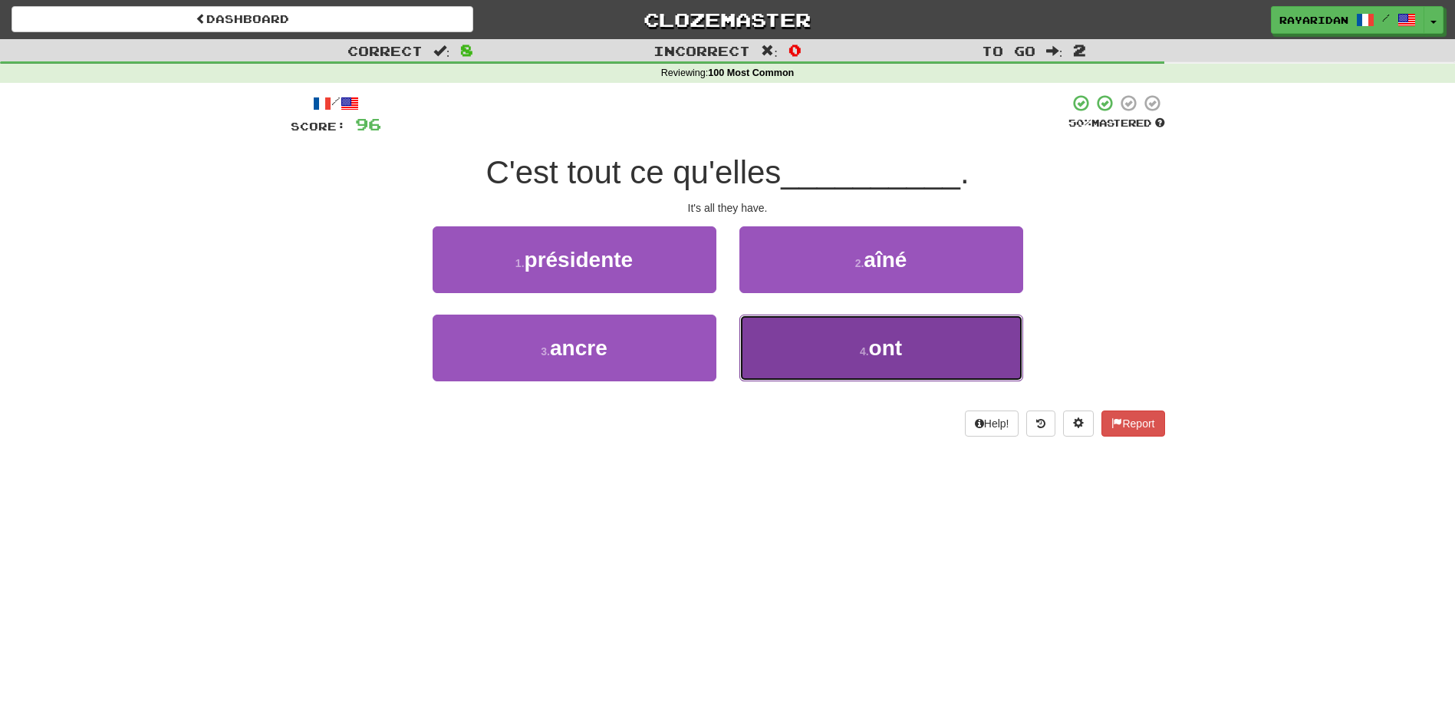
click at [904, 361] on button "4 . ont" at bounding box center [882, 348] width 284 height 67
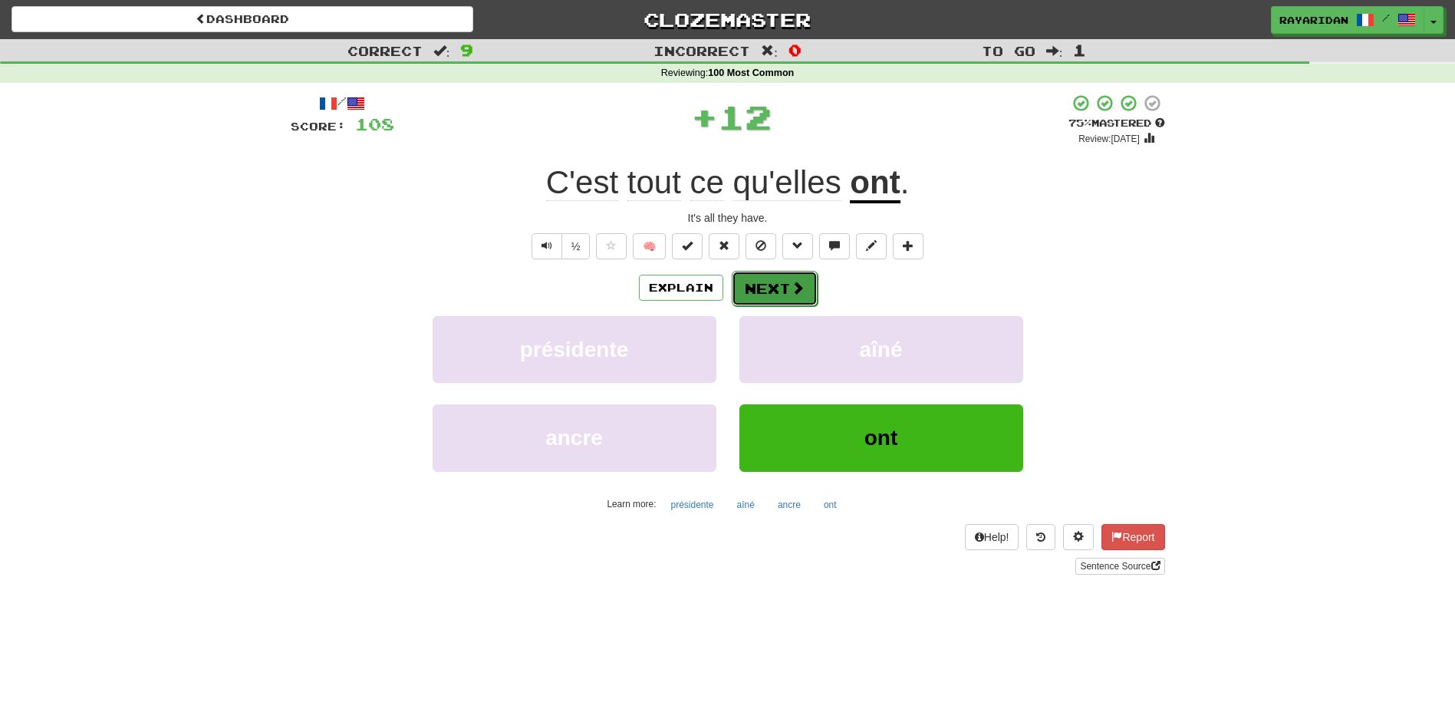
click at [802, 285] on span at bounding box center [798, 288] width 14 height 14
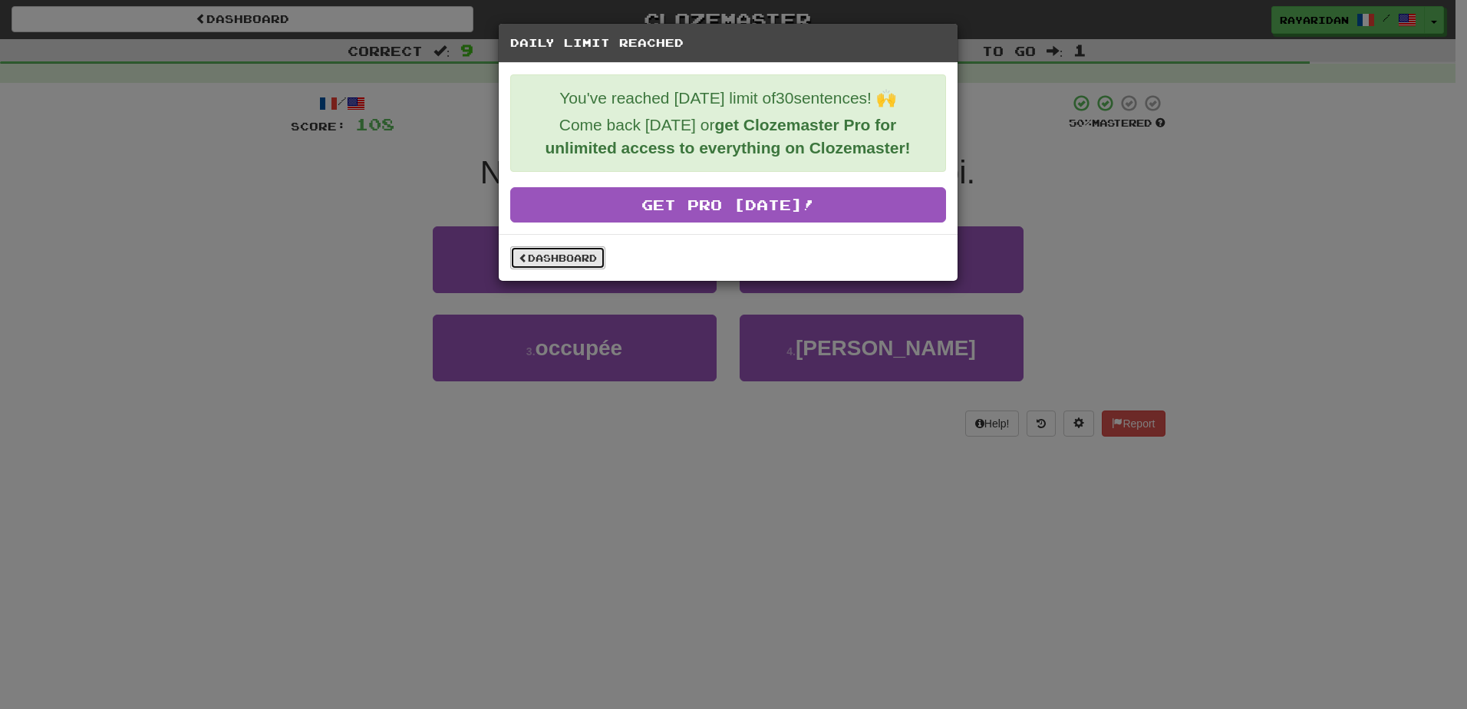
click at [598, 255] on link "Dashboard" at bounding box center [557, 257] width 95 height 23
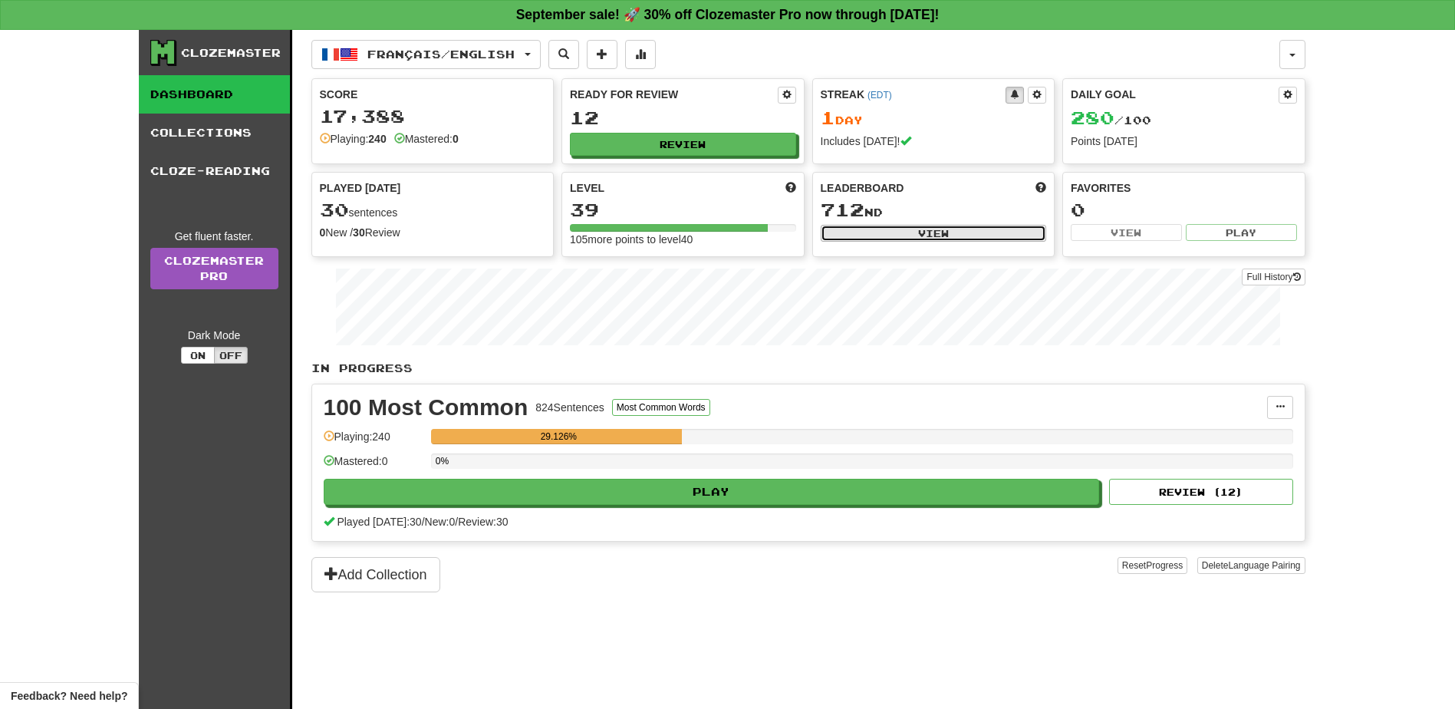
click at [1016, 234] on button "View" at bounding box center [934, 233] width 226 height 17
select select "**********"
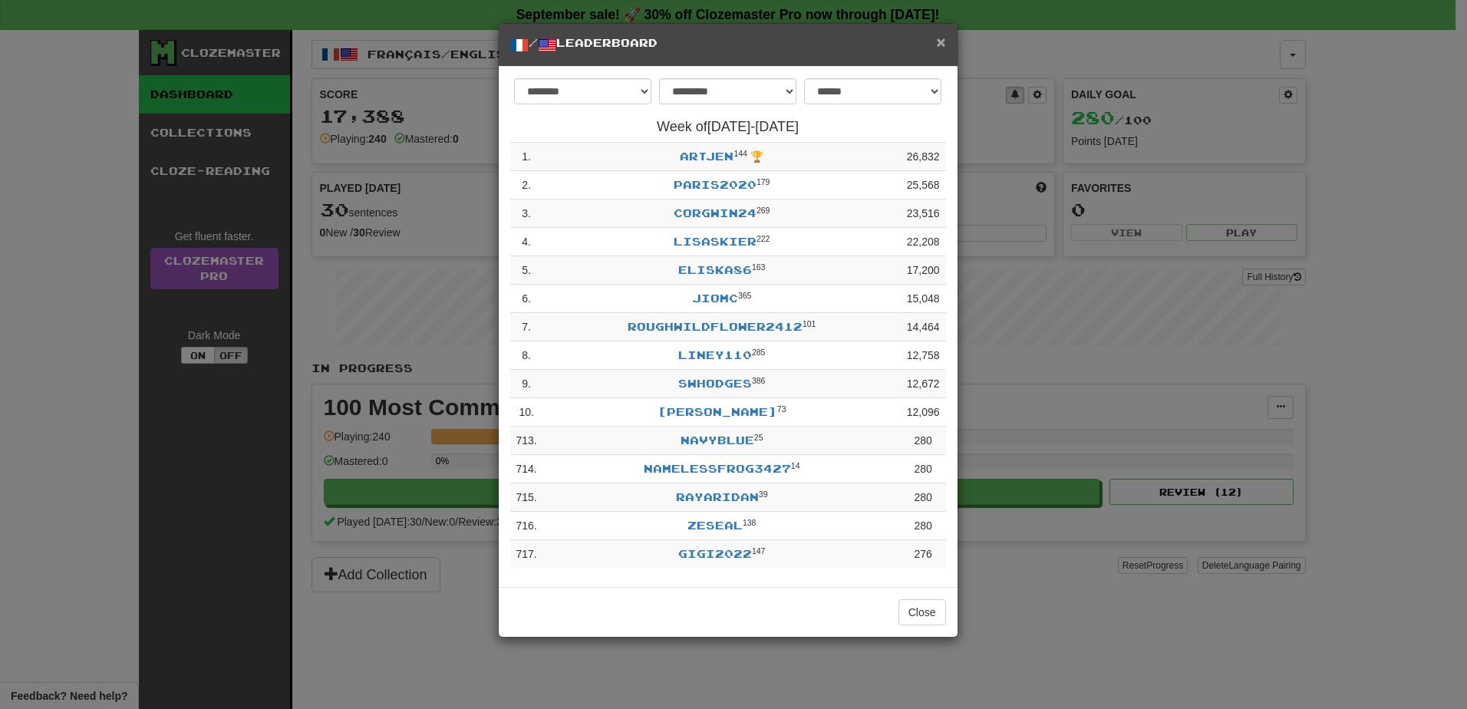
click at [942, 48] on span "×" at bounding box center [940, 42] width 9 height 18
